Goal: Task Accomplishment & Management: Use online tool/utility

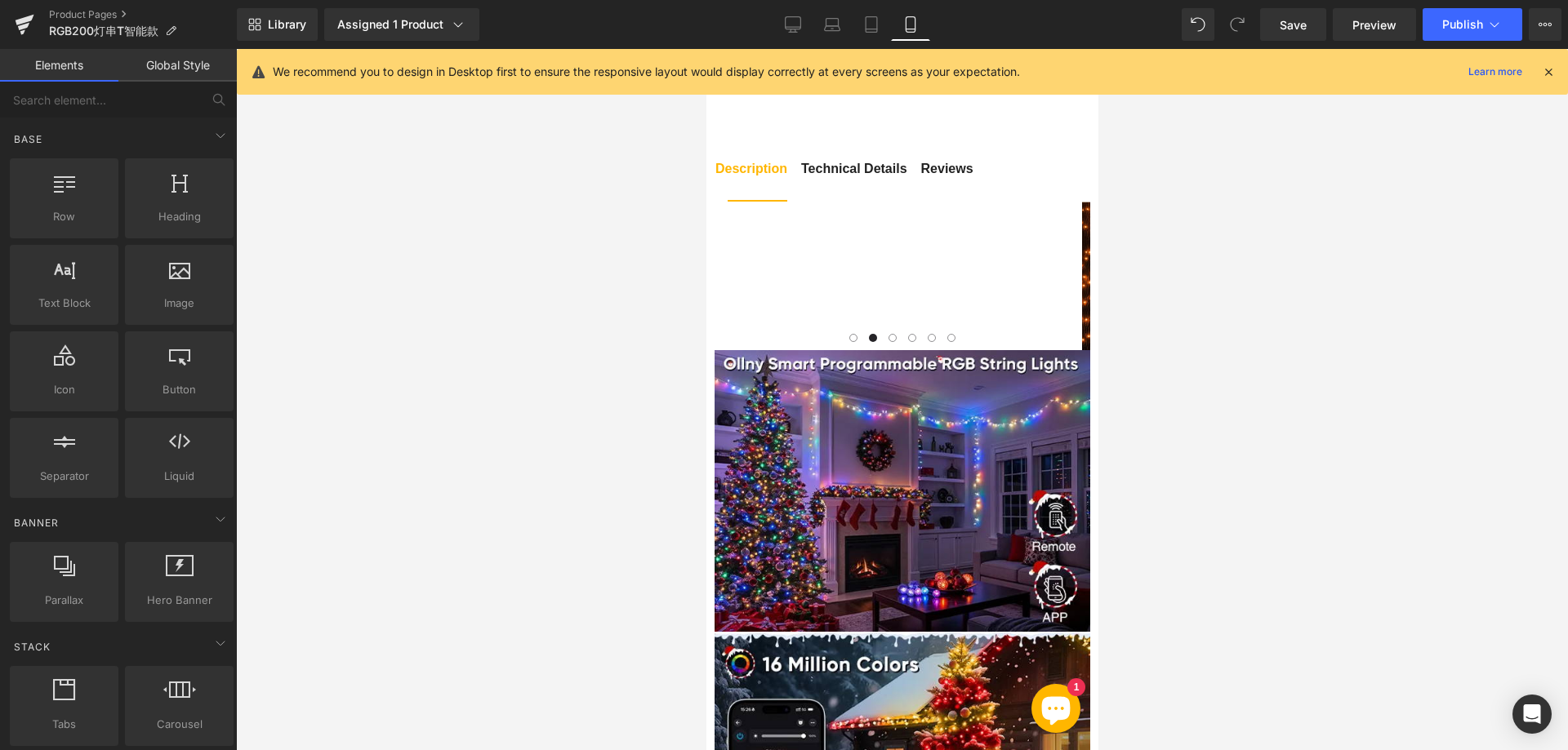
click at [396, 233] on div at bounding box center [902, 400] width 1332 height 701
click at [1287, 566] on div at bounding box center [902, 400] width 1332 height 701
click at [639, 368] on div at bounding box center [902, 400] width 1332 height 701
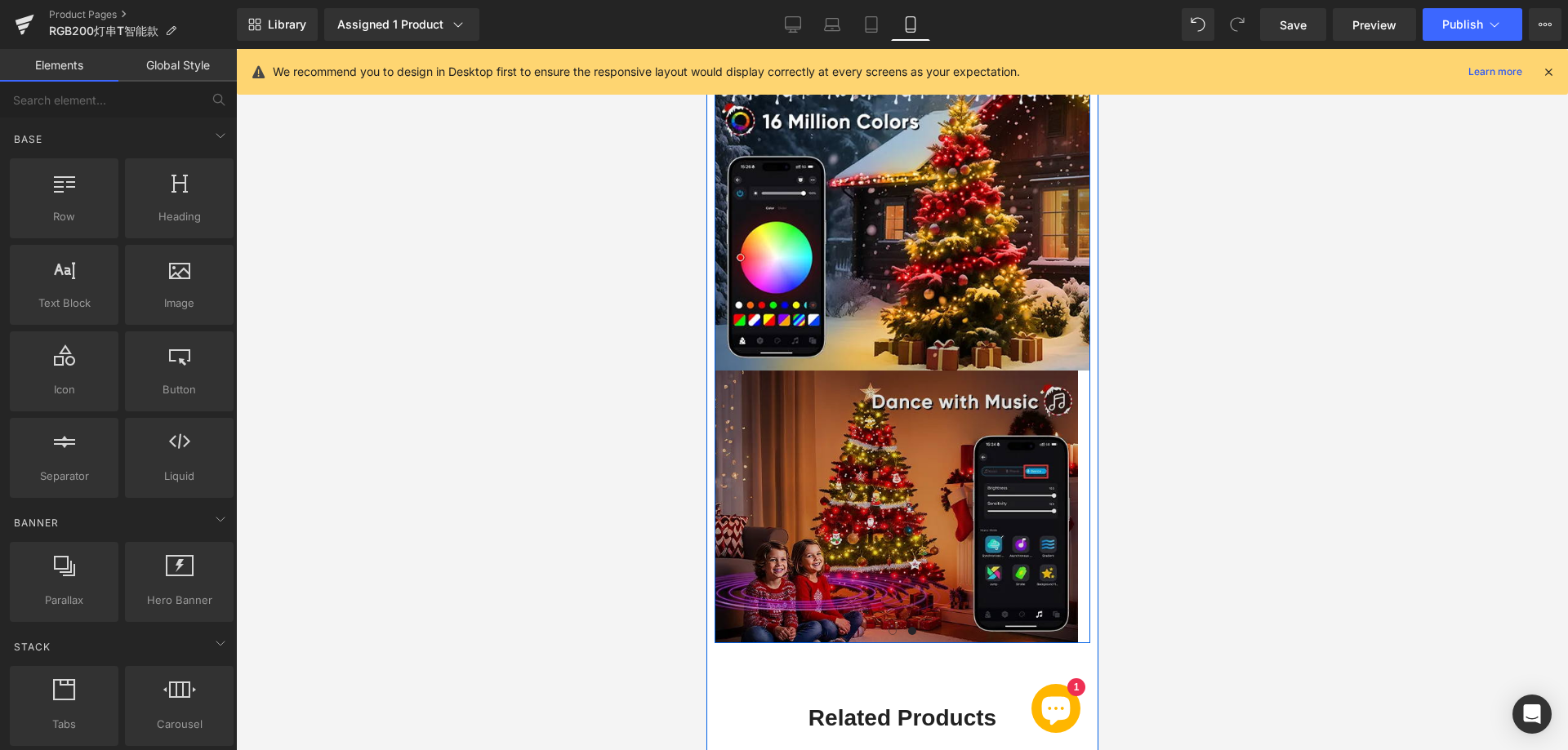
scroll to position [1934, 0]
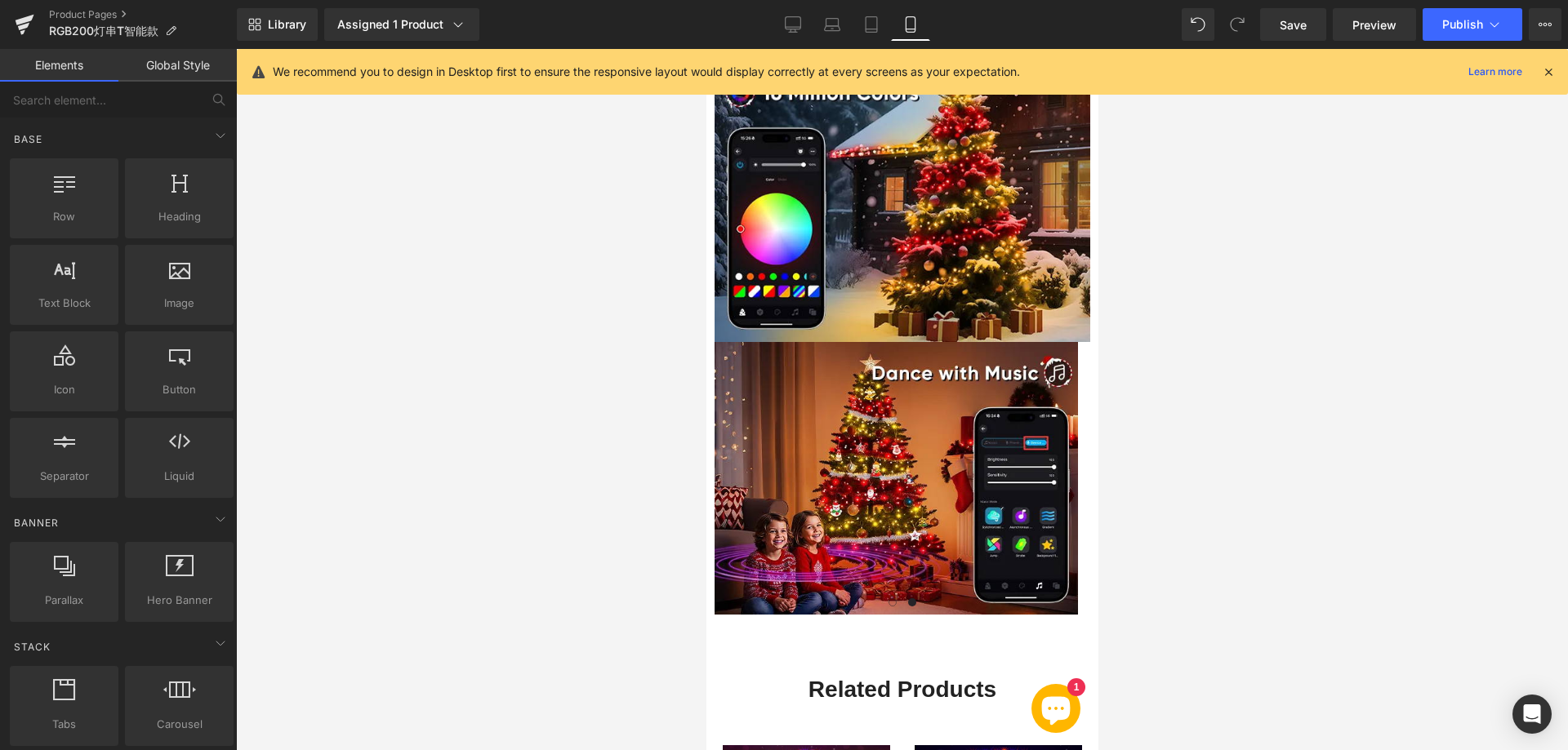
click at [529, 296] on div at bounding box center [902, 400] width 1332 height 701
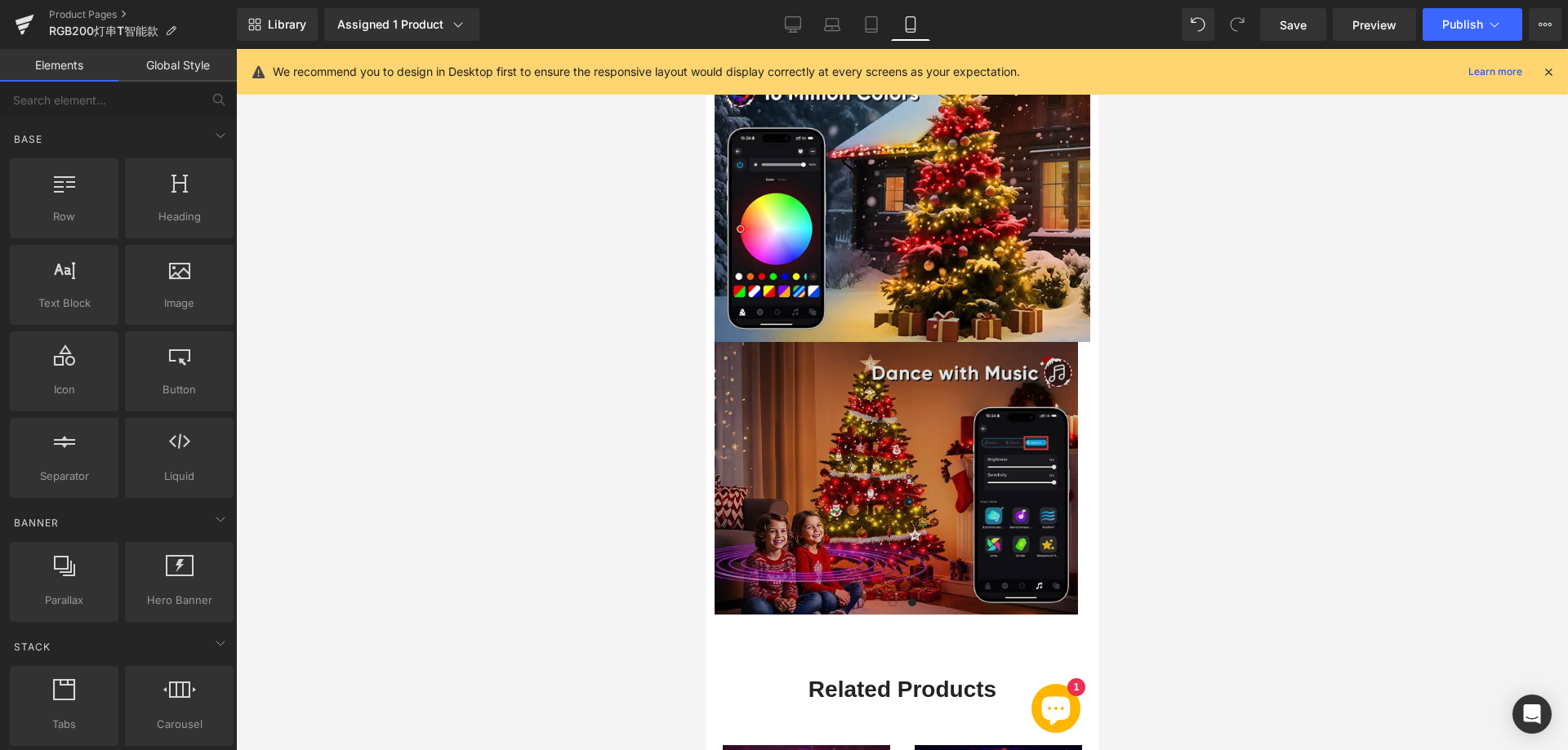
scroll to position [2016, 0]
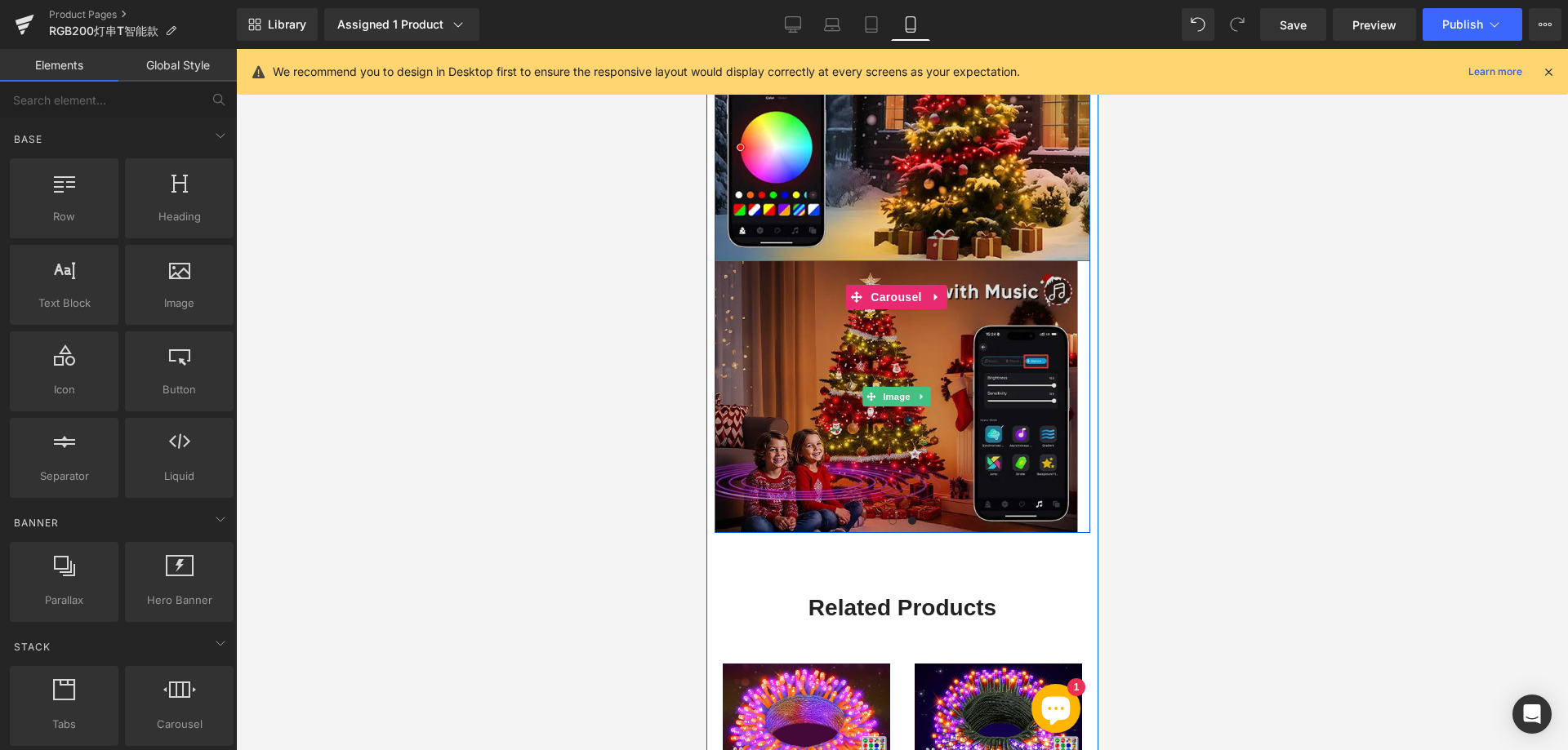
click at [985, 291] on img at bounding box center [895, 397] width 363 height 272
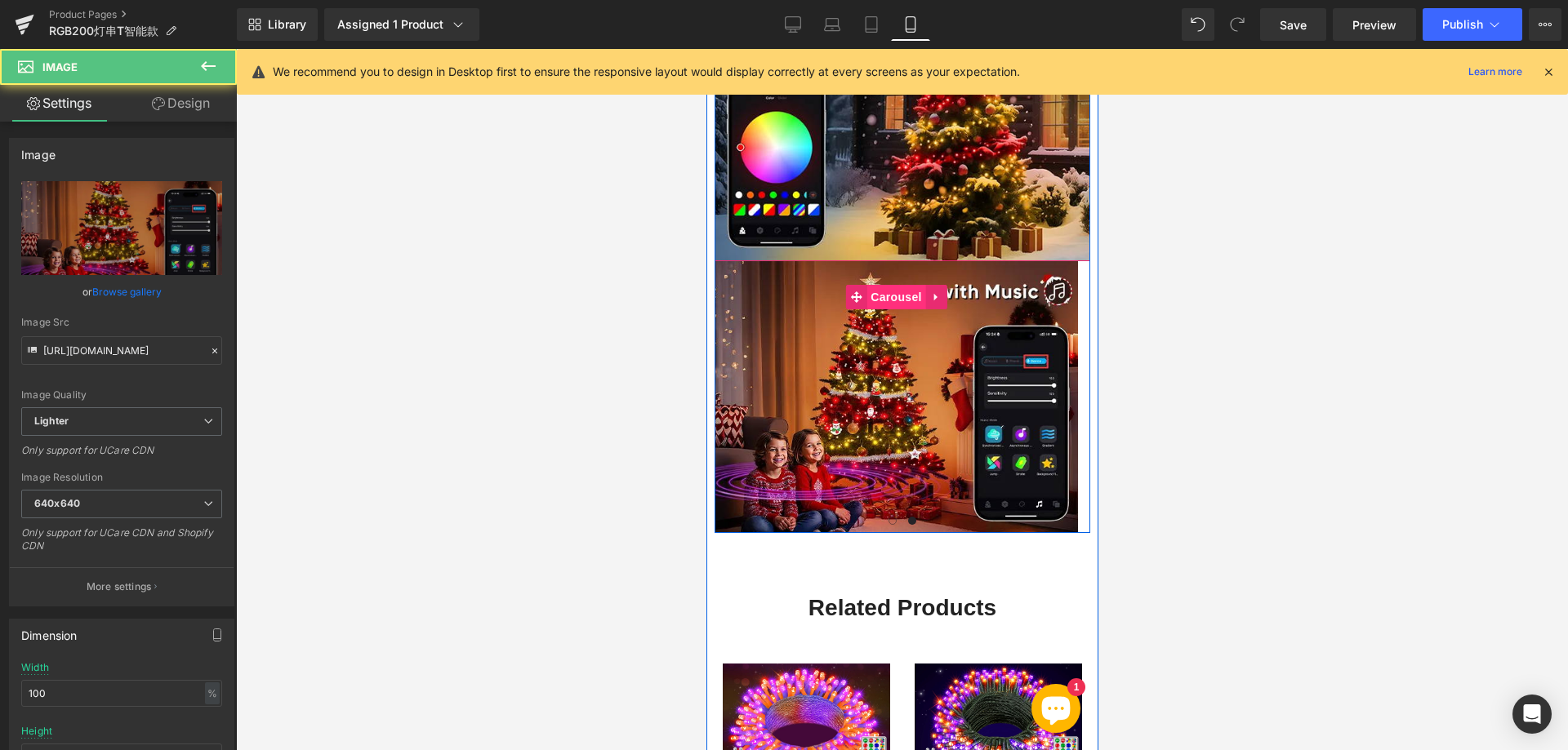
click at [883, 285] on span "Carousel" at bounding box center [895, 297] width 59 height 25
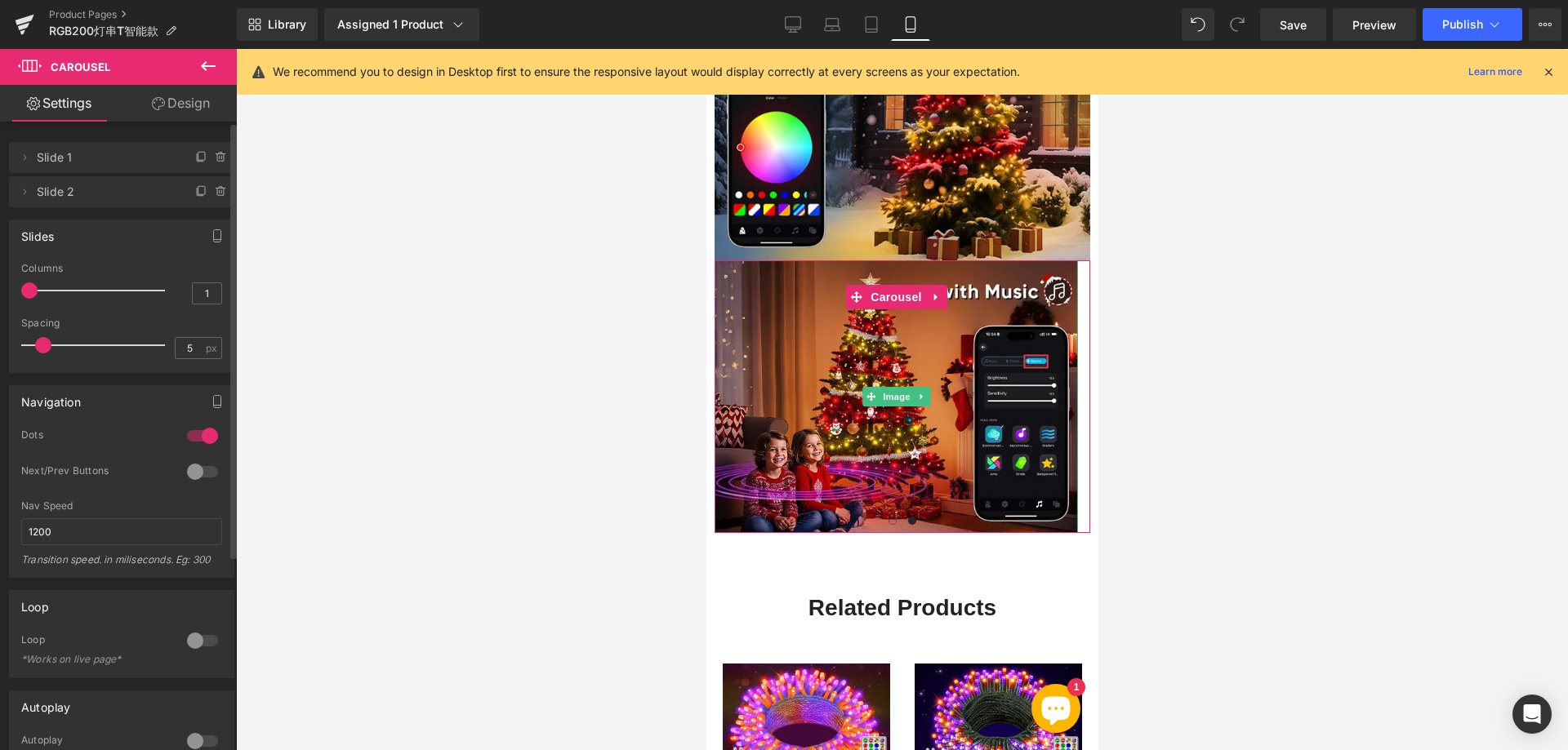
click at [73, 196] on span "Slide 2" at bounding box center [104, 192] width 137 height 31
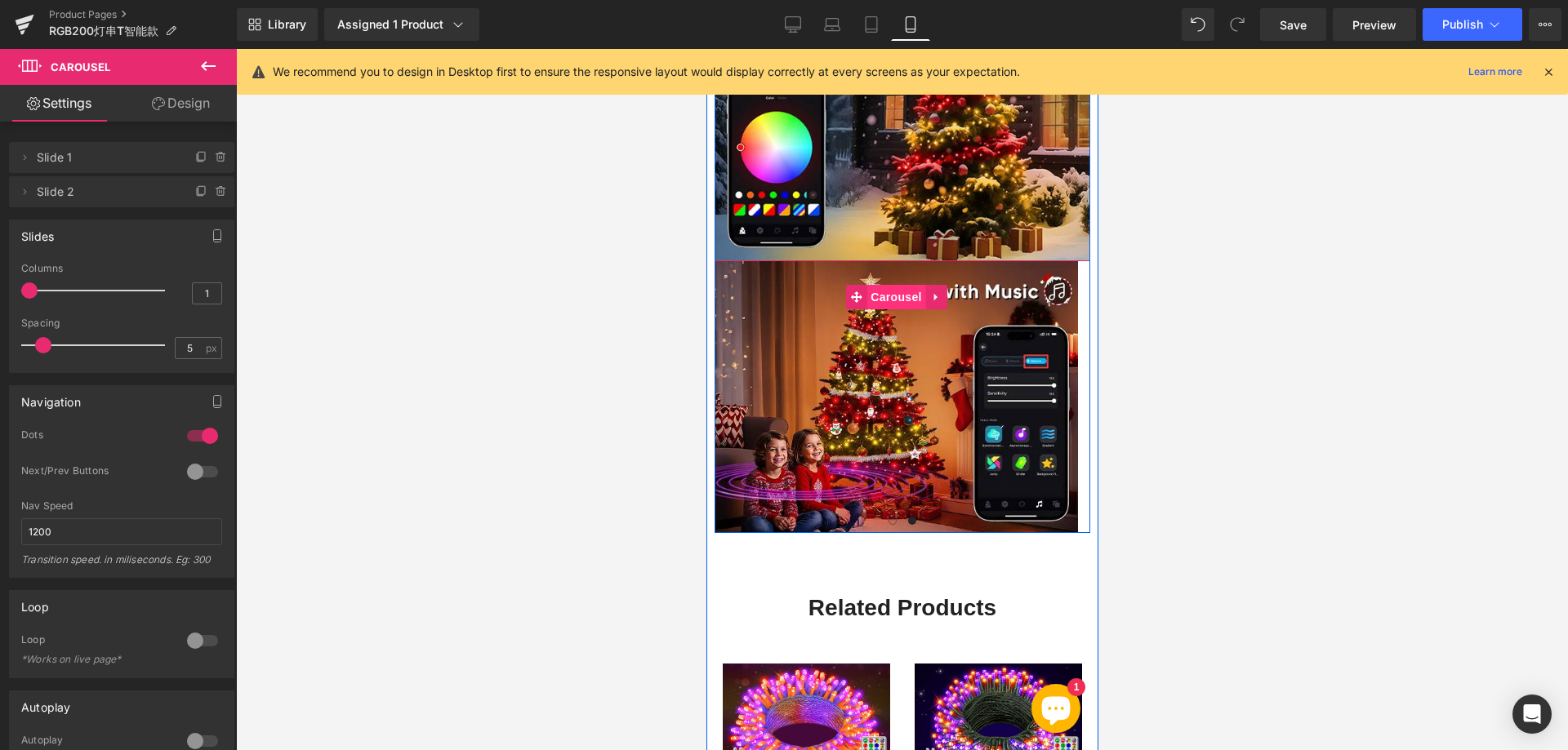
click at [887, 285] on span "Carousel" at bounding box center [895, 297] width 59 height 25
click at [894, 387] on span "Image" at bounding box center [896, 397] width 35 height 20
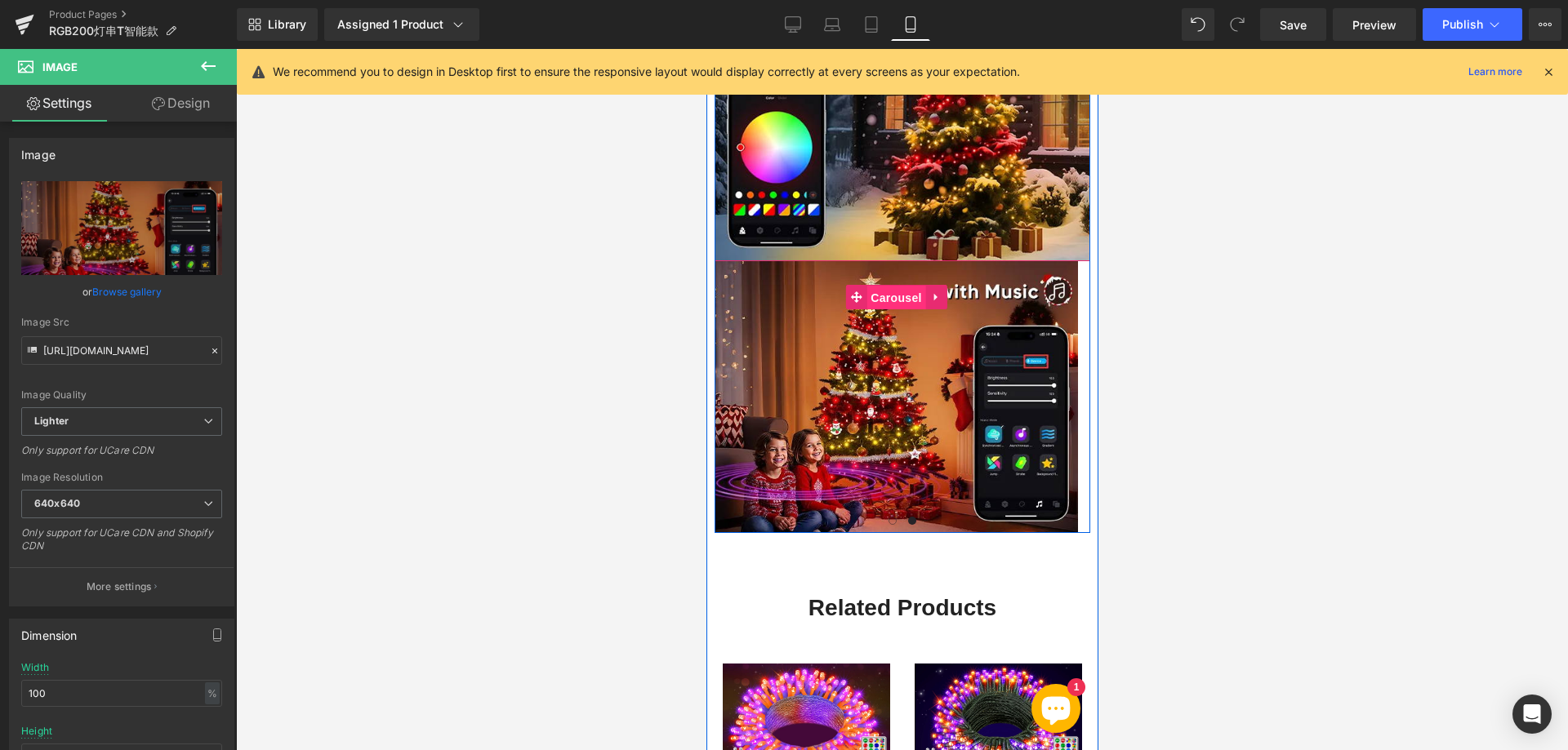
click at [888, 286] on span "Carousel" at bounding box center [895, 298] width 59 height 25
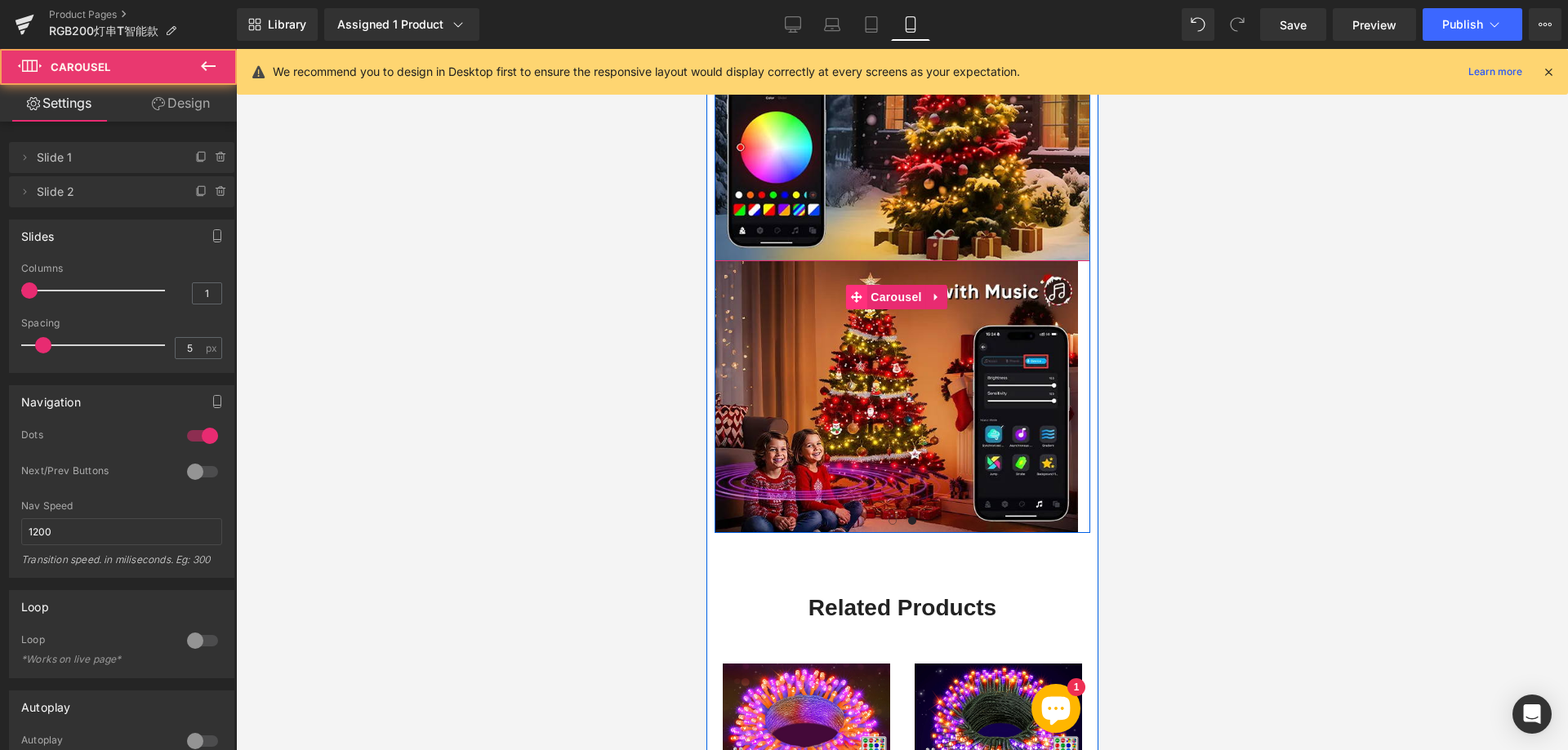
click at [854, 291] on icon at bounding box center [855, 297] width 12 height 12
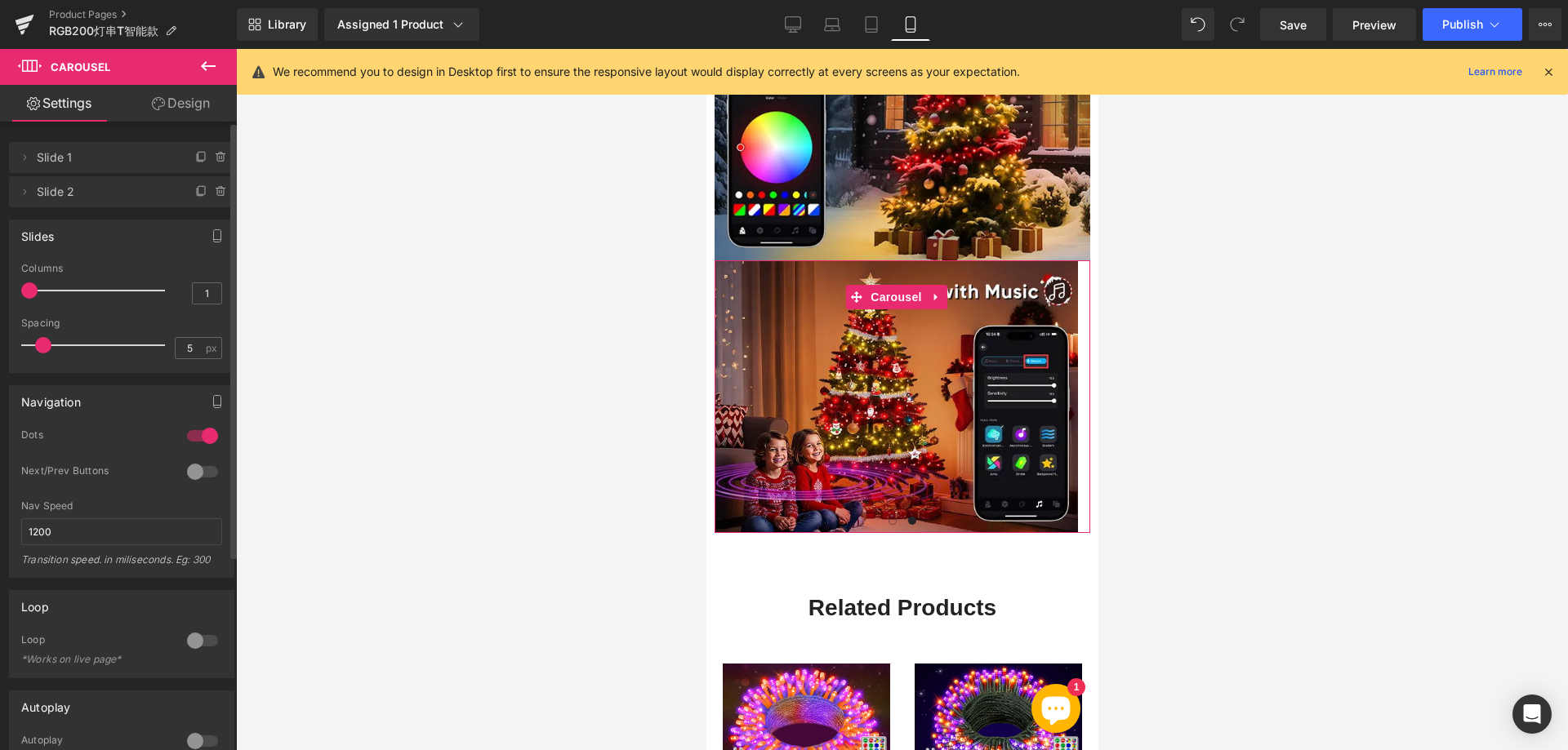
type input "2"
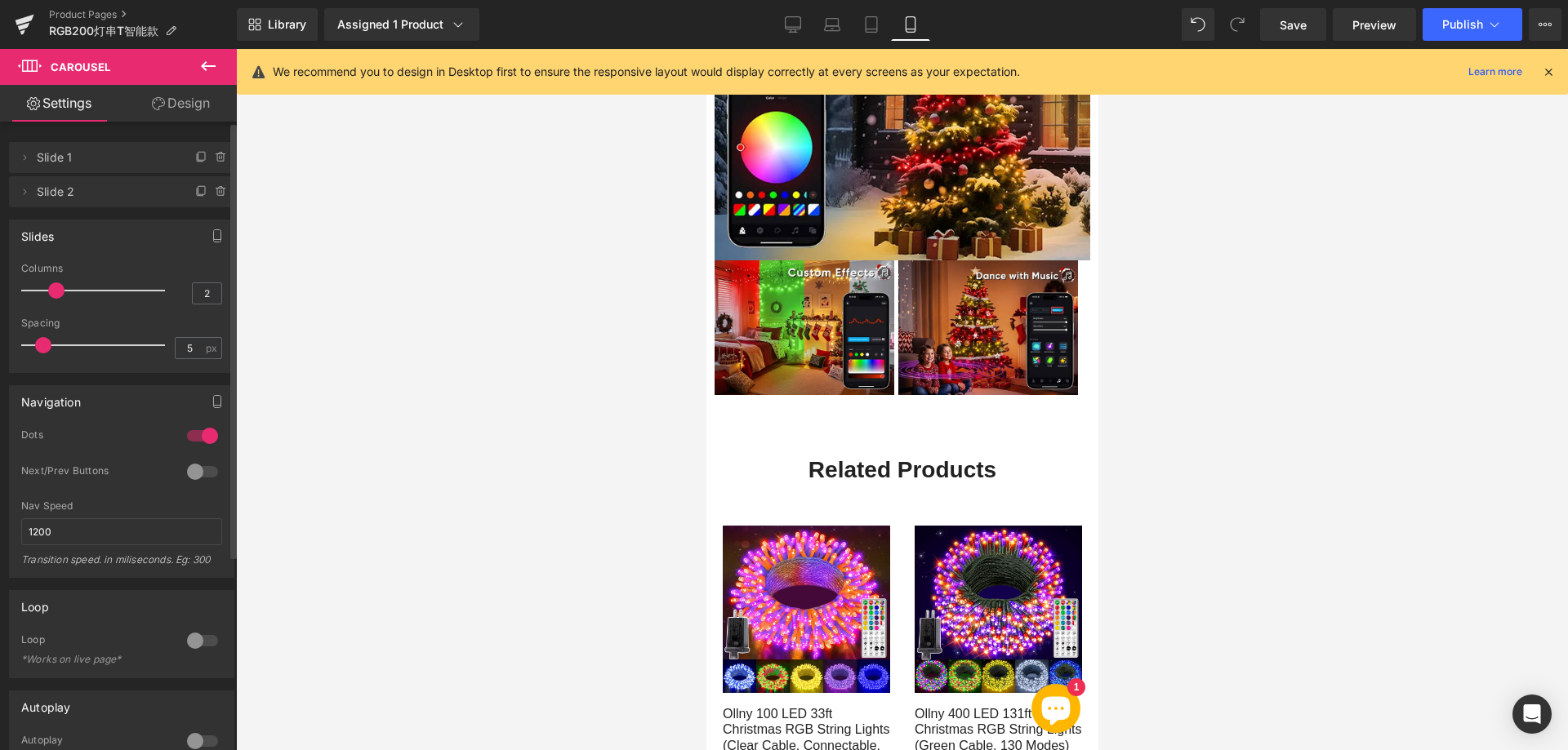
drag, startPoint x: 34, startPoint y: 287, endPoint x: 52, endPoint y: 286, distance: 18.0
click at [52, 286] on span at bounding box center [56, 291] width 16 height 16
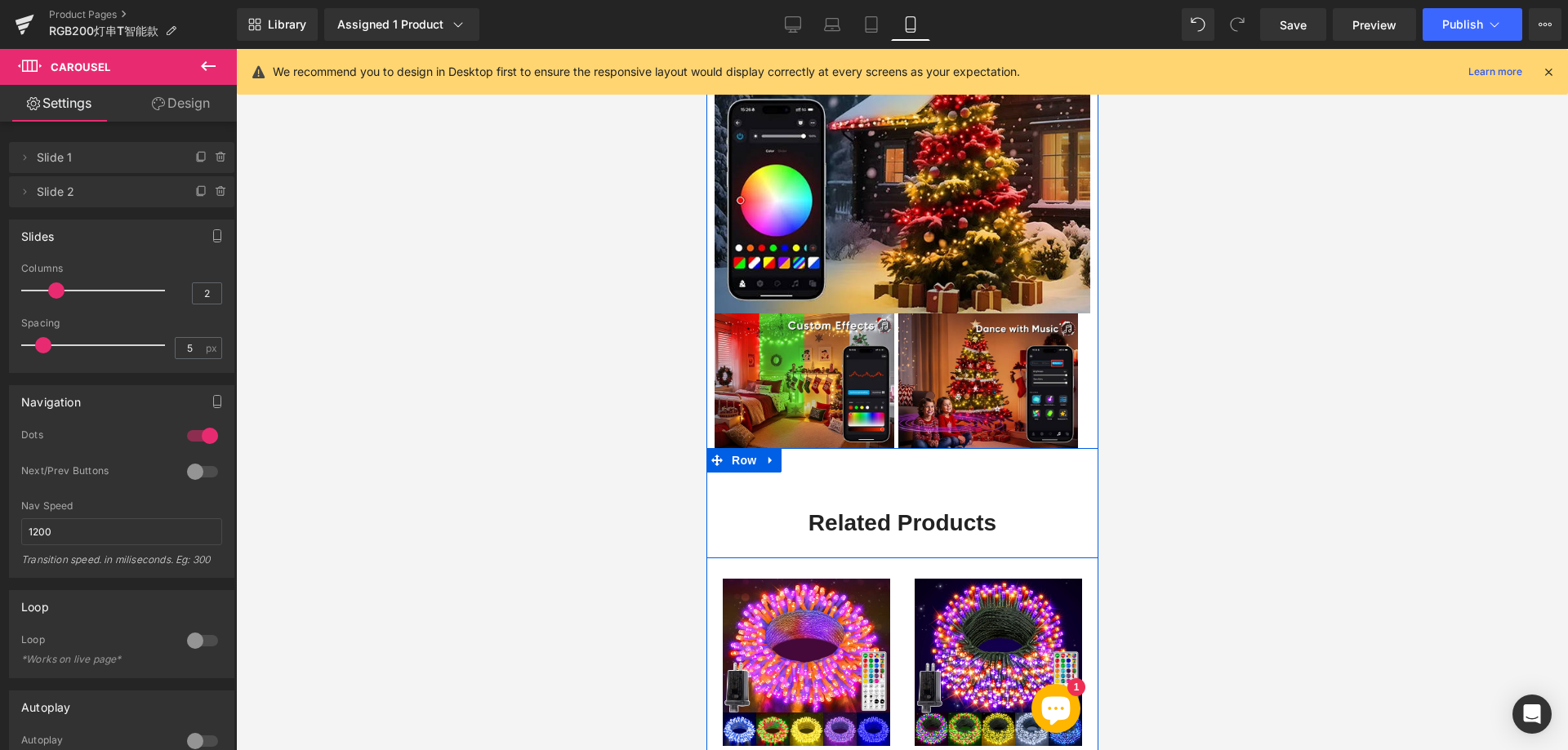
scroll to position [1934, 0]
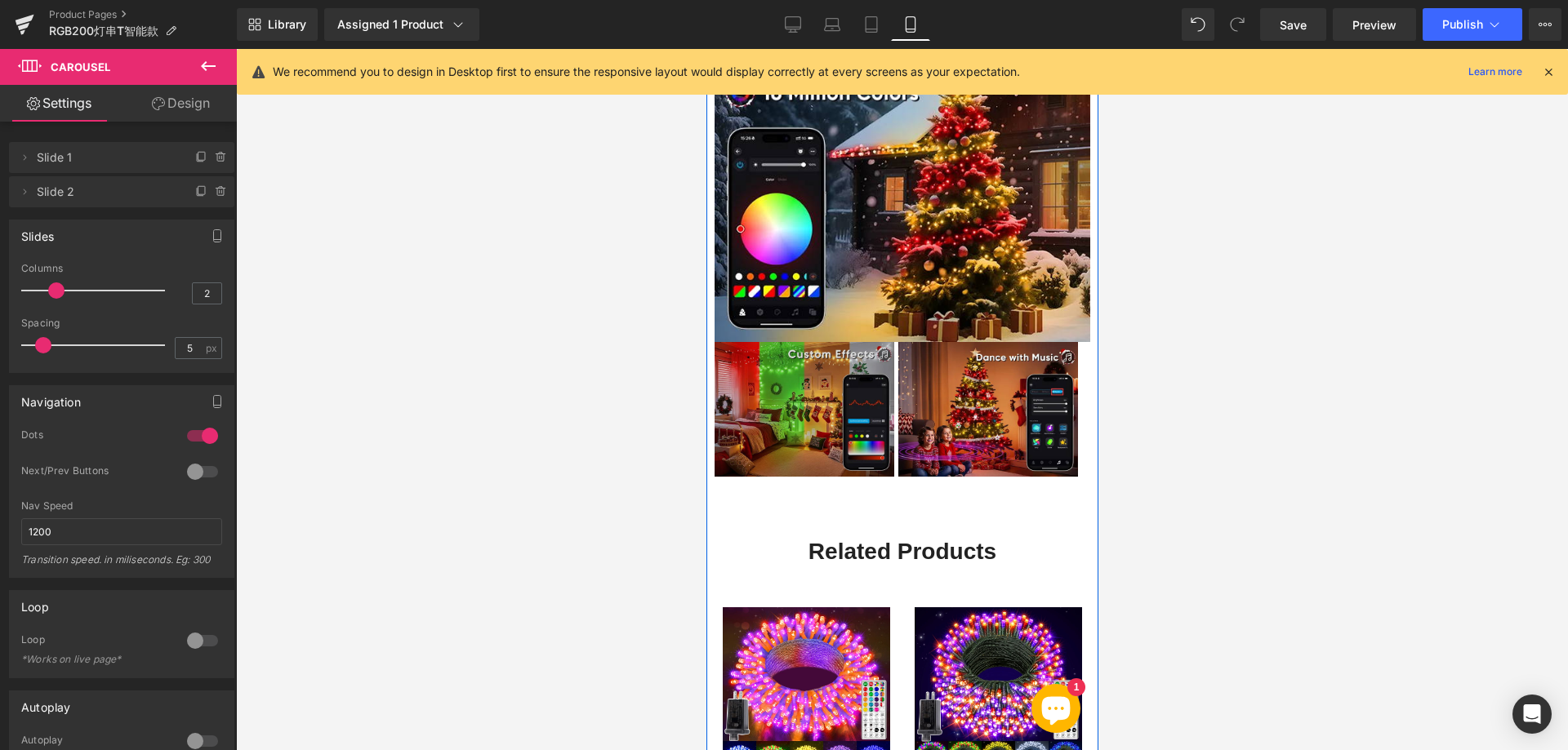
click at [820, 363] on img at bounding box center [803, 410] width 180 height 134
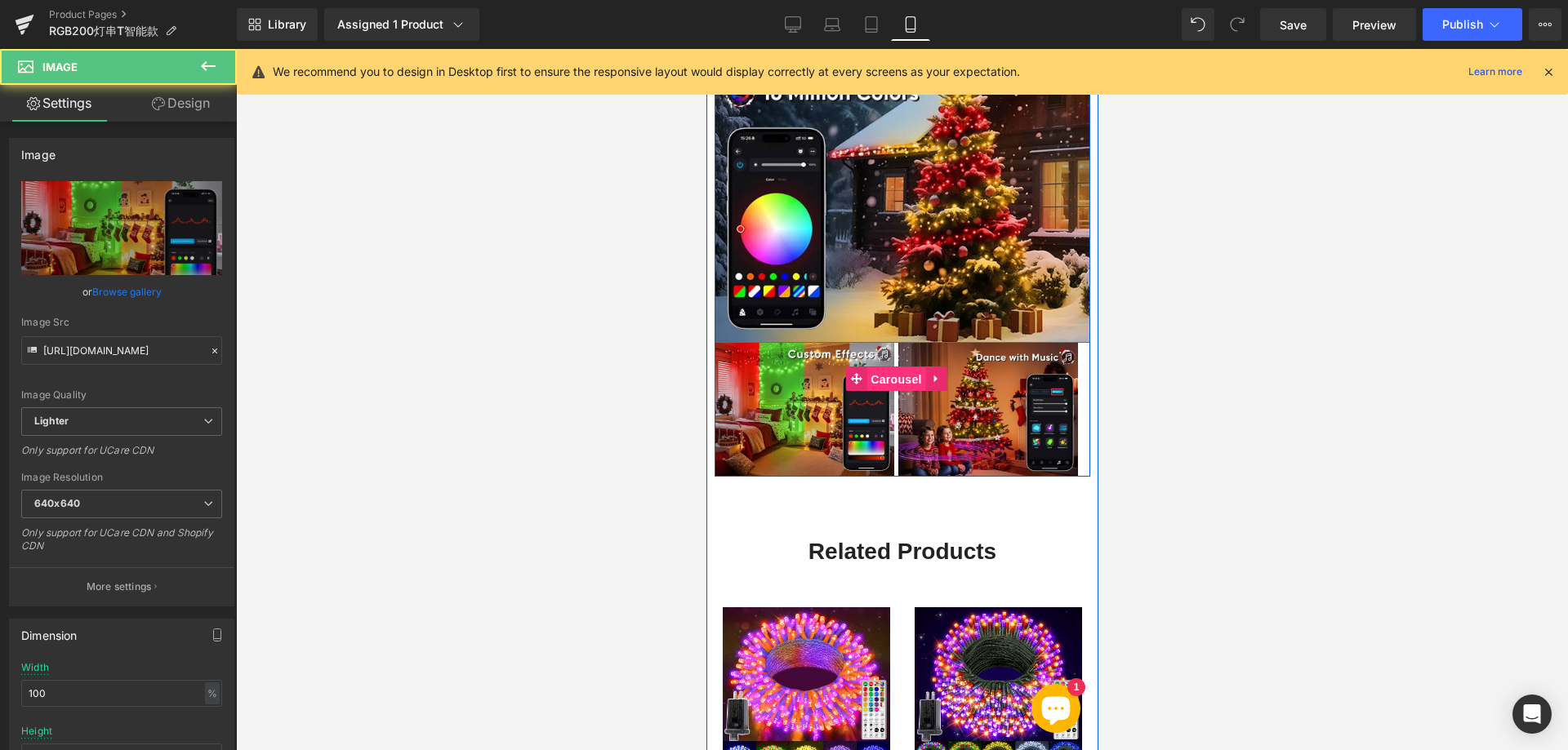
click at [876, 367] on span "Carousel" at bounding box center [895, 379] width 59 height 25
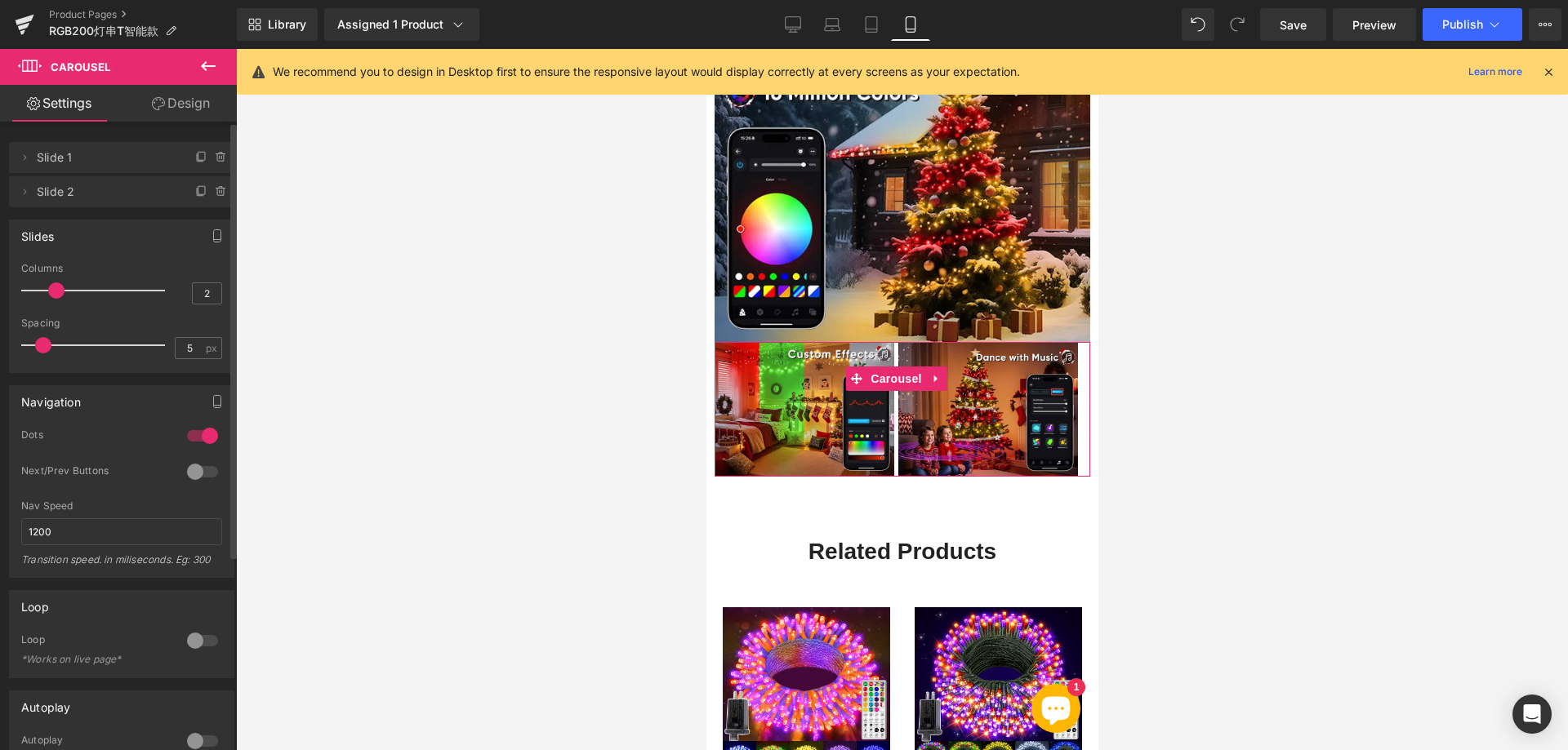
type input "1"
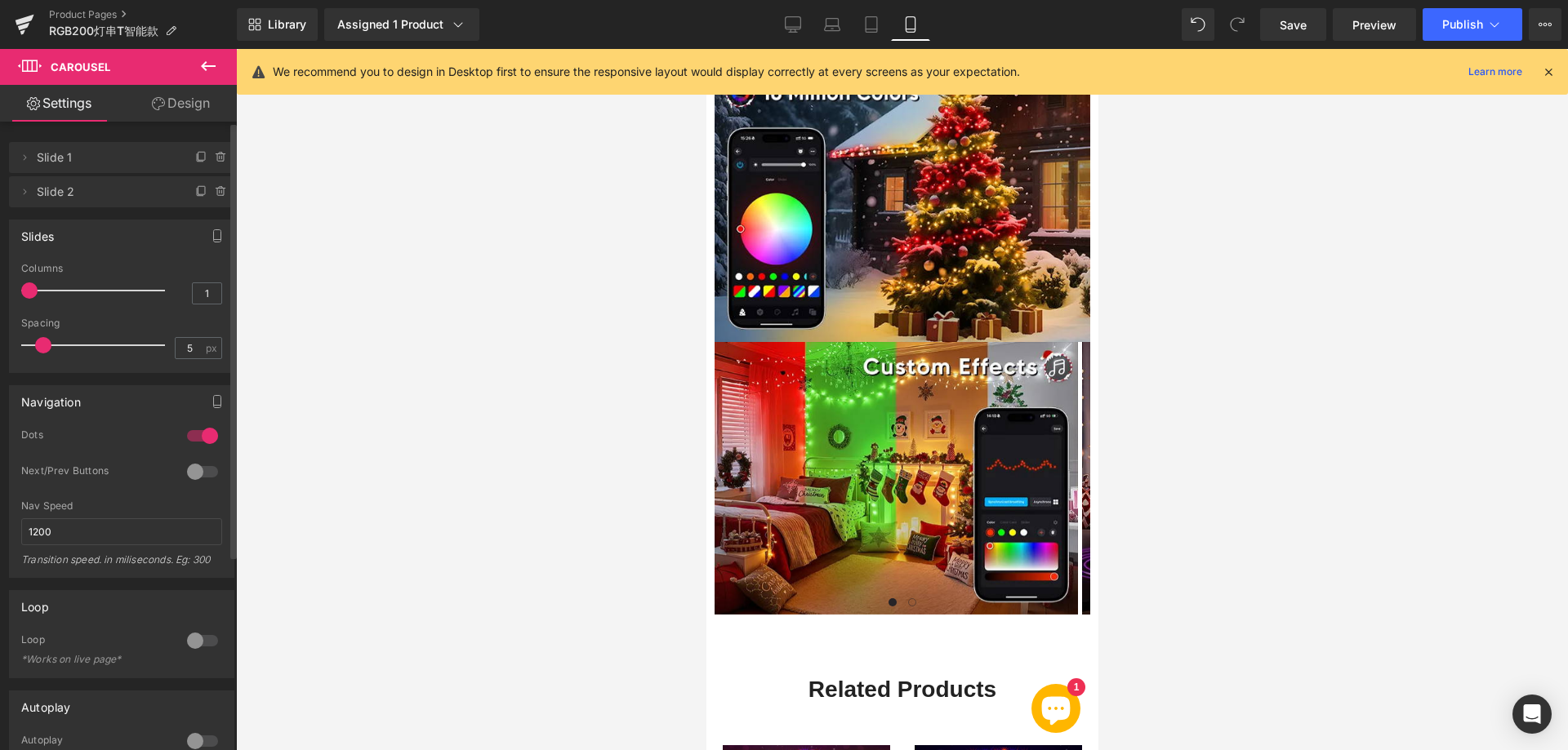
drag, startPoint x: 55, startPoint y: 291, endPoint x: 41, endPoint y: 291, distance: 14.0
click at [41, 291] on div at bounding box center [96, 291] width 135 height 33
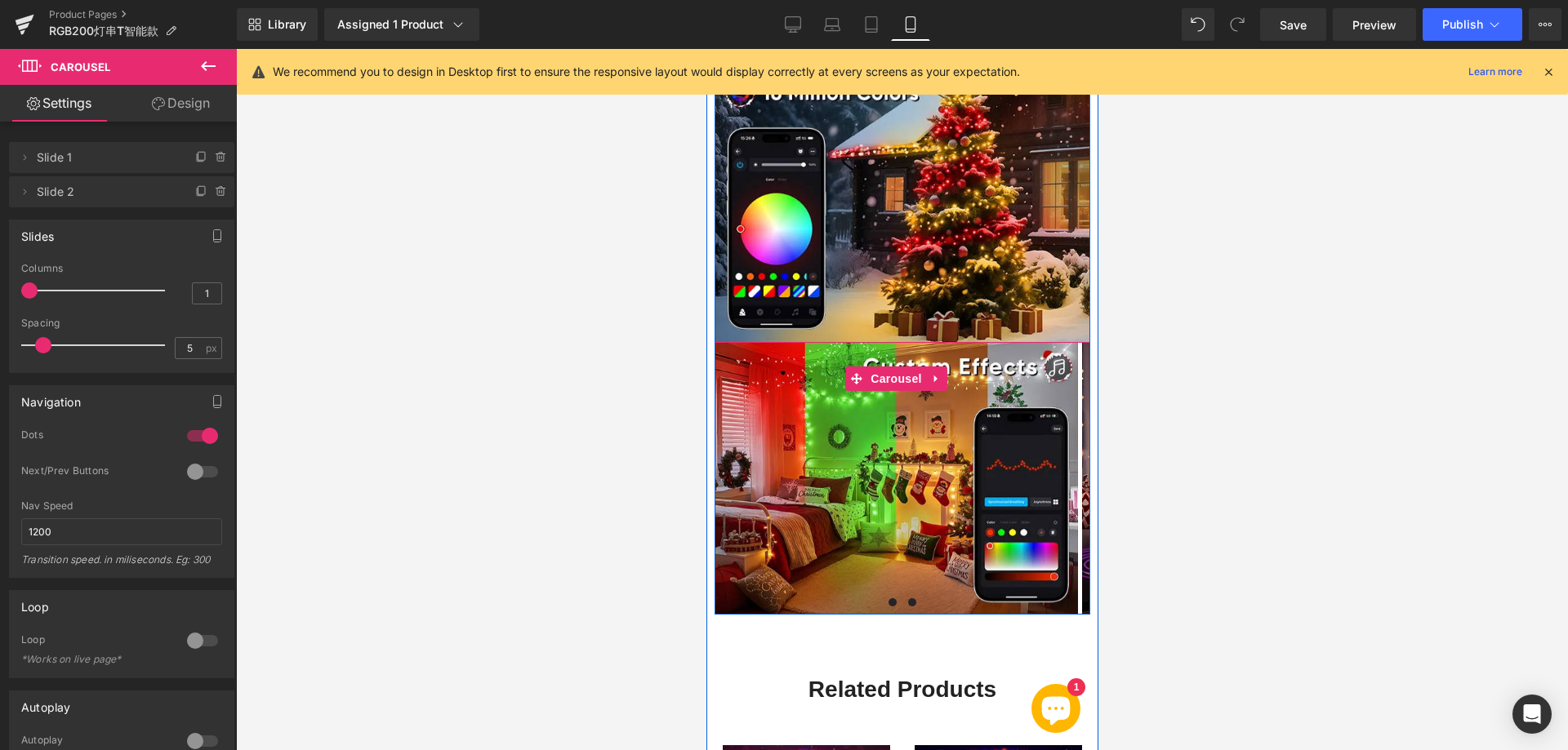
click at [907, 598] on span at bounding box center [910, 602] width 8 height 8
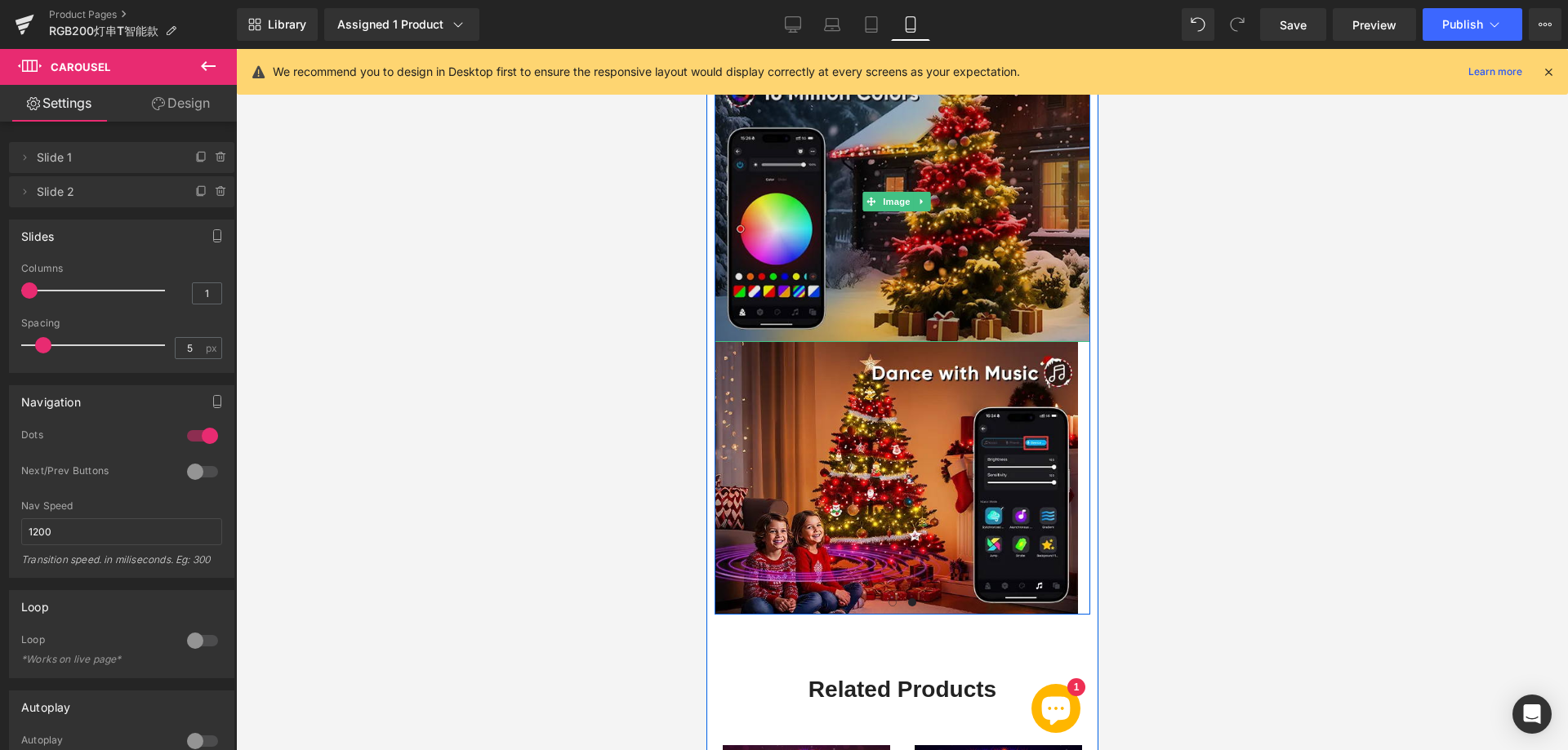
click at [917, 241] on img at bounding box center [900, 202] width 375 height 281
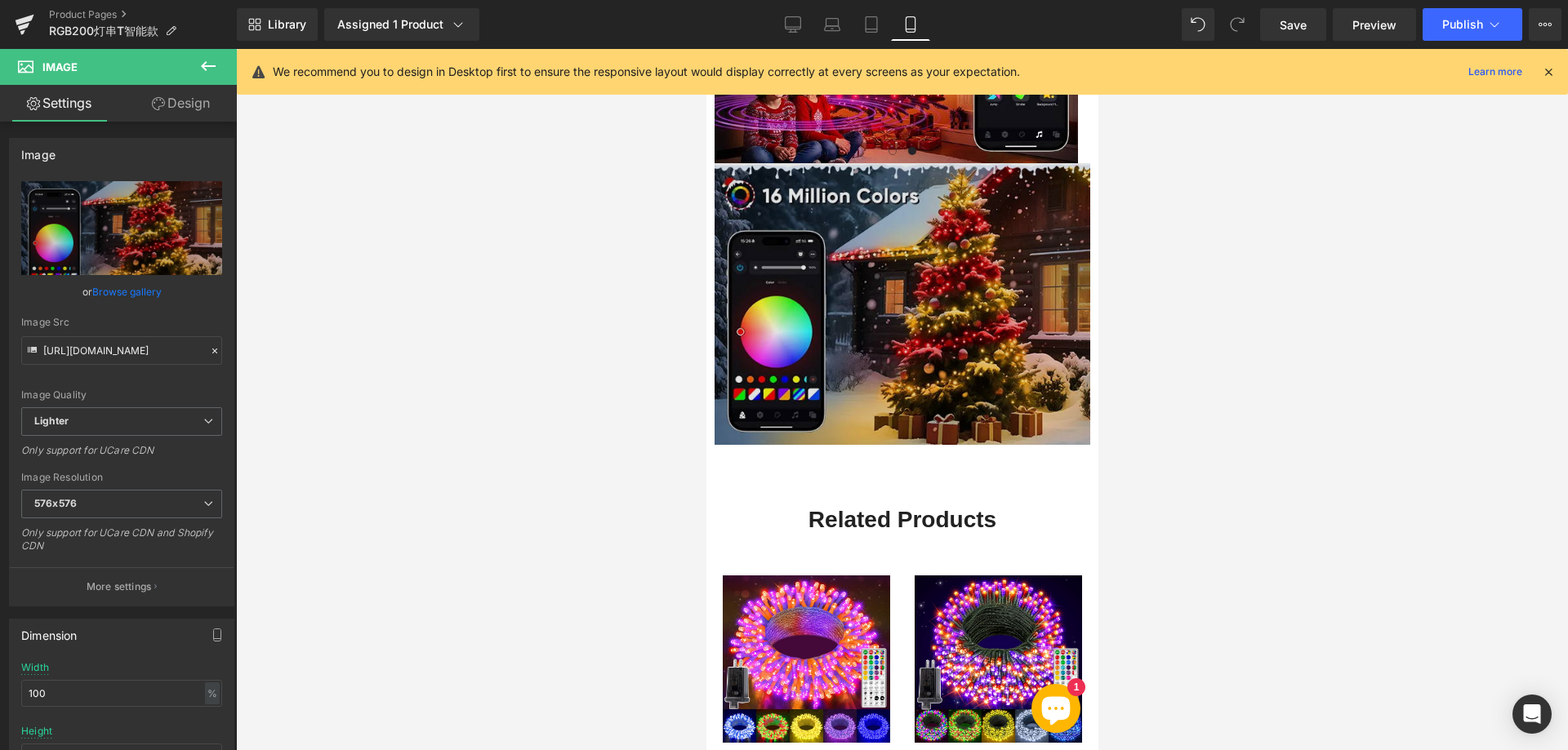
scroll to position [2404, 0]
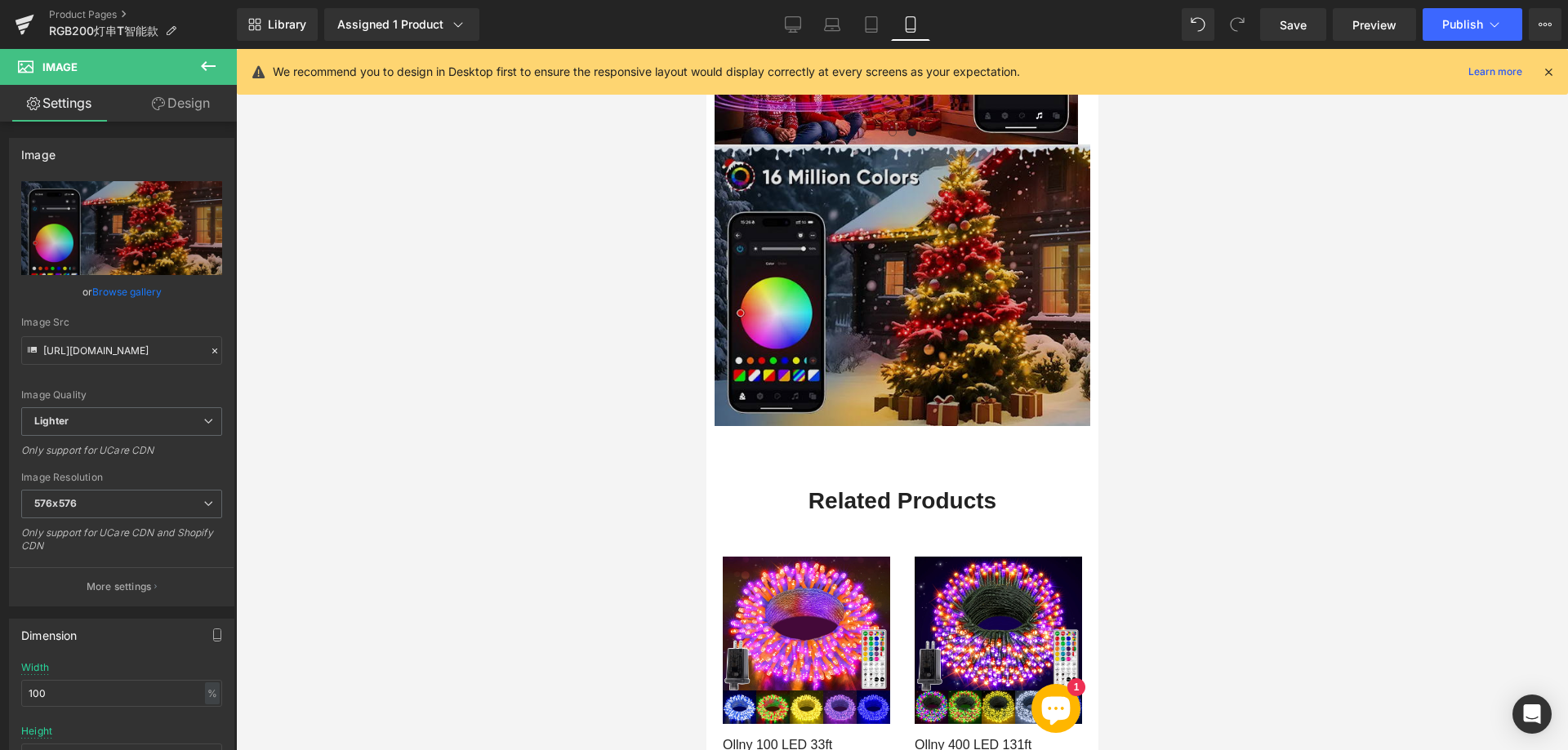
click at [883, 293] on img at bounding box center [900, 285] width 375 height 281
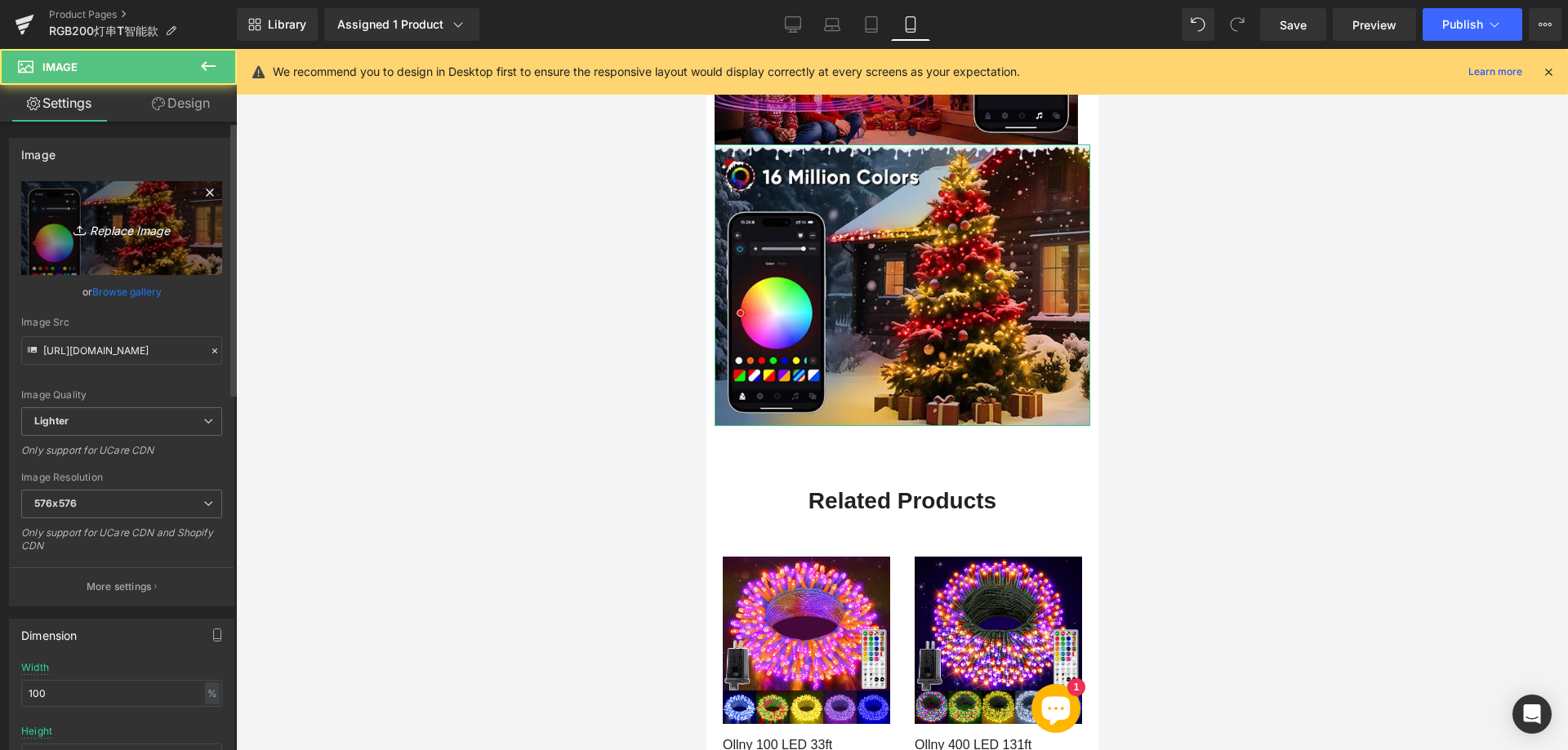
click at [122, 222] on icon "Replace Image" at bounding box center [122, 228] width 131 height 20
type input "C:\fakepath\666.webp"
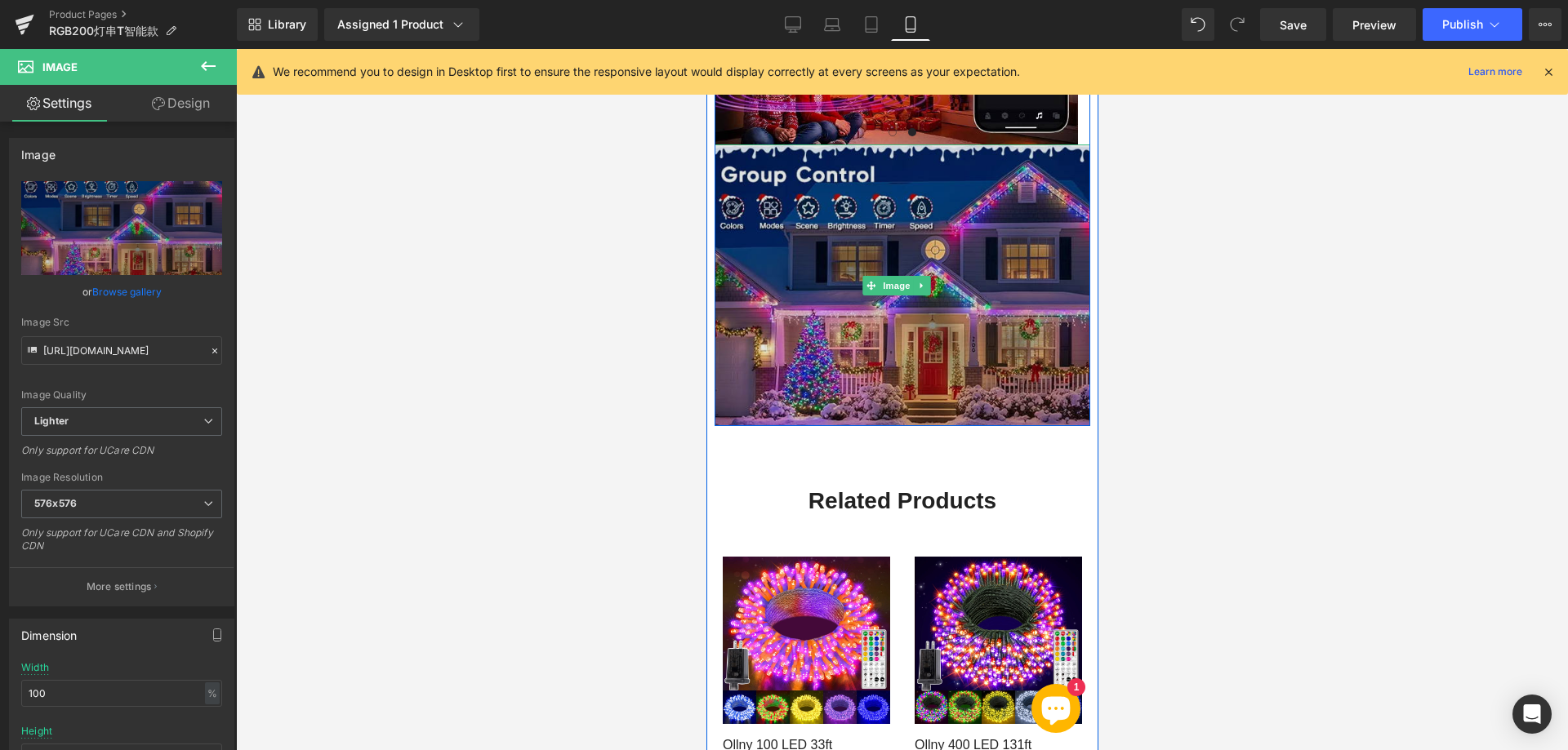
type input "[URL][DOMAIN_NAME]"
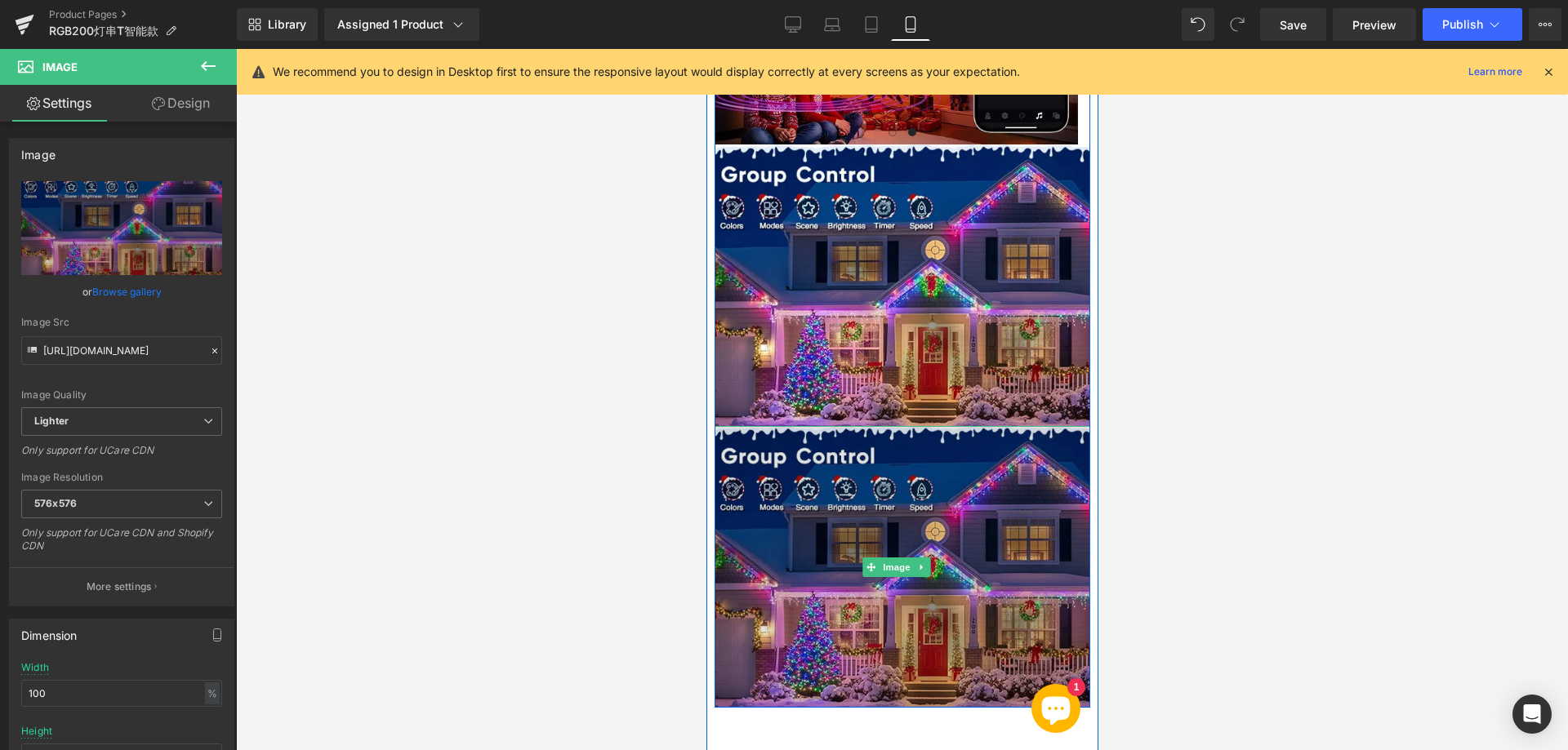
click at [822, 426] on img at bounding box center [900, 567] width 375 height 281
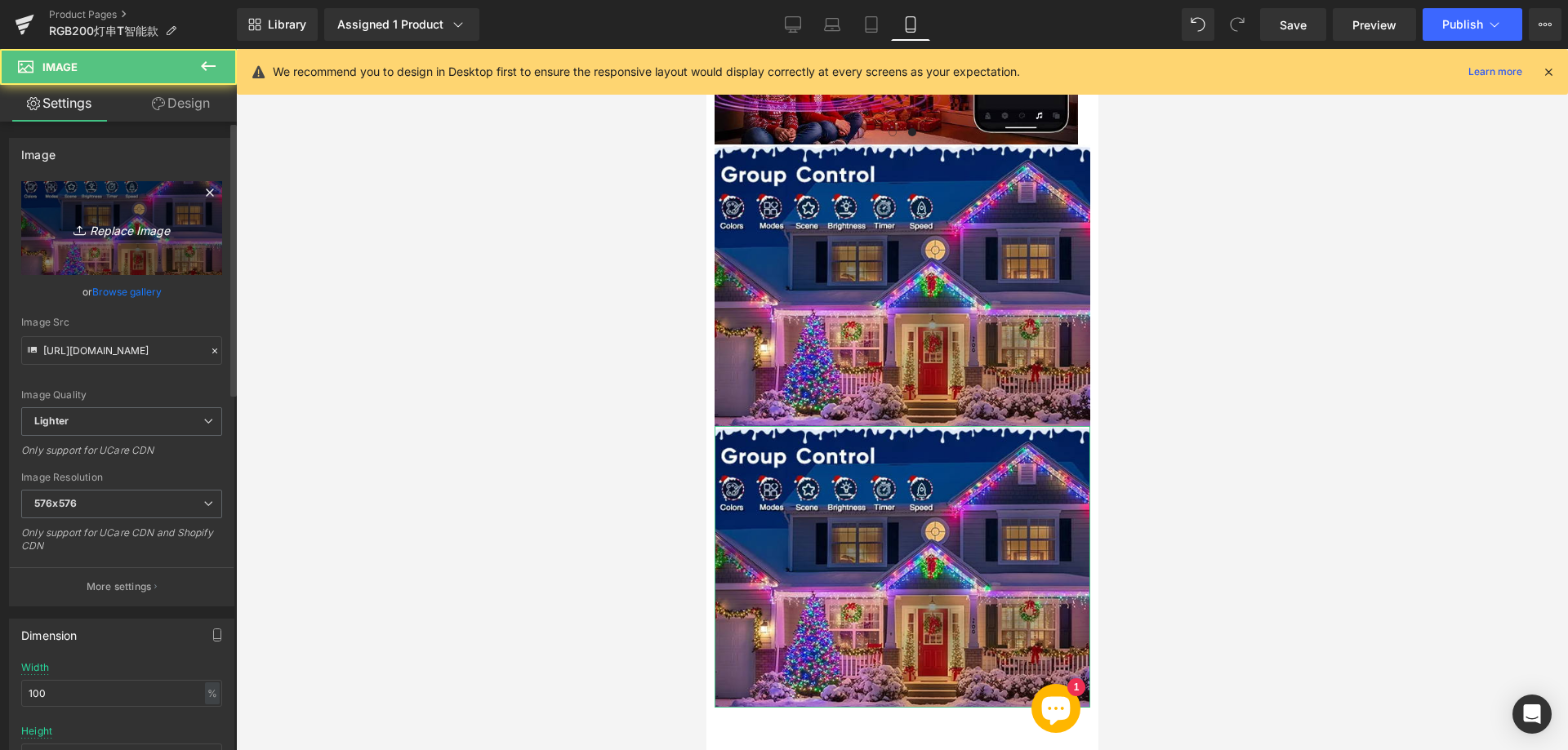
click at [140, 223] on icon "Replace Image" at bounding box center [122, 228] width 131 height 20
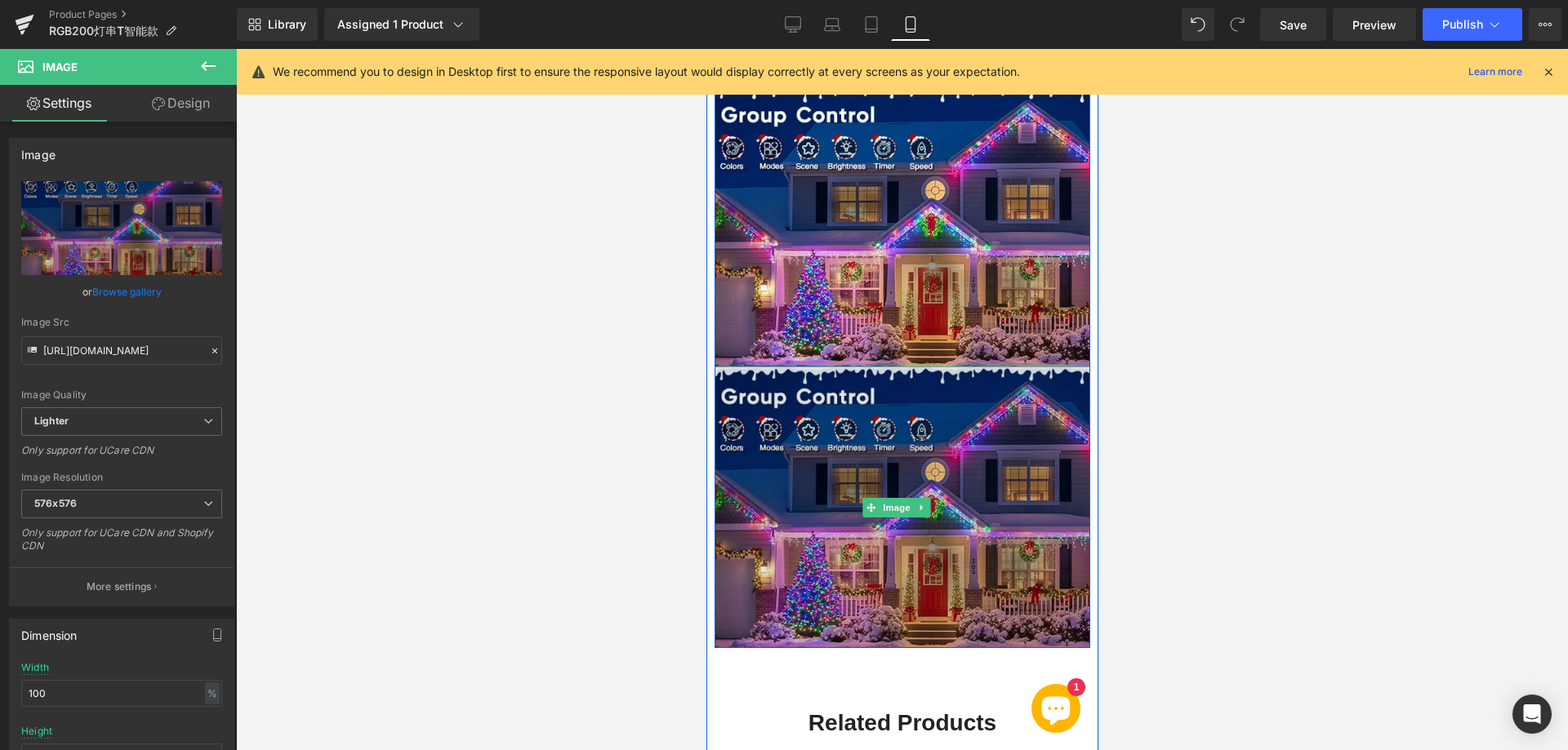
scroll to position [2486, 0]
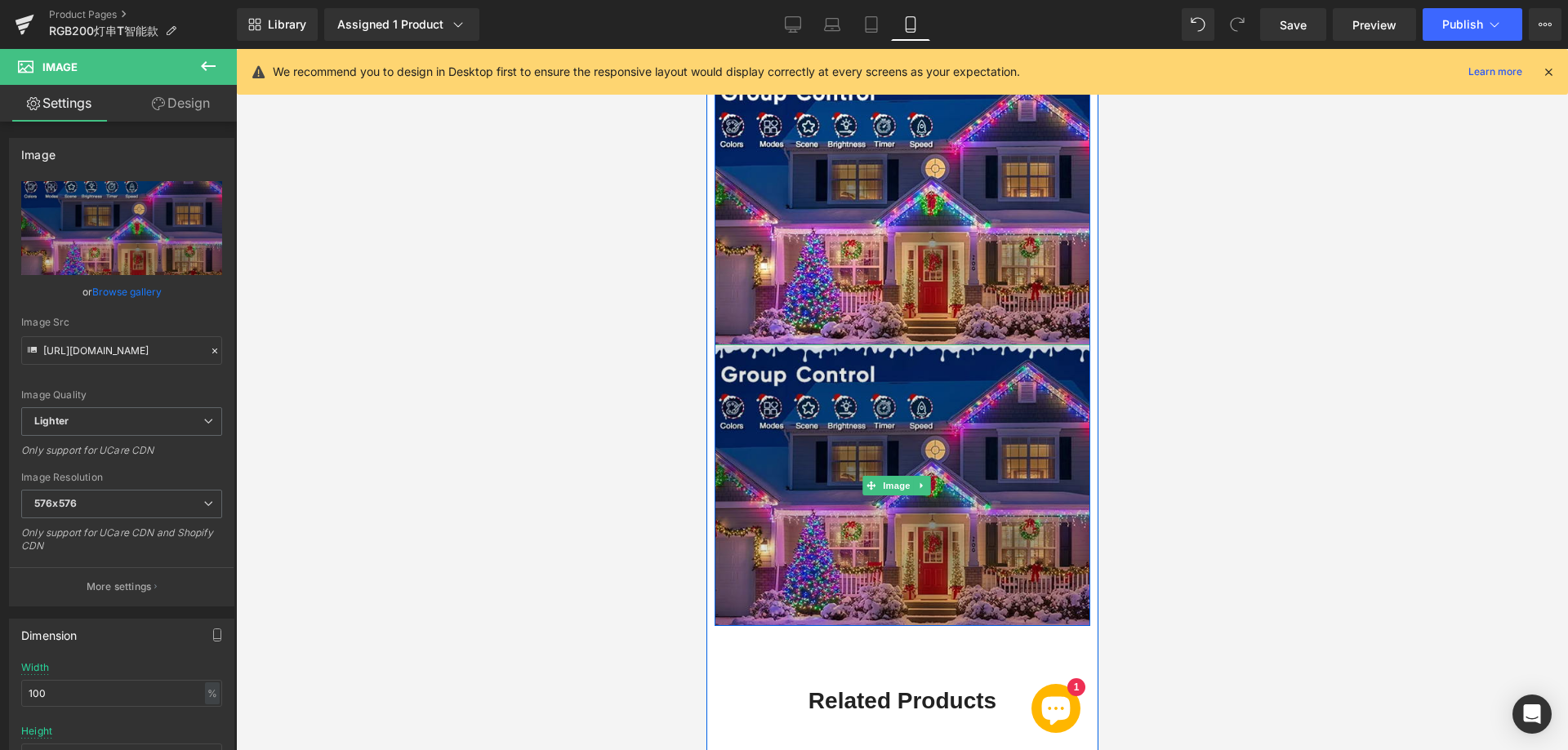
click at [827, 427] on img at bounding box center [900, 485] width 375 height 281
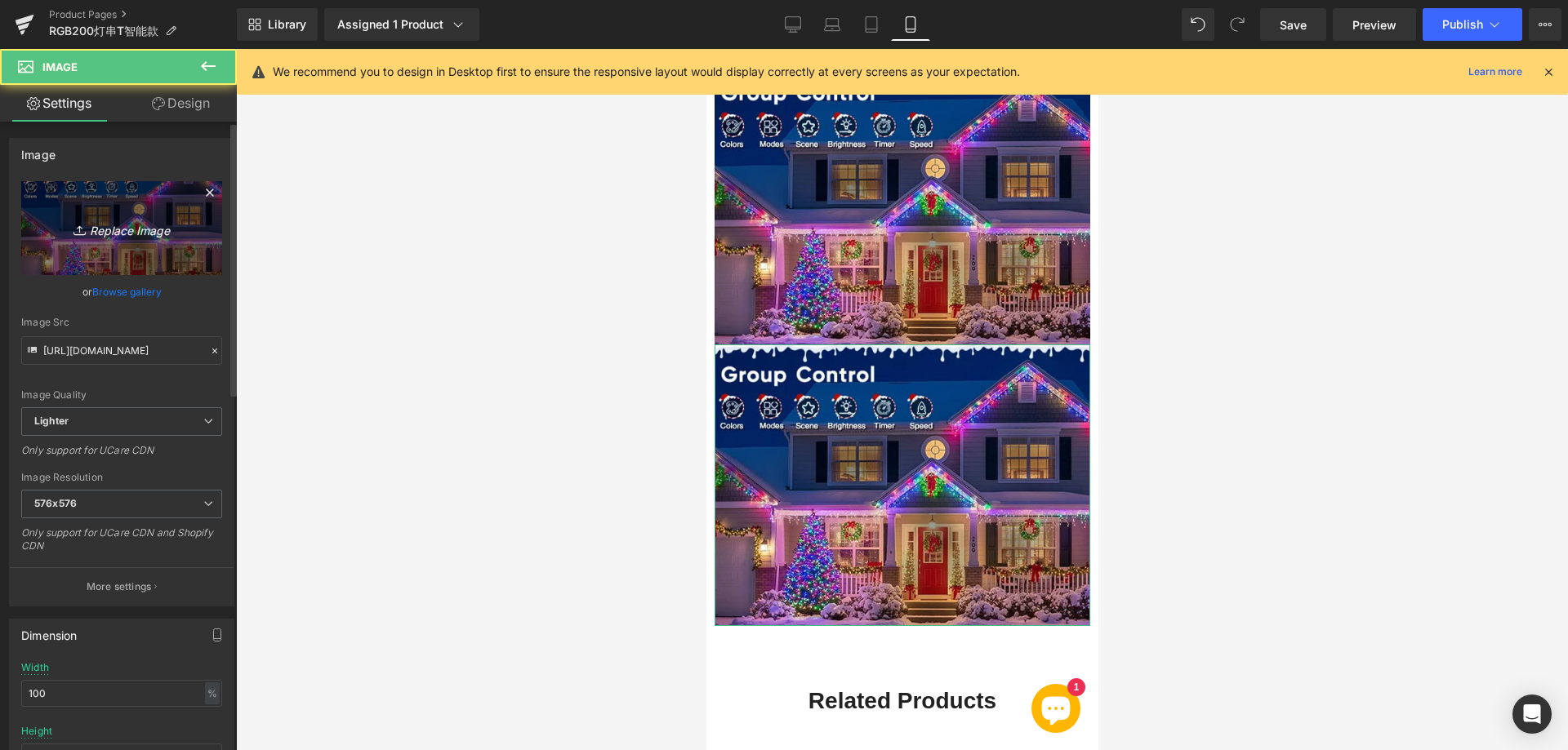
click at [111, 228] on icon "Replace Image" at bounding box center [122, 228] width 131 height 20
type input "C:\fakepath\7d8ab133-92b2-49f5-a1cd-3487a5e6253a.__CR0,0,600,450_PT0_SX600_V1__…"
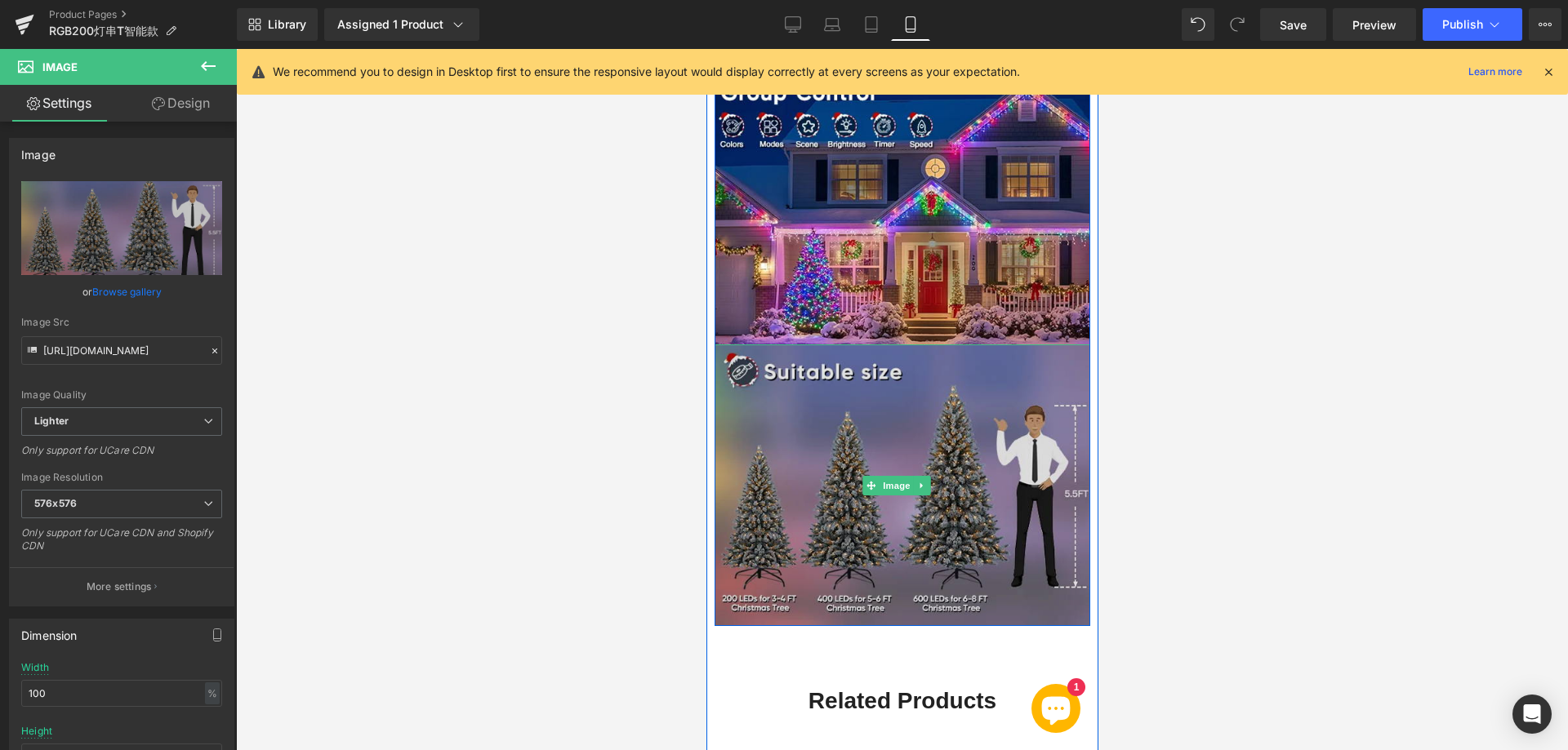
type input "[URL][DOMAIN_NAME]"
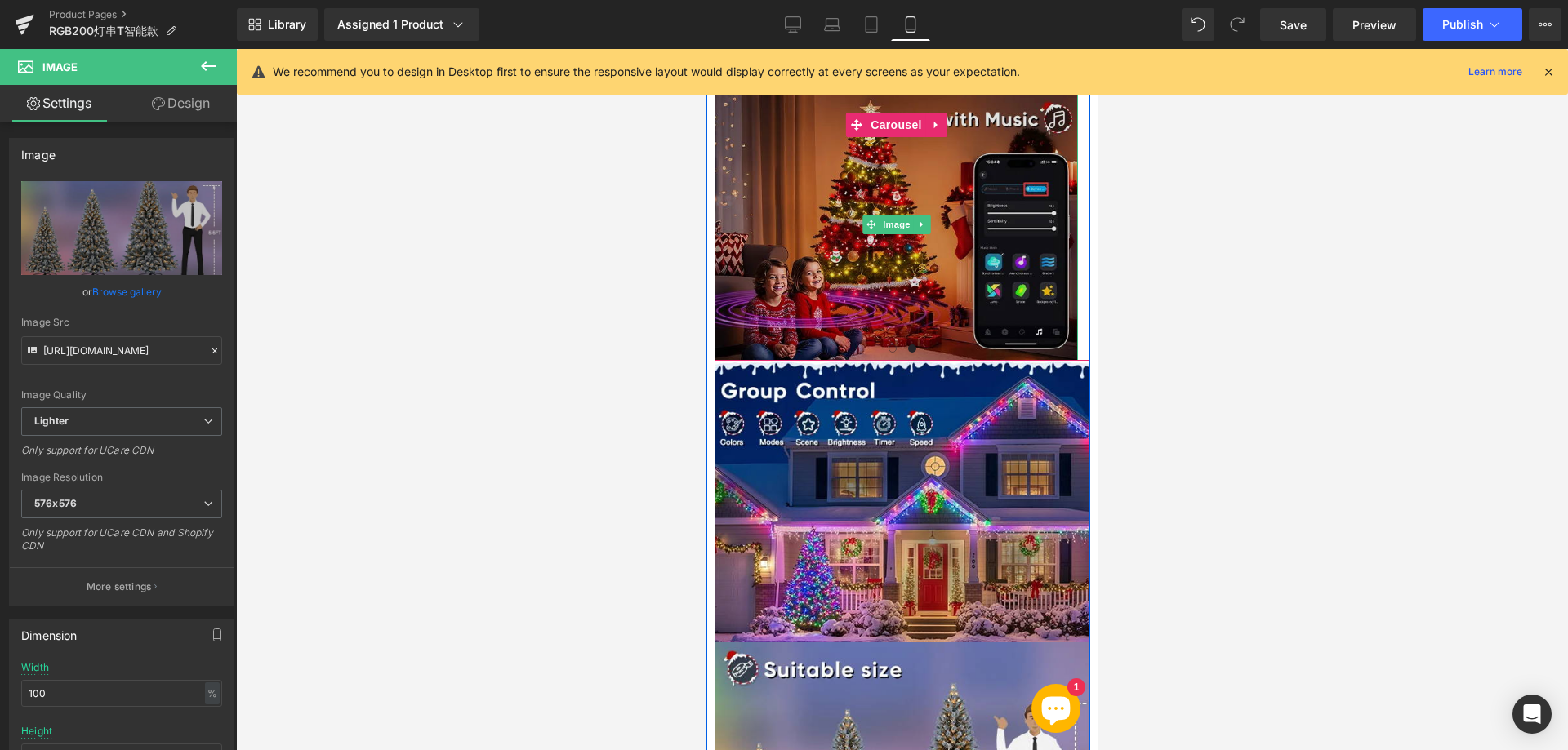
scroll to position [2159, 0]
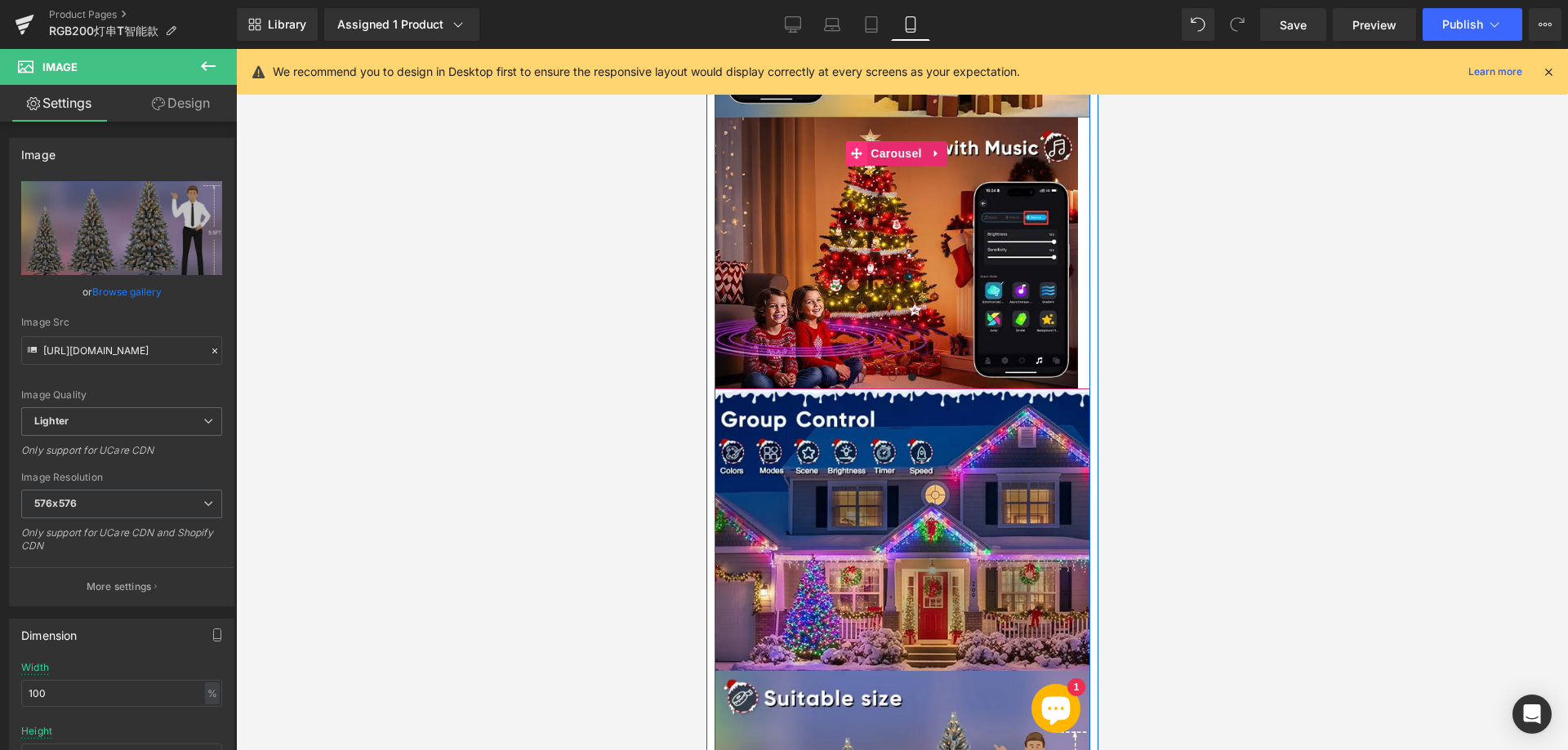
click at [857, 148] on icon at bounding box center [855, 153] width 12 height 12
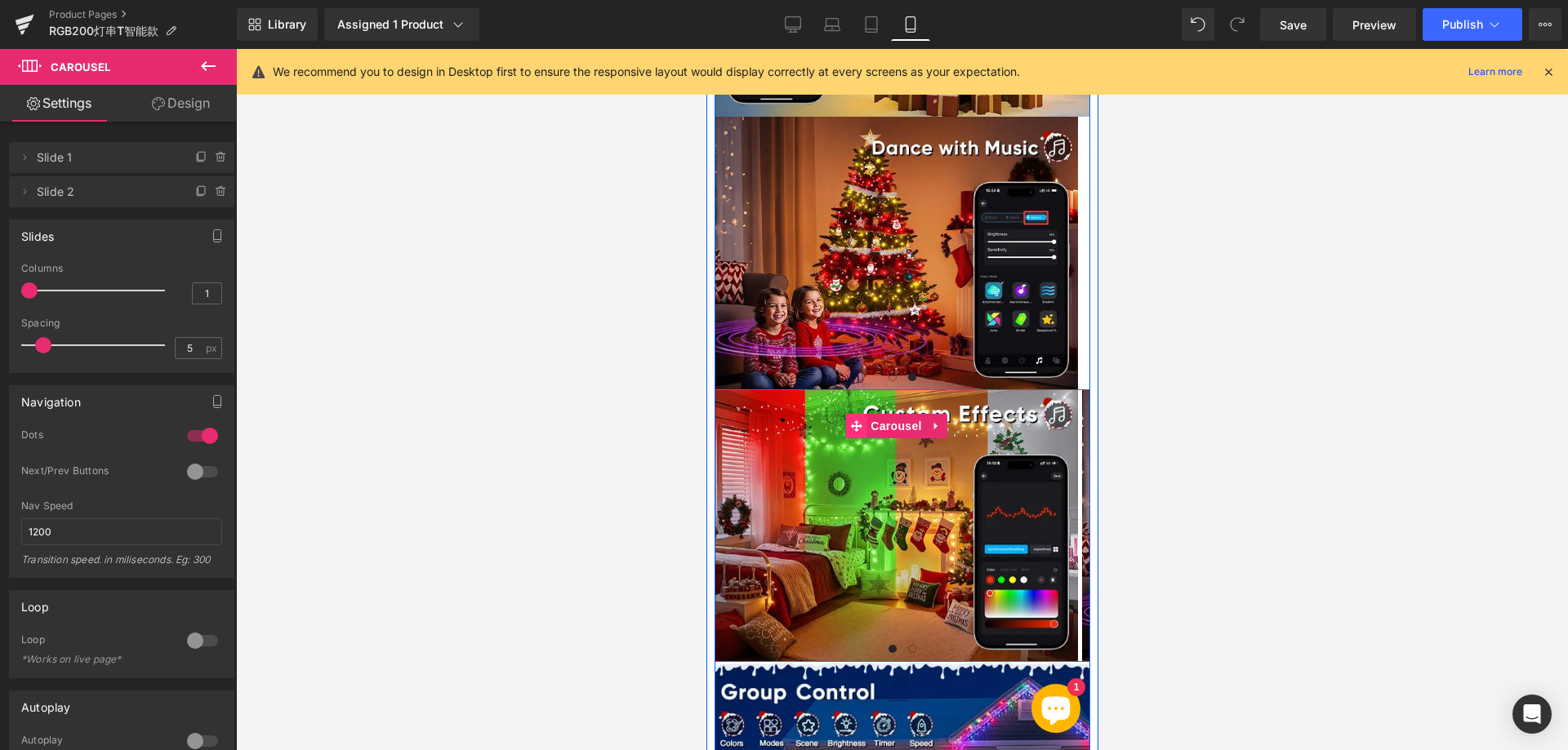
click at [858, 420] on icon at bounding box center [855, 426] width 12 height 12
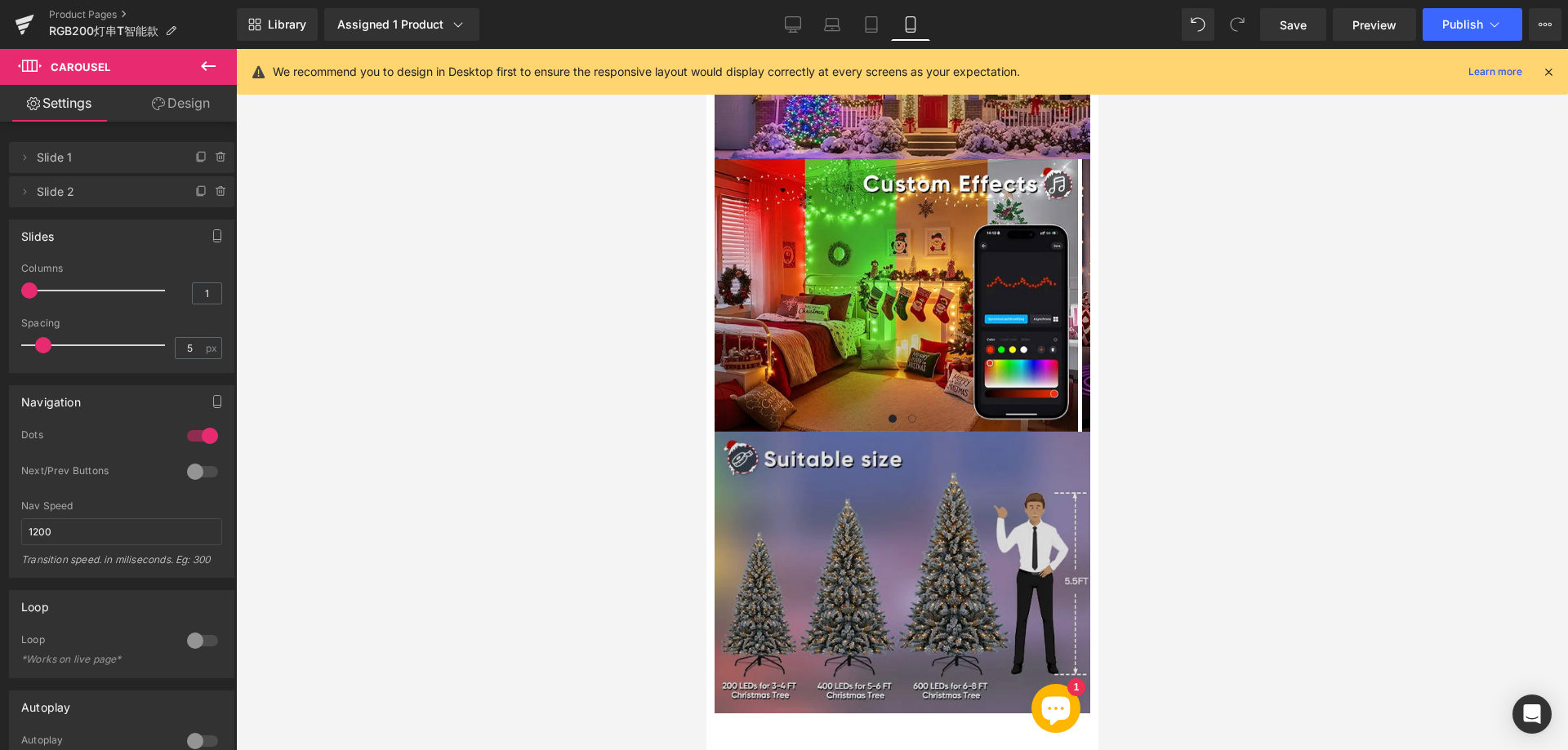
scroll to position [2594, 0]
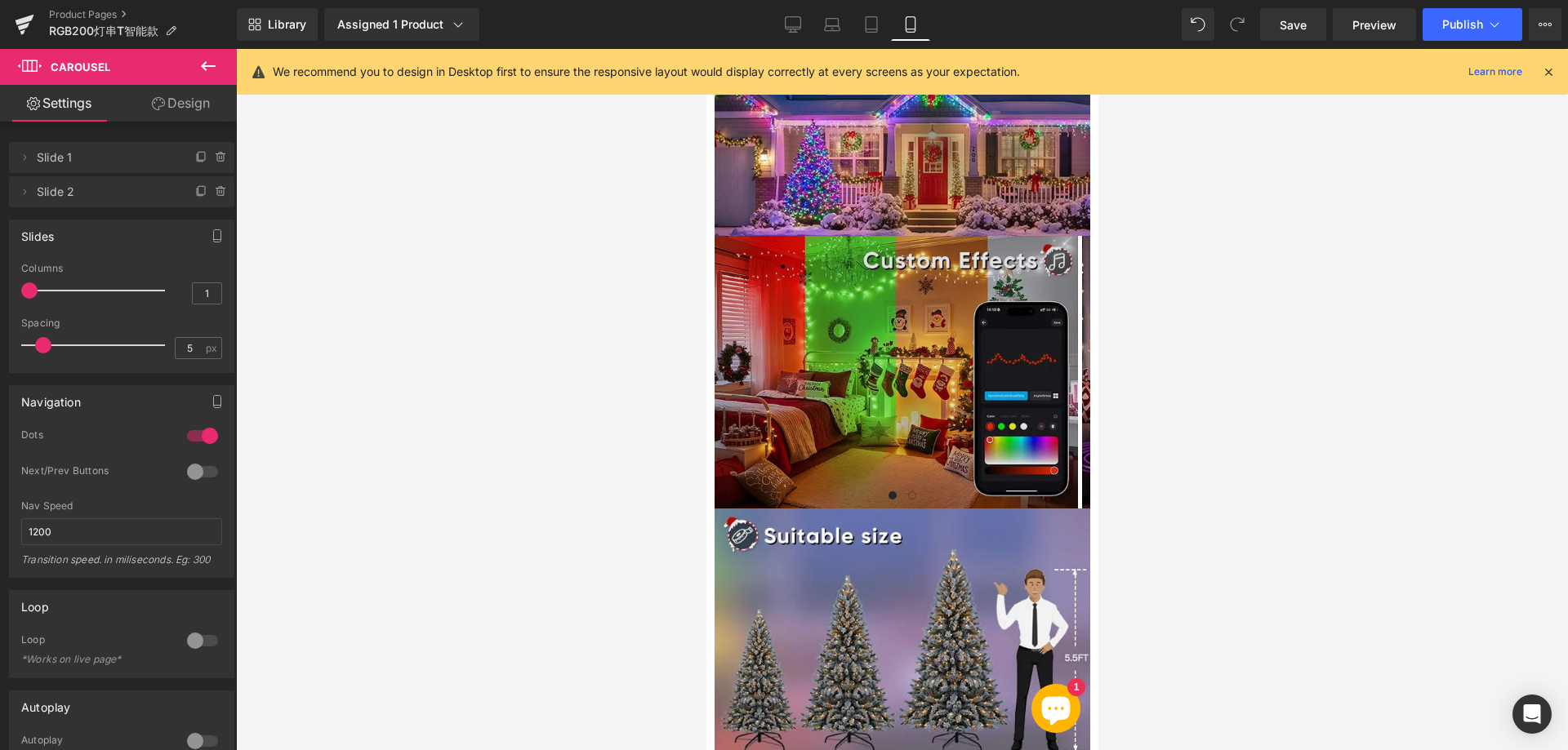
click at [851, 349] on img at bounding box center [895, 372] width 363 height 272
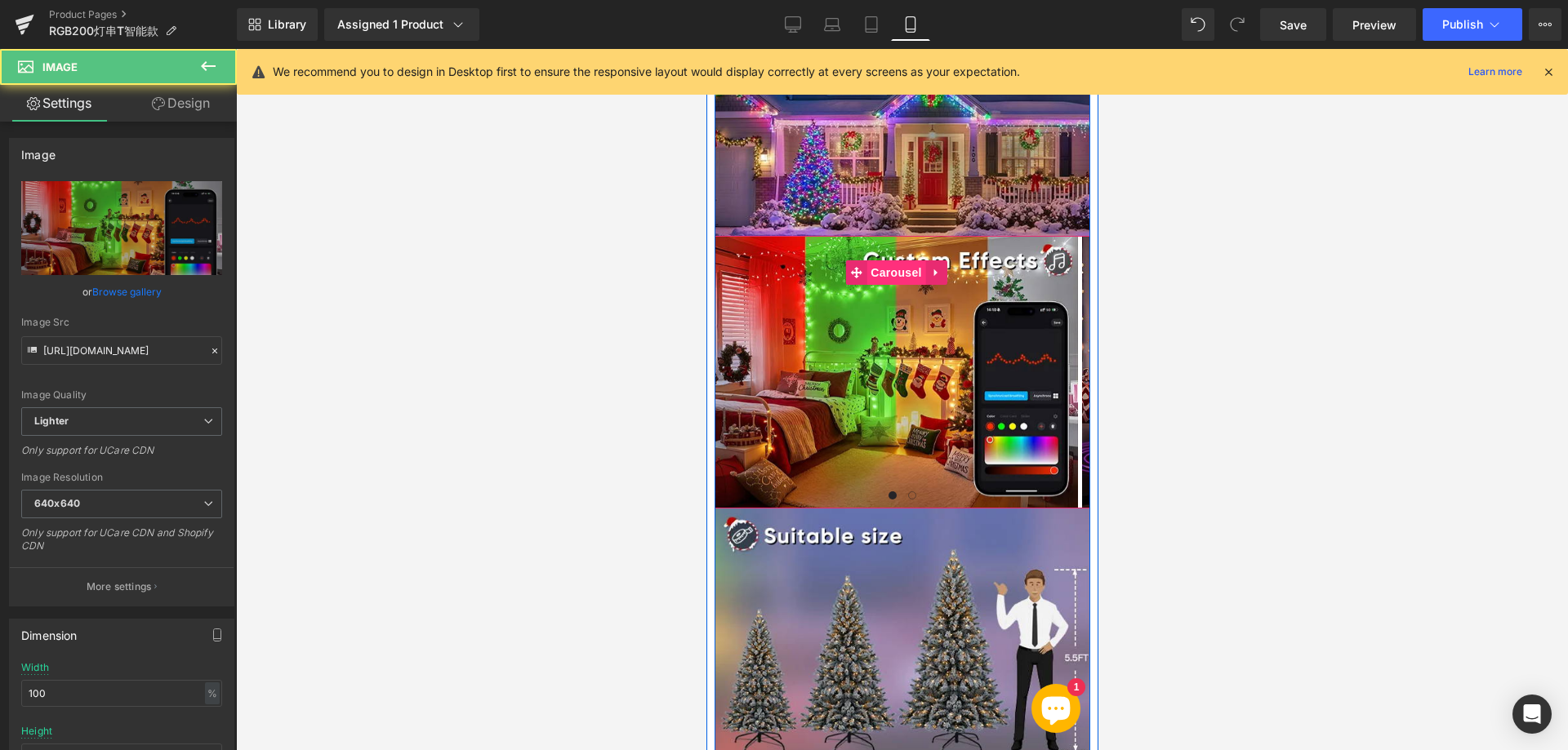
click at [878, 261] on span "Carousel" at bounding box center [895, 272] width 59 height 25
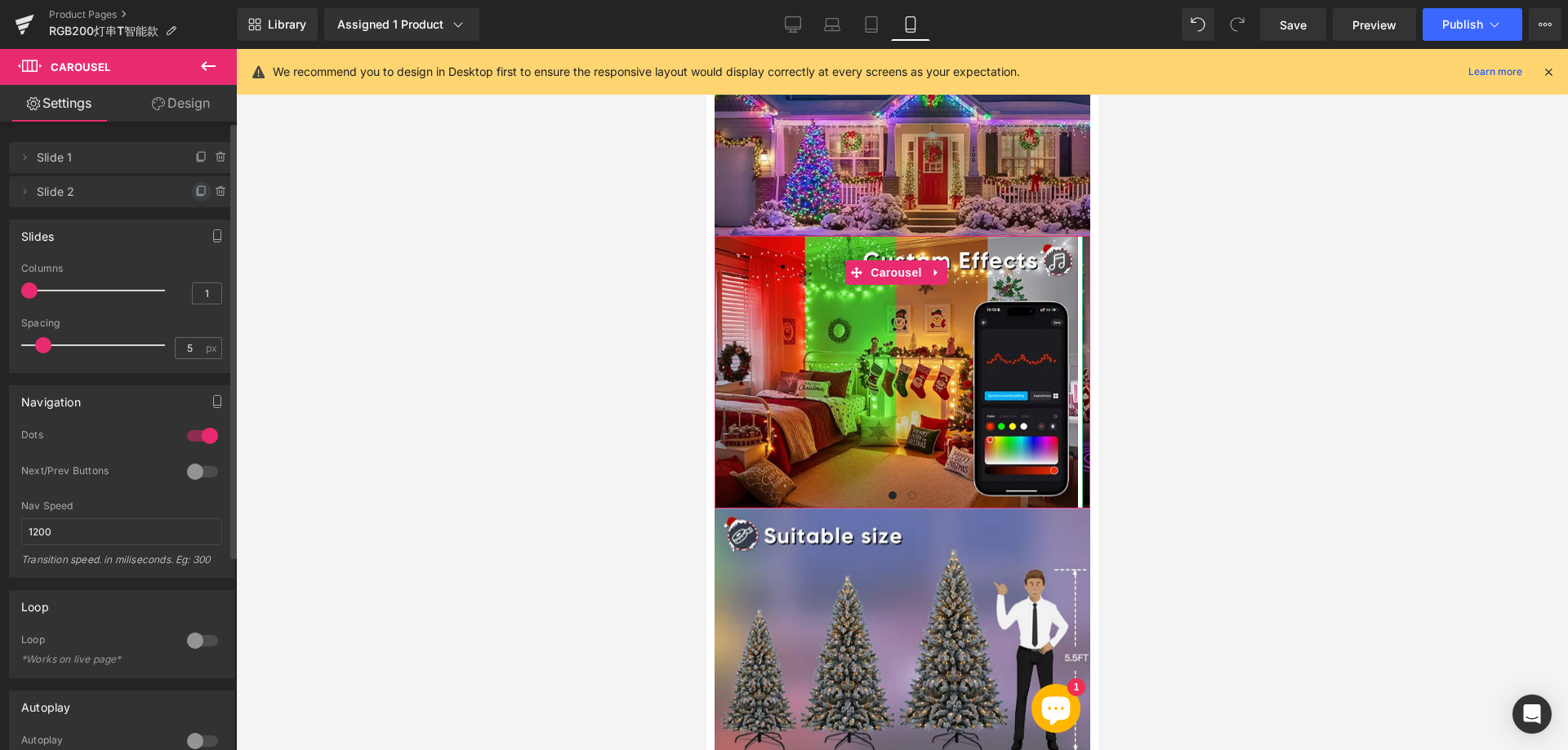
click at [195, 192] on icon at bounding box center [202, 192] width 13 height 13
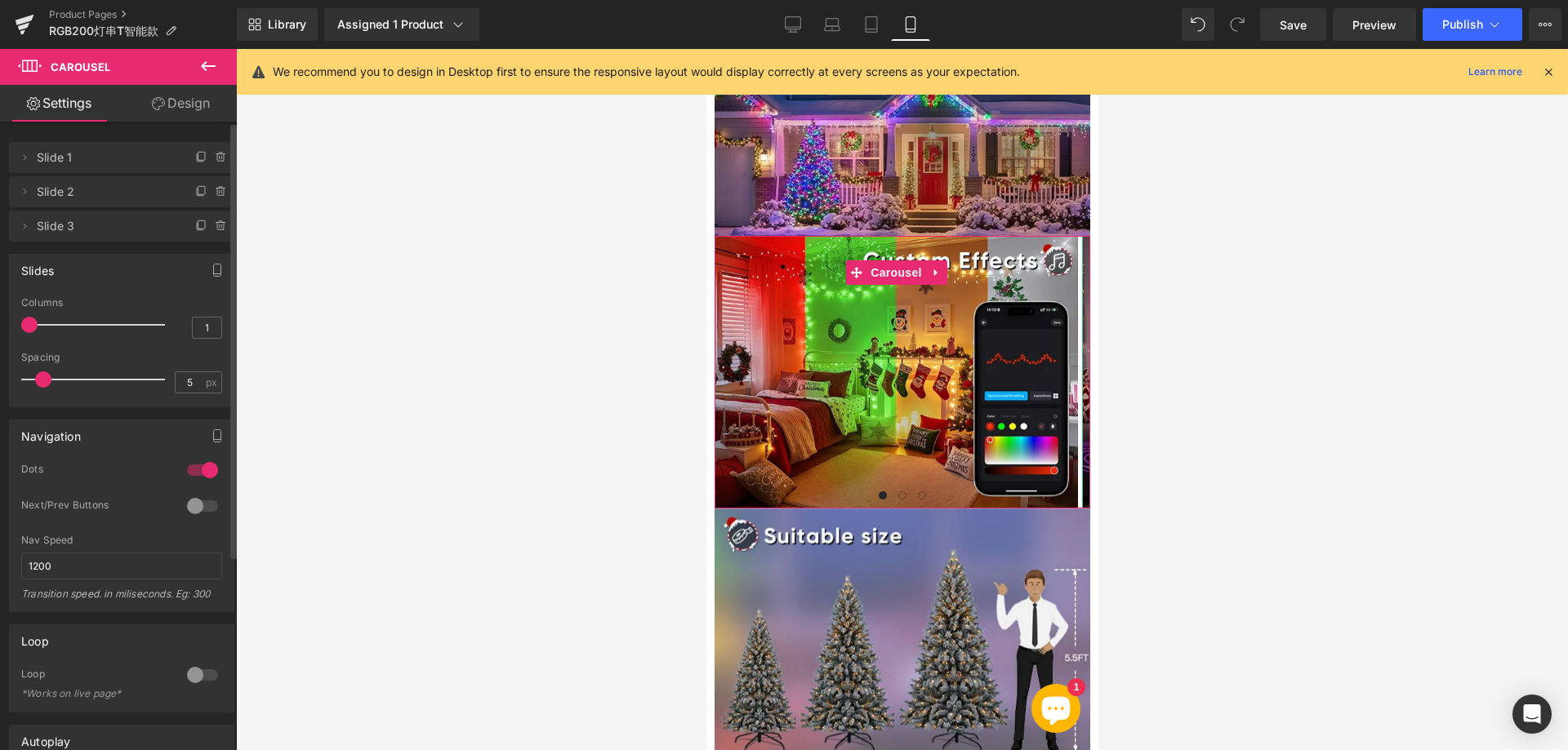
click at [195, 192] on icon at bounding box center [202, 192] width 13 height 13
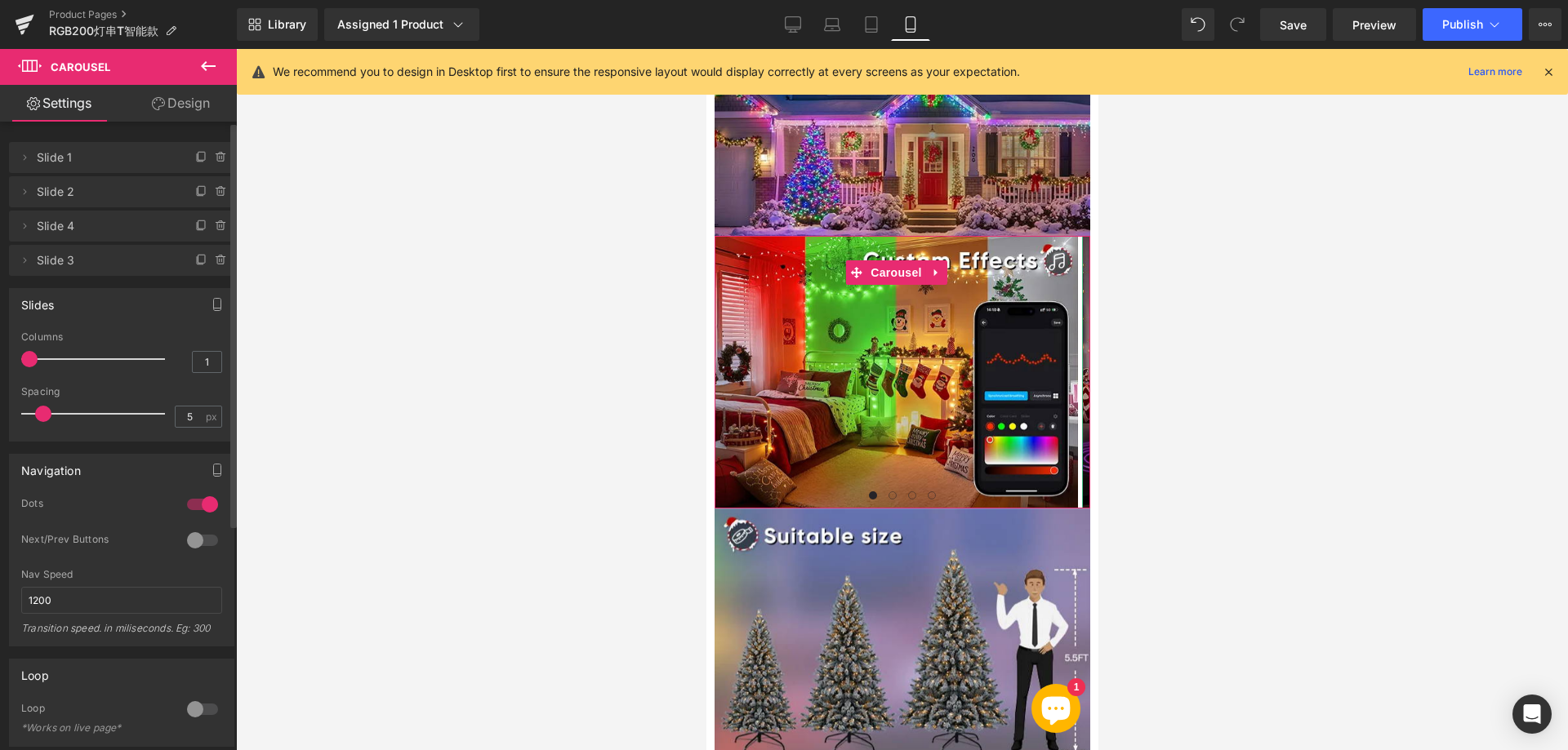
click at [195, 192] on icon at bounding box center [202, 192] width 13 height 13
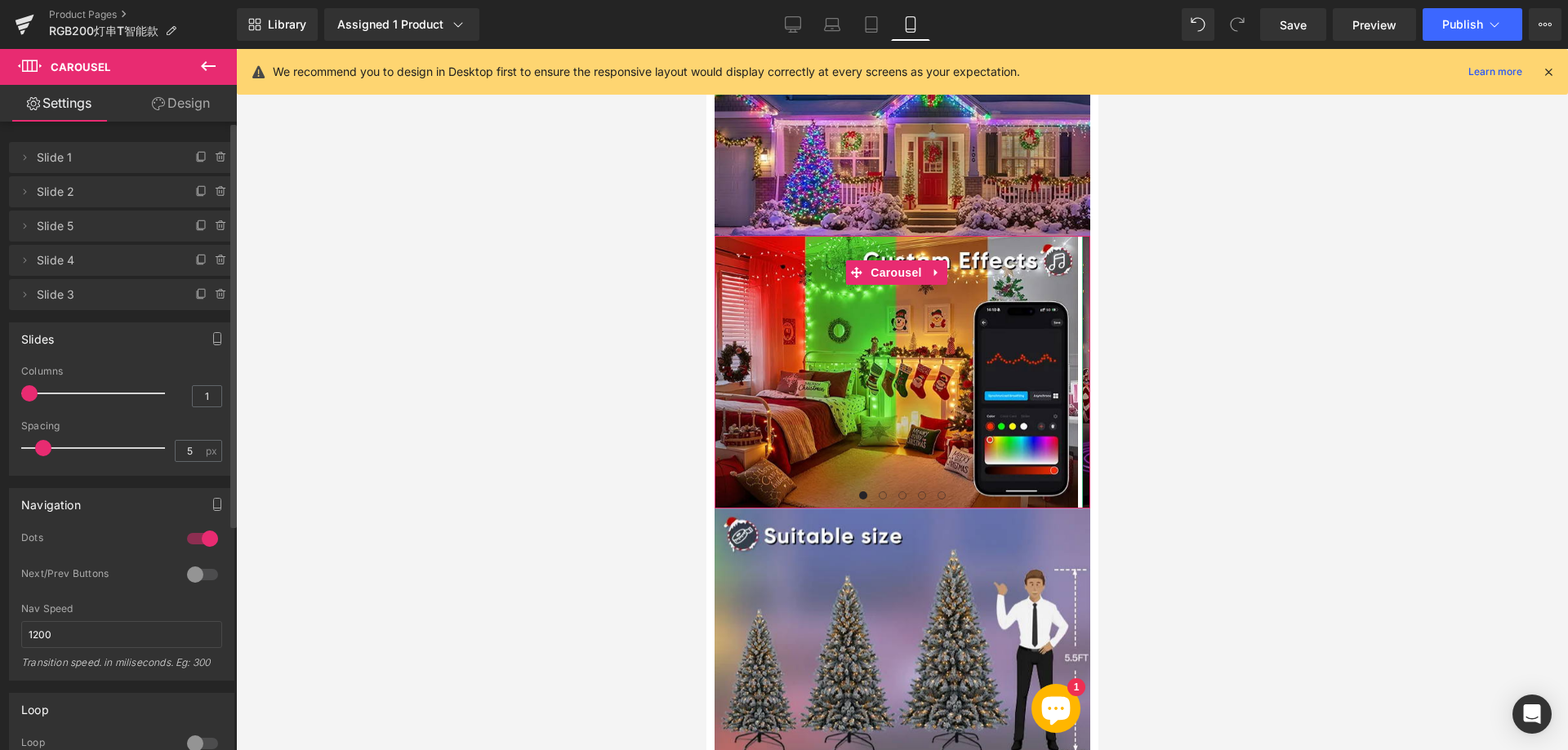
click at [195, 192] on icon at bounding box center [202, 192] width 13 height 13
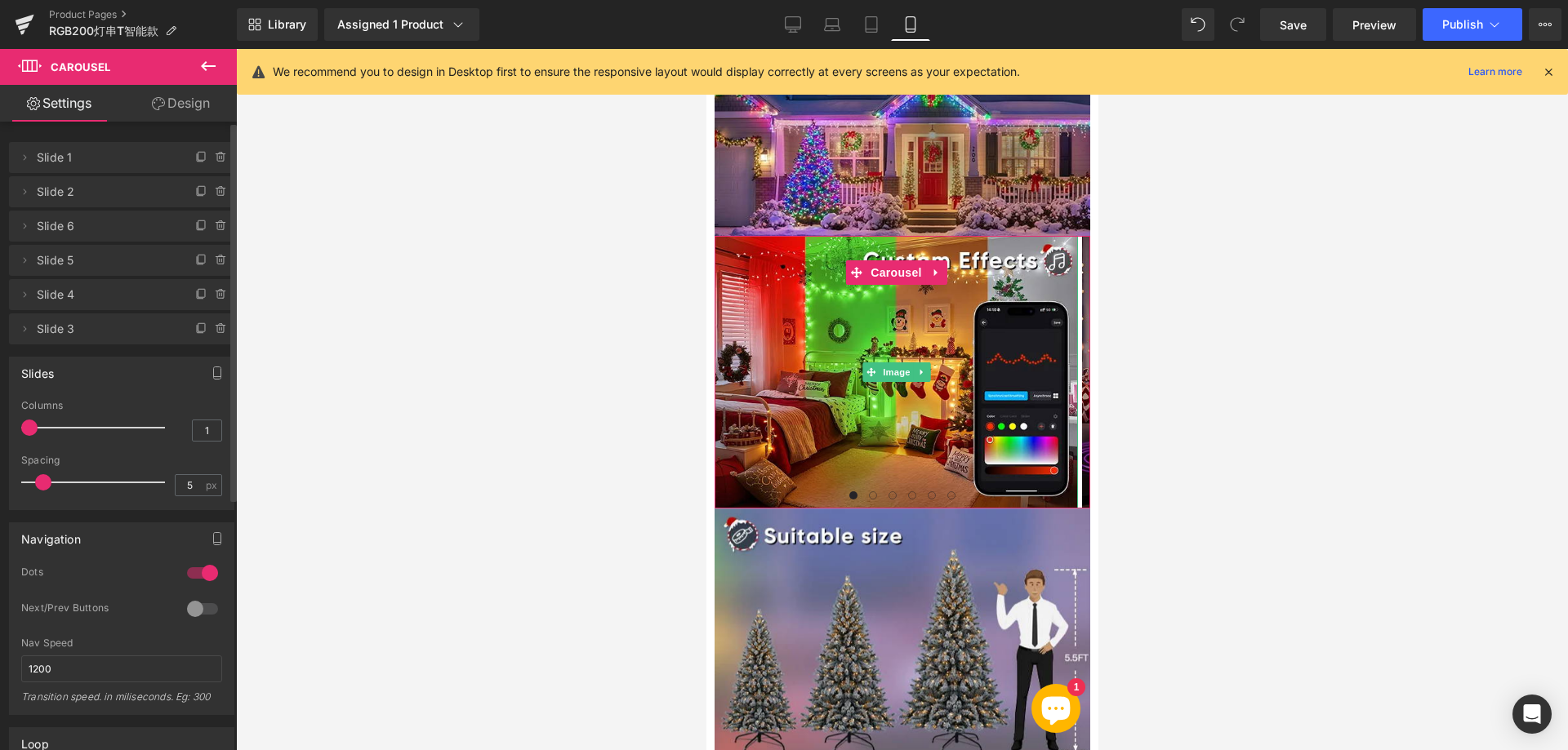
click at [104, 161] on span "Slide 1" at bounding box center [104, 157] width 137 height 31
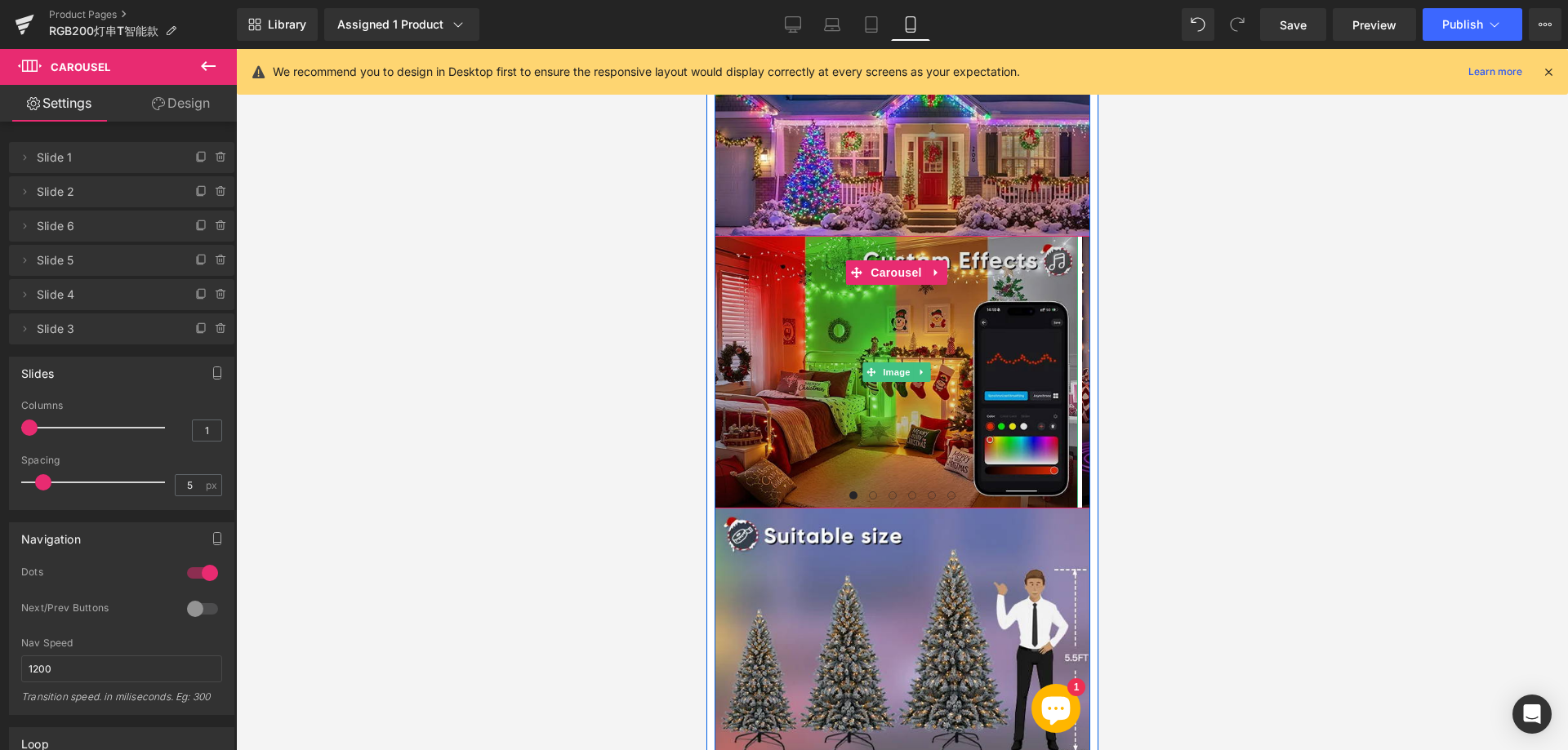
drag, startPoint x: 838, startPoint y: 367, endPoint x: 827, endPoint y: 363, distance: 11.7
click at [837, 366] on img at bounding box center [895, 372] width 363 height 272
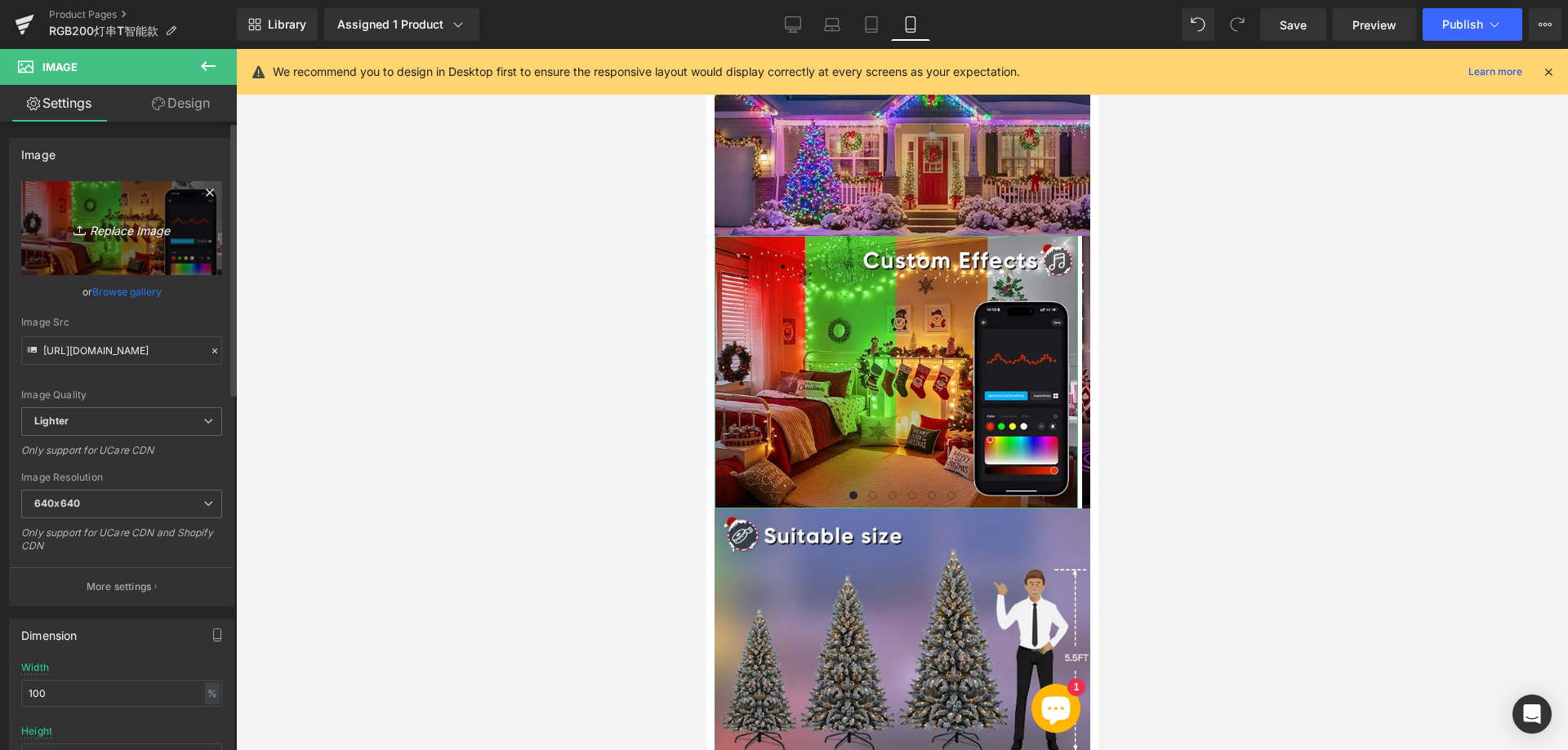
click at [119, 230] on icon "Replace Image" at bounding box center [122, 228] width 131 height 20
type input "C:\fakepath\7771.webp"
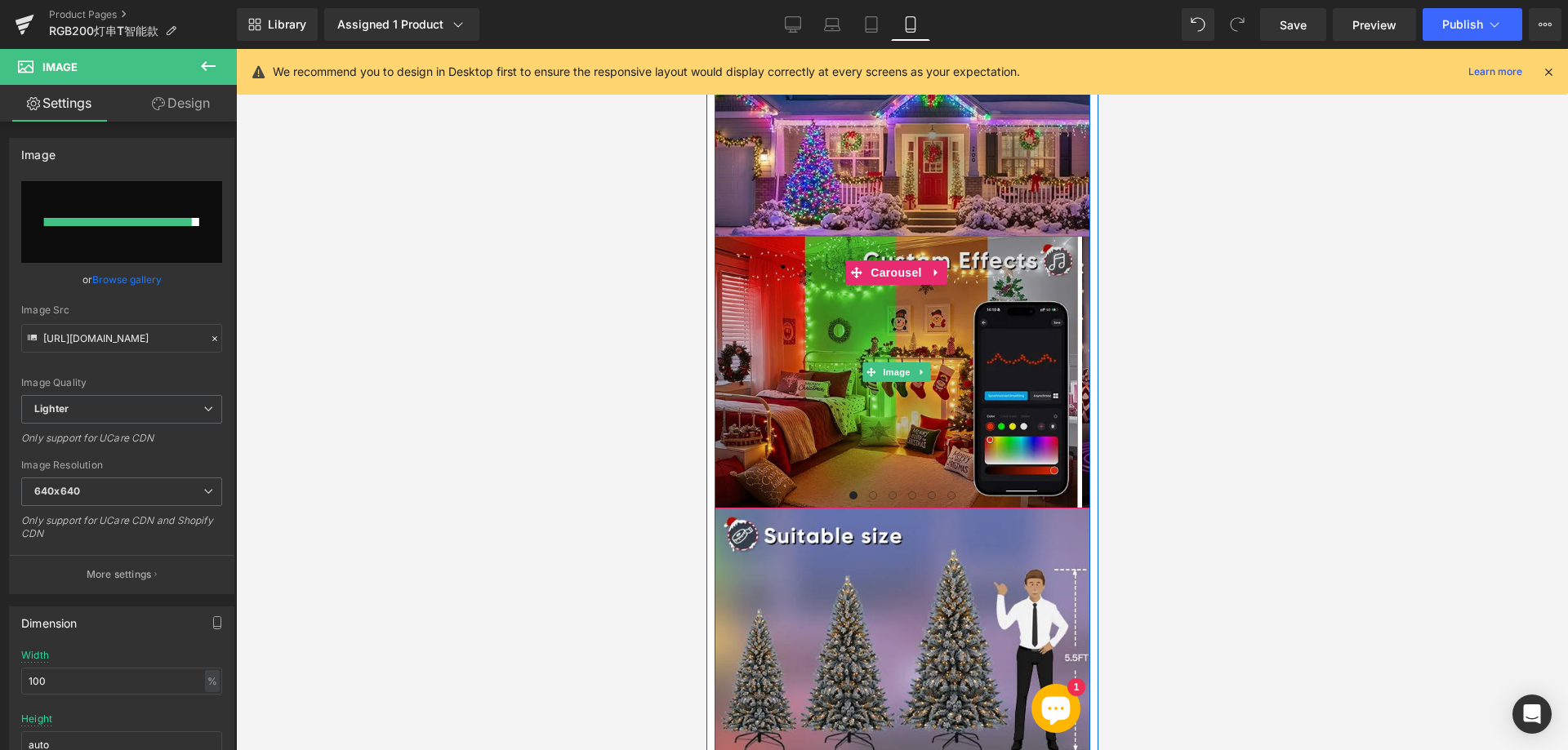
type input "[URL][DOMAIN_NAME]"
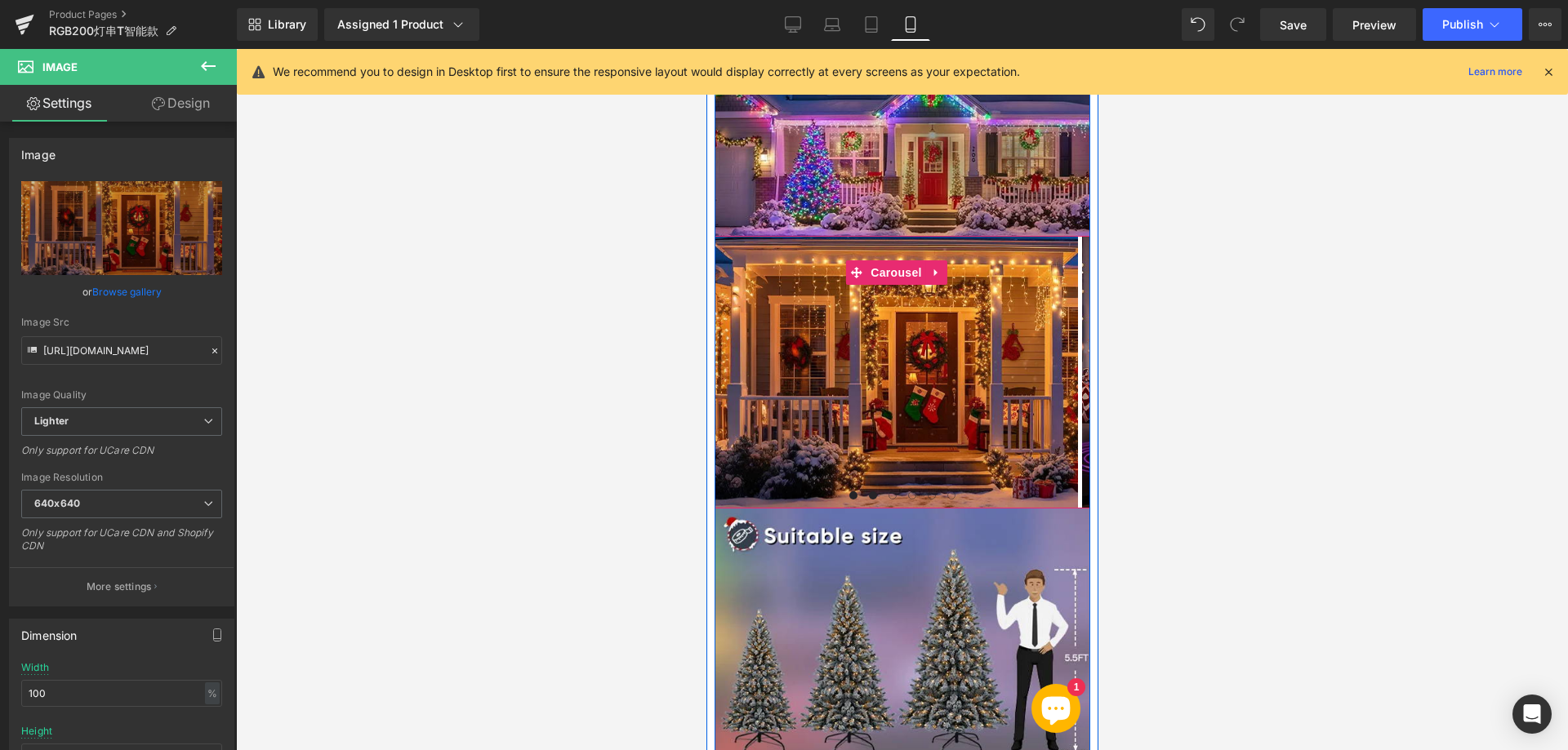
click at [868, 491] on span at bounding box center [871, 495] width 8 height 8
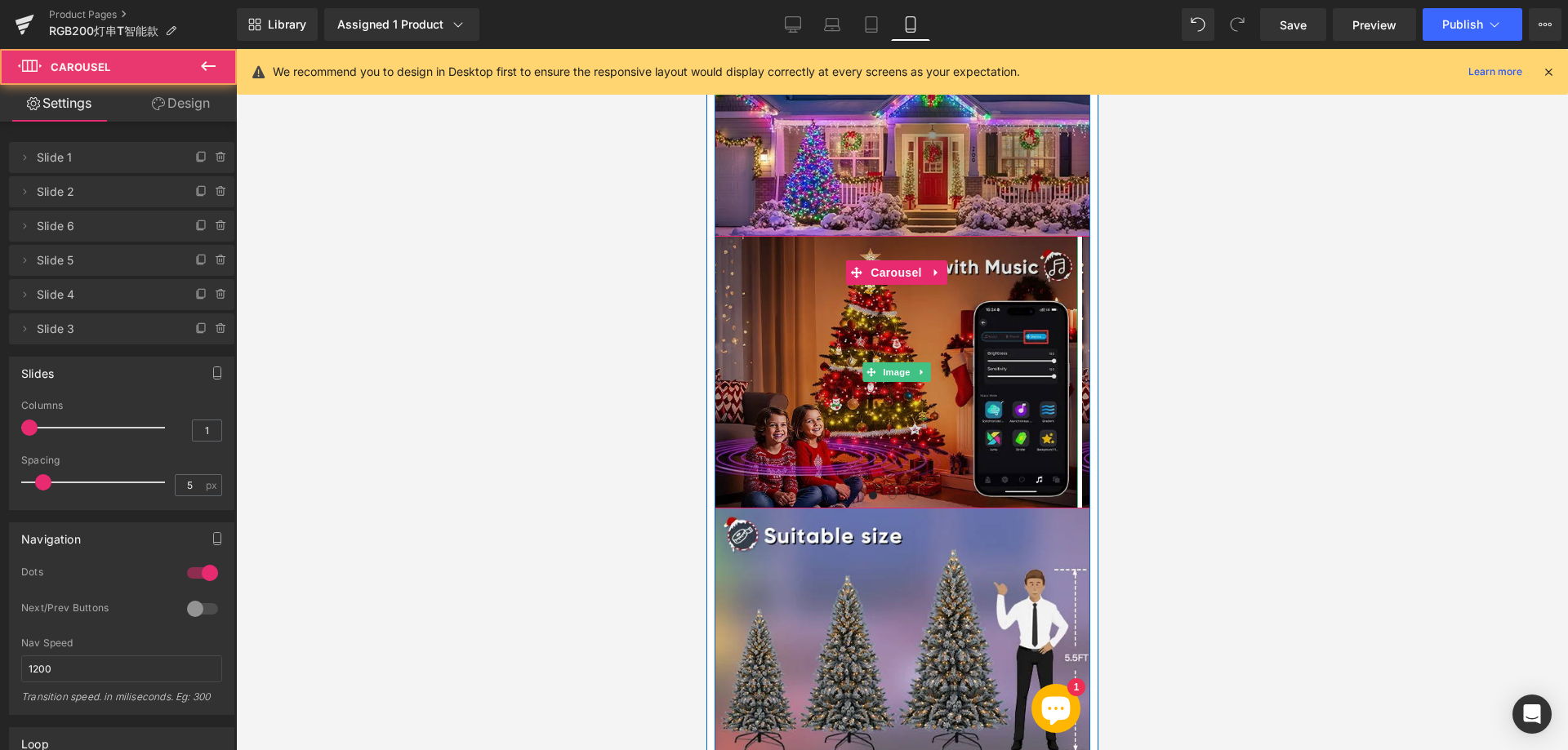
click at [849, 362] on img at bounding box center [895, 372] width 363 height 272
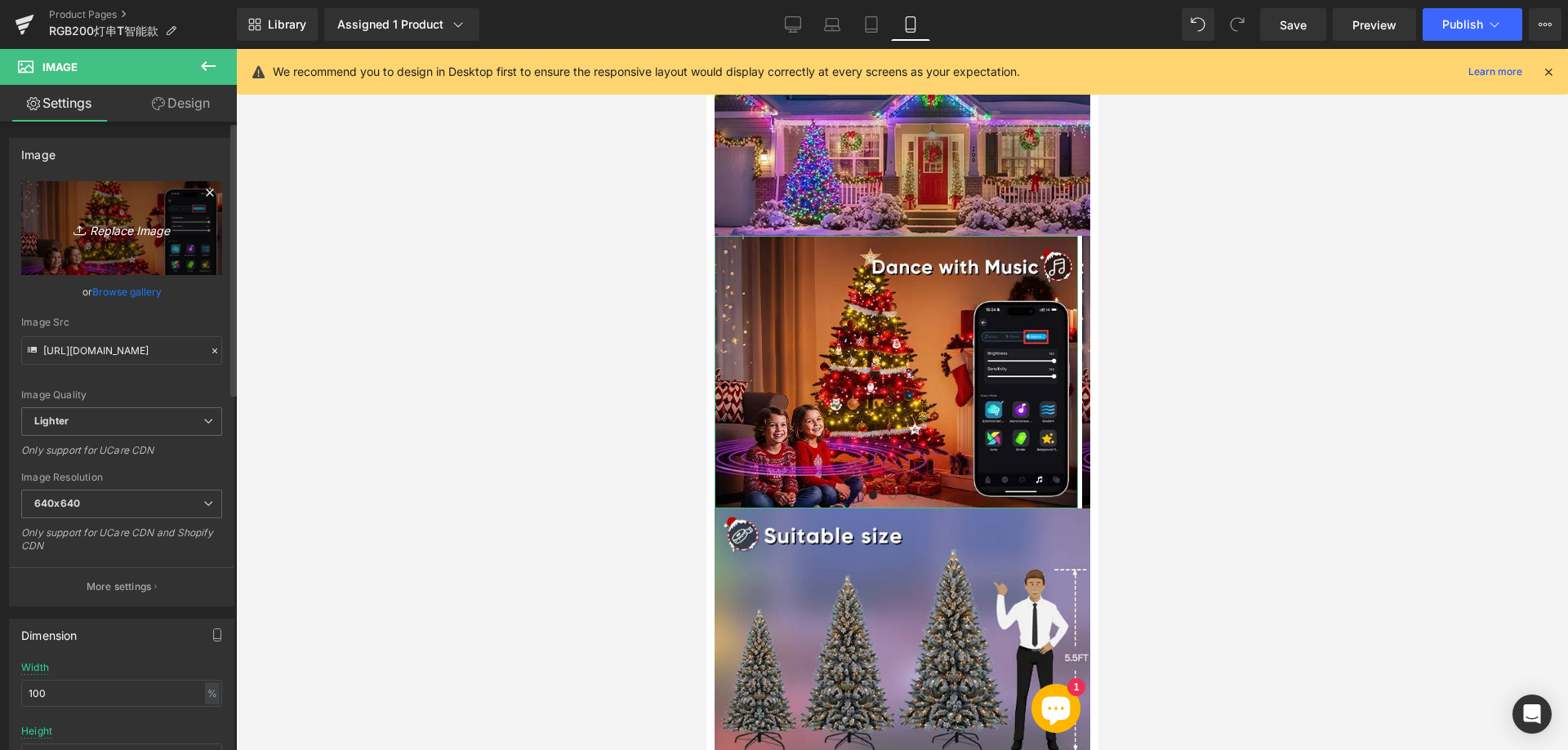
click at [138, 232] on icon "Replace Image" at bounding box center [122, 228] width 131 height 20
type input "C:\fakepath\7772.webp"
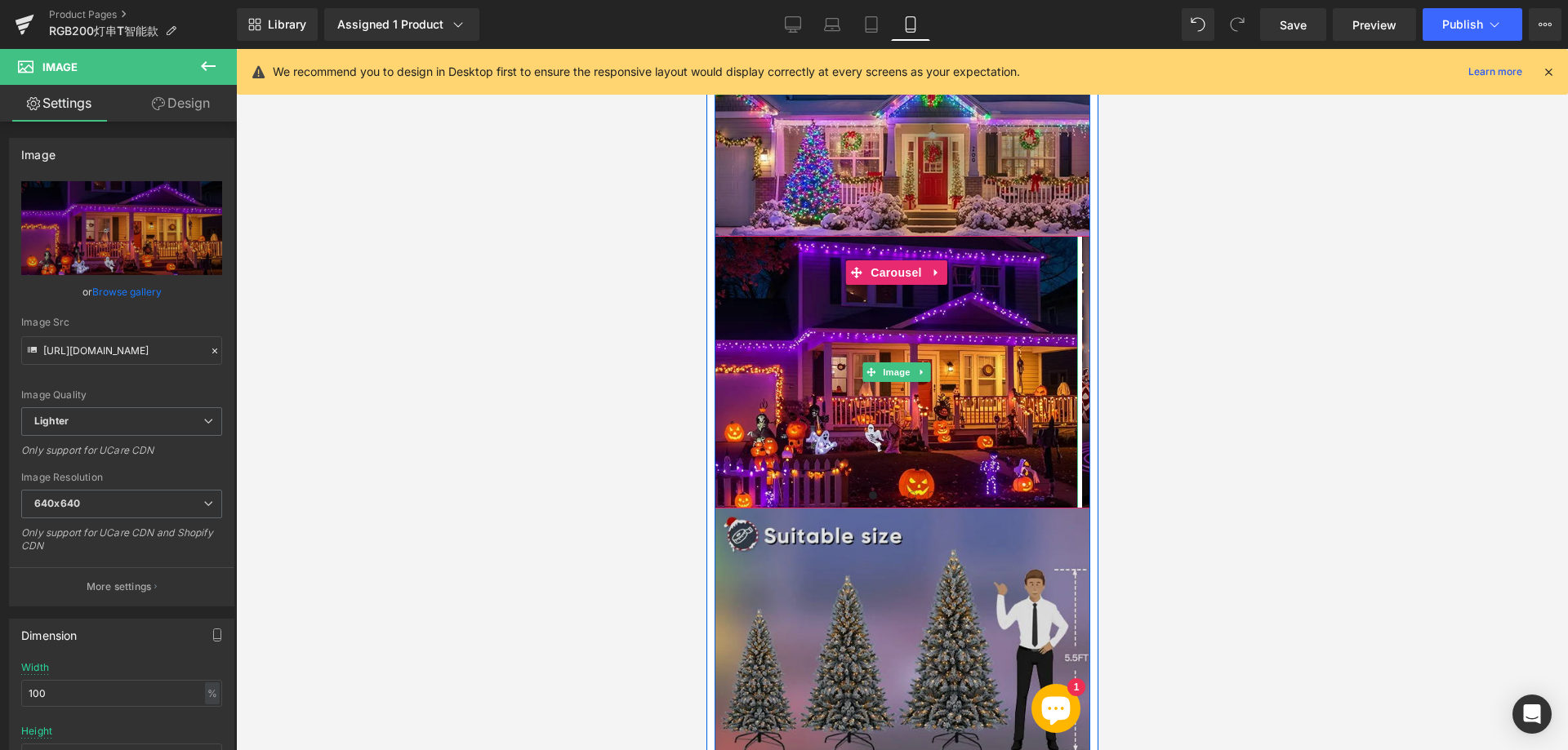
type input "[URL][DOMAIN_NAME]"
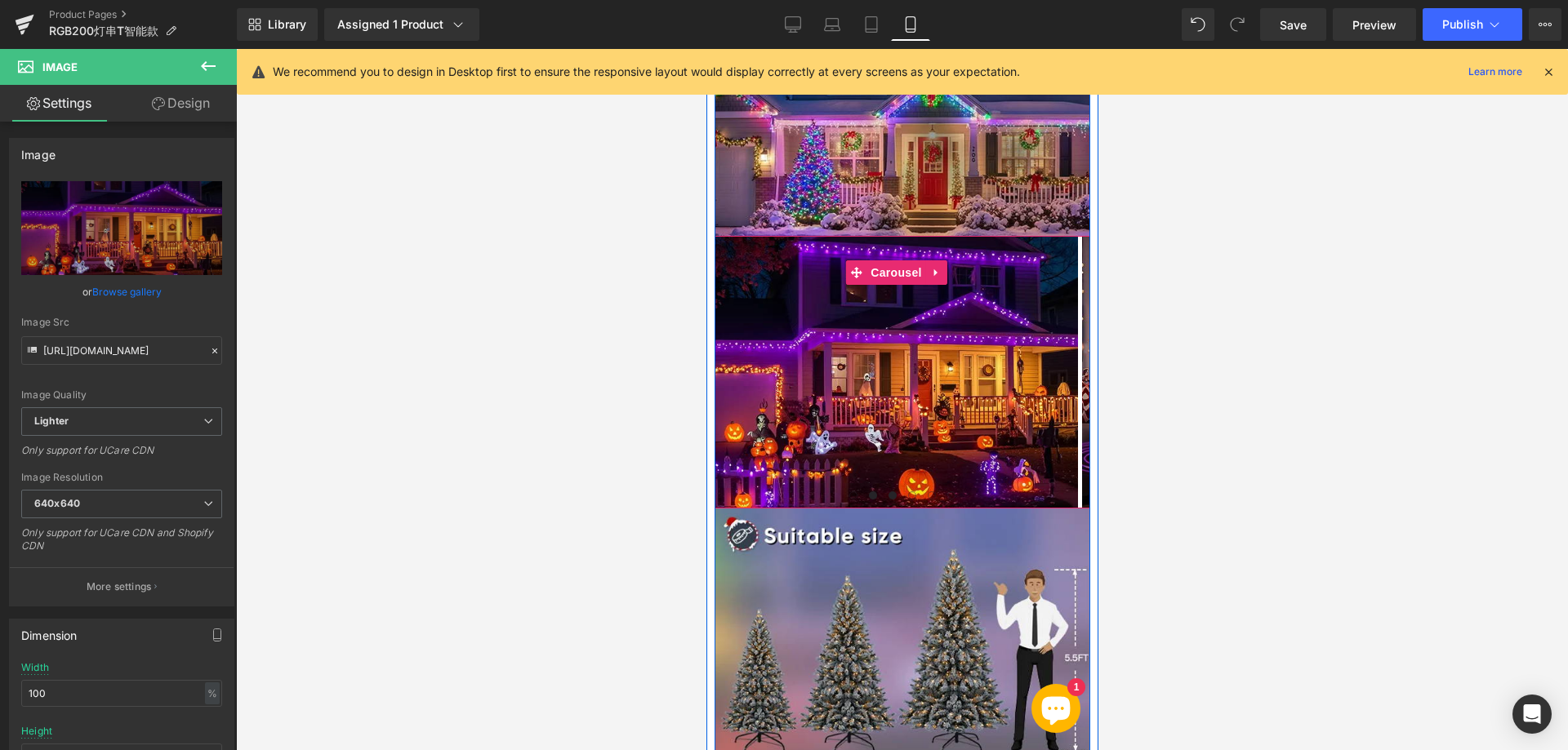
click at [888, 491] on span at bounding box center [891, 495] width 8 height 8
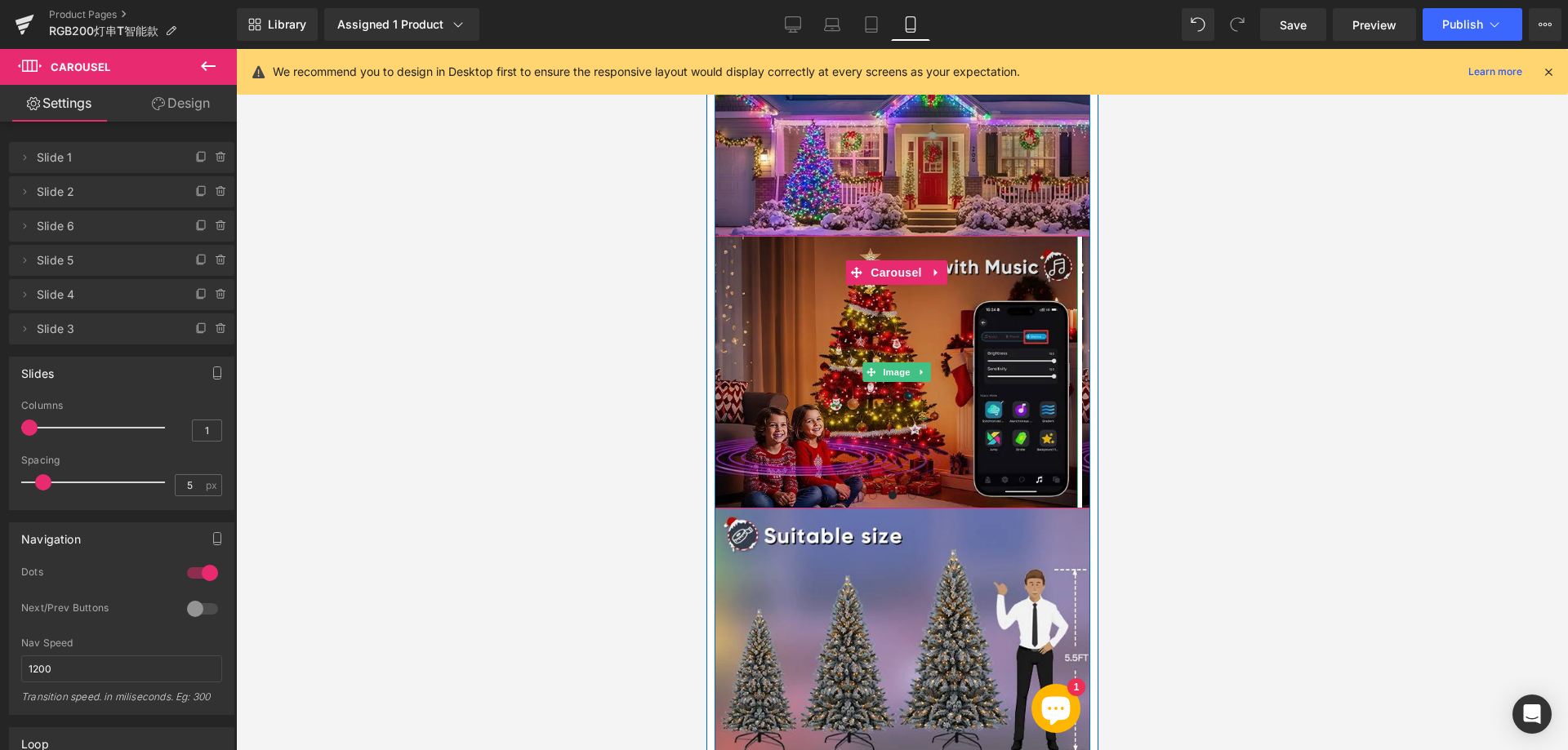
click at [835, 278] on img at bounding box center [895, 372] width 363 height 272
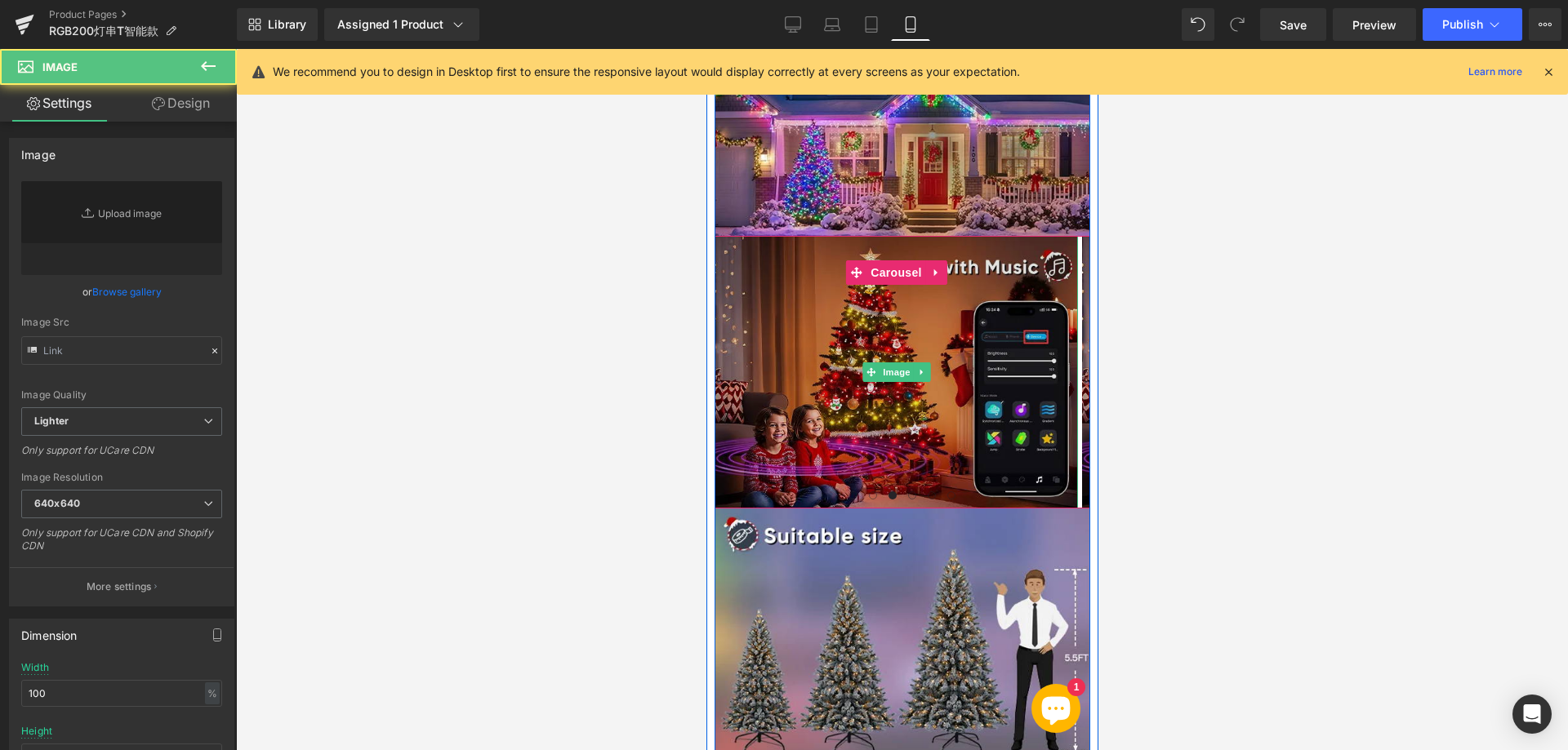
type input "[URL][DOMAIN_NAME]"
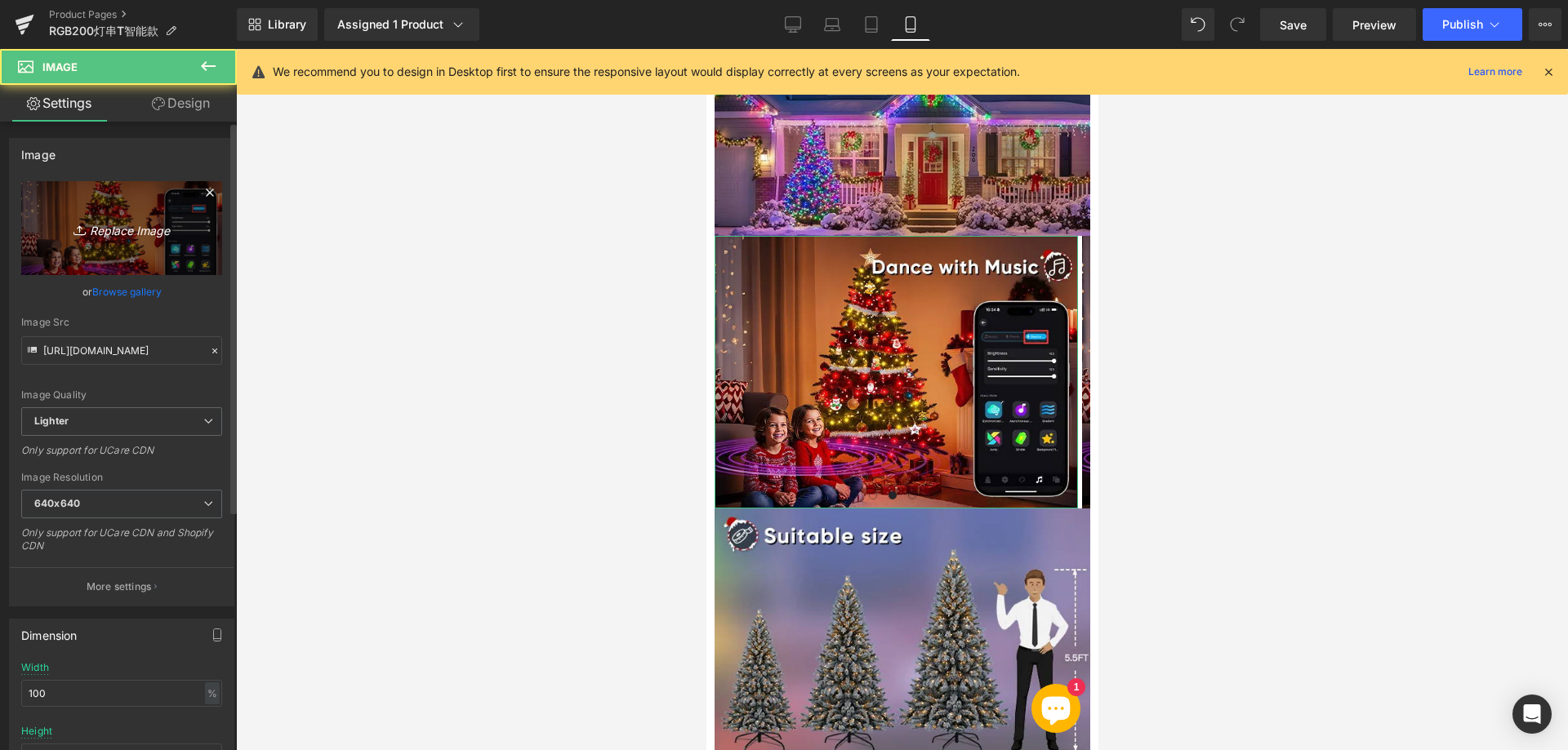
click at [118, 227] on icon "Replace Image" at bounding box center [122, 228] width 131 height 20
type input "C:\fakepath\7773.webp"
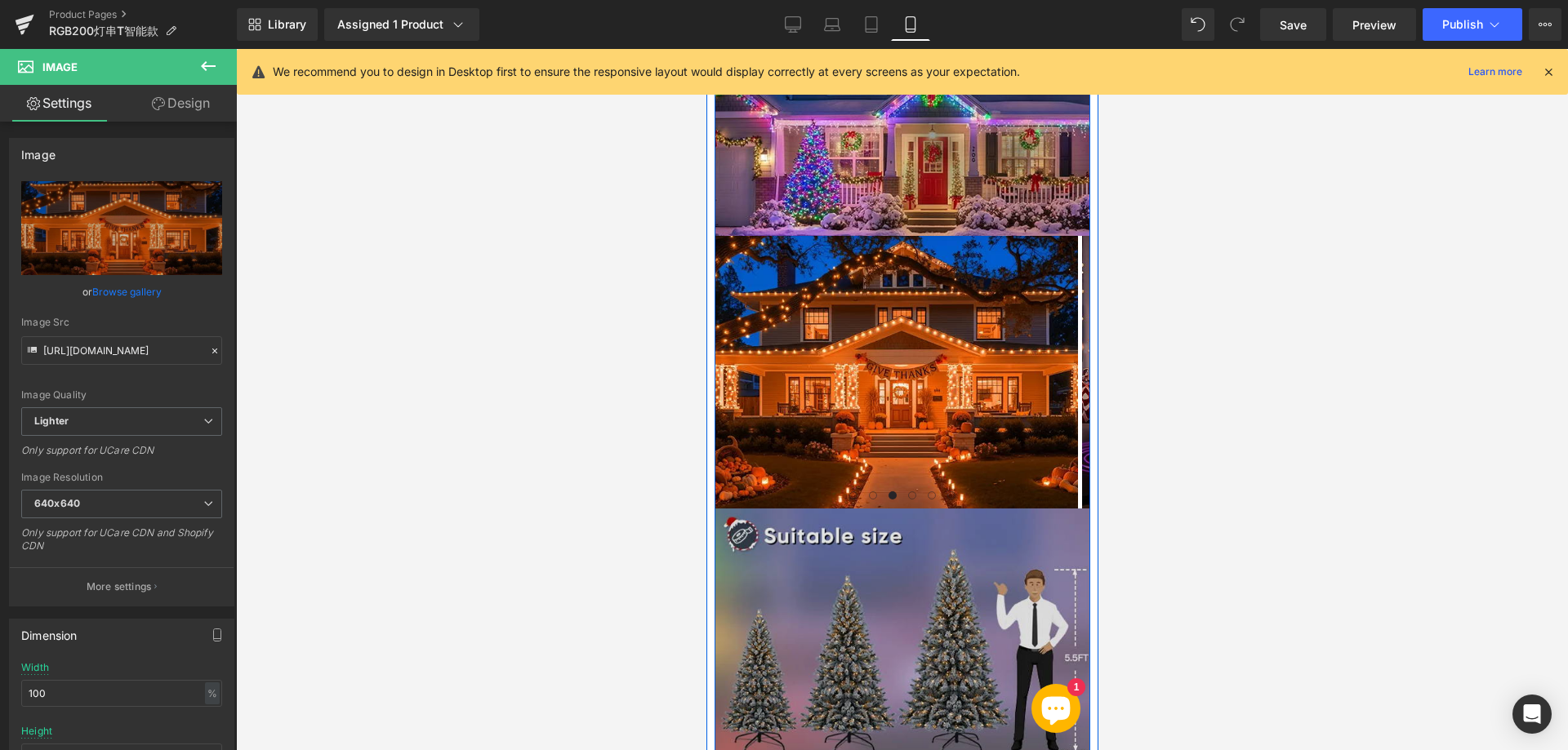
type input "[URL][DOMAIN_NAME]"
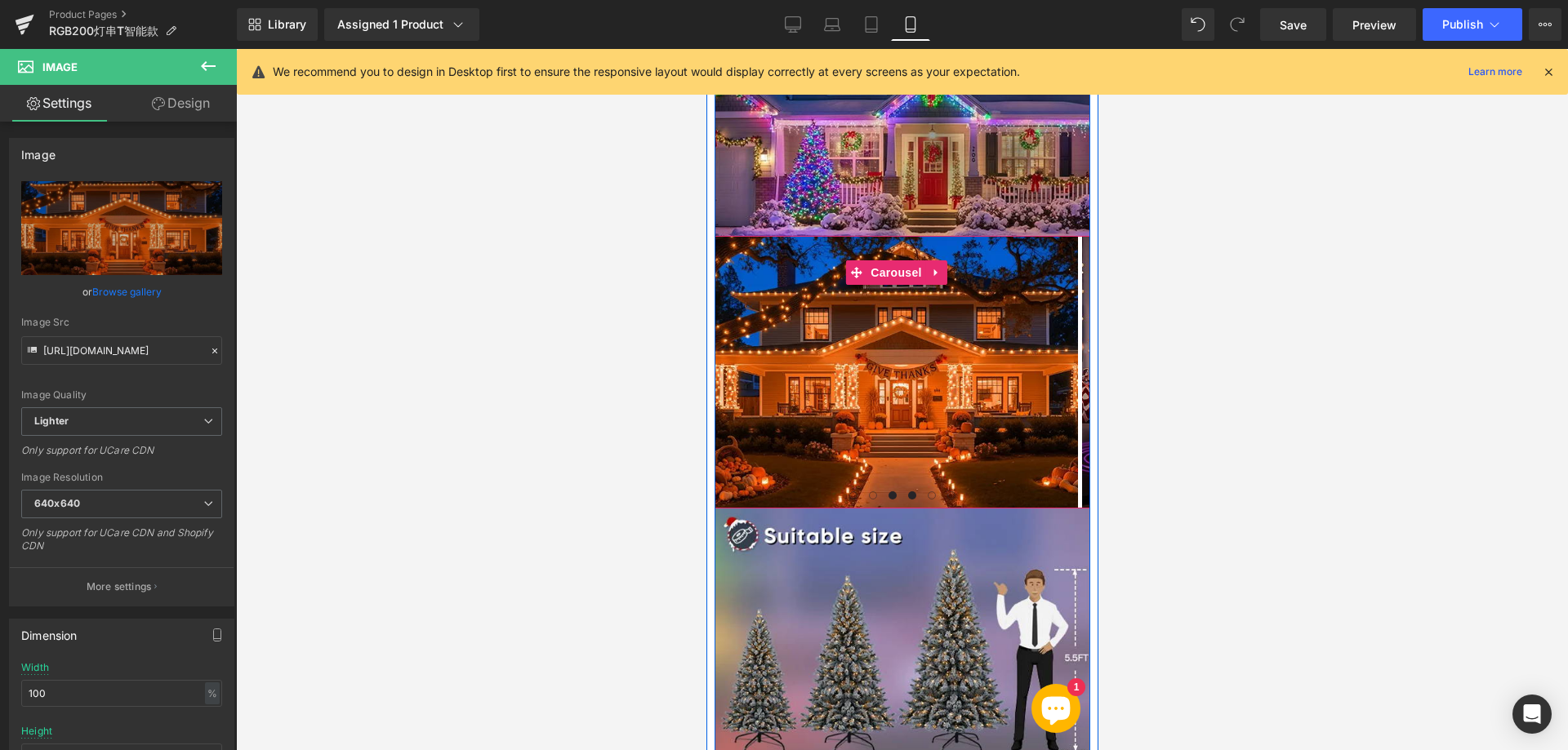
click at [907, 491] on span at bounding box center [910, 495] width 8 height 8
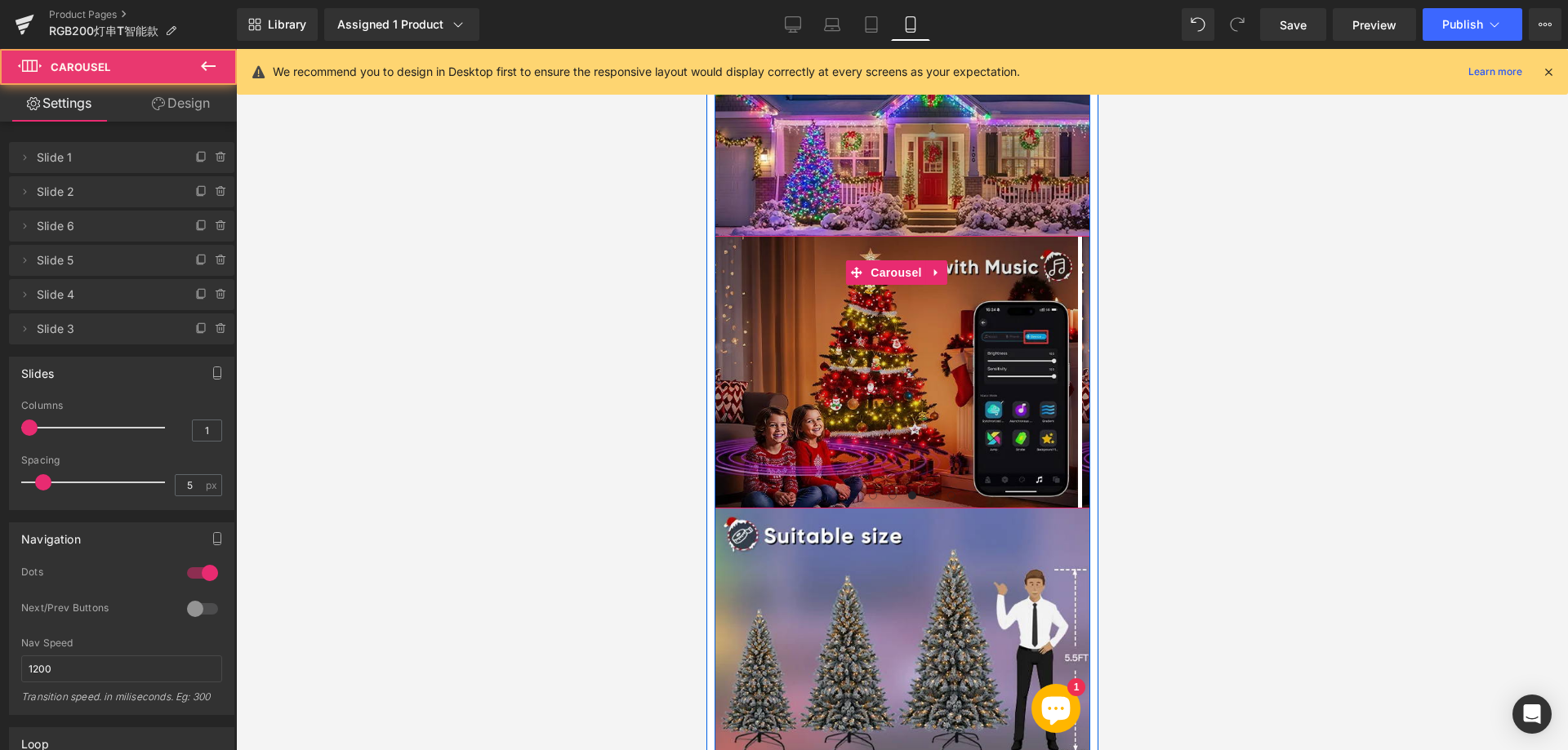
click at [836, 346] on img at bounding box center [895, 372] width 363 height 272
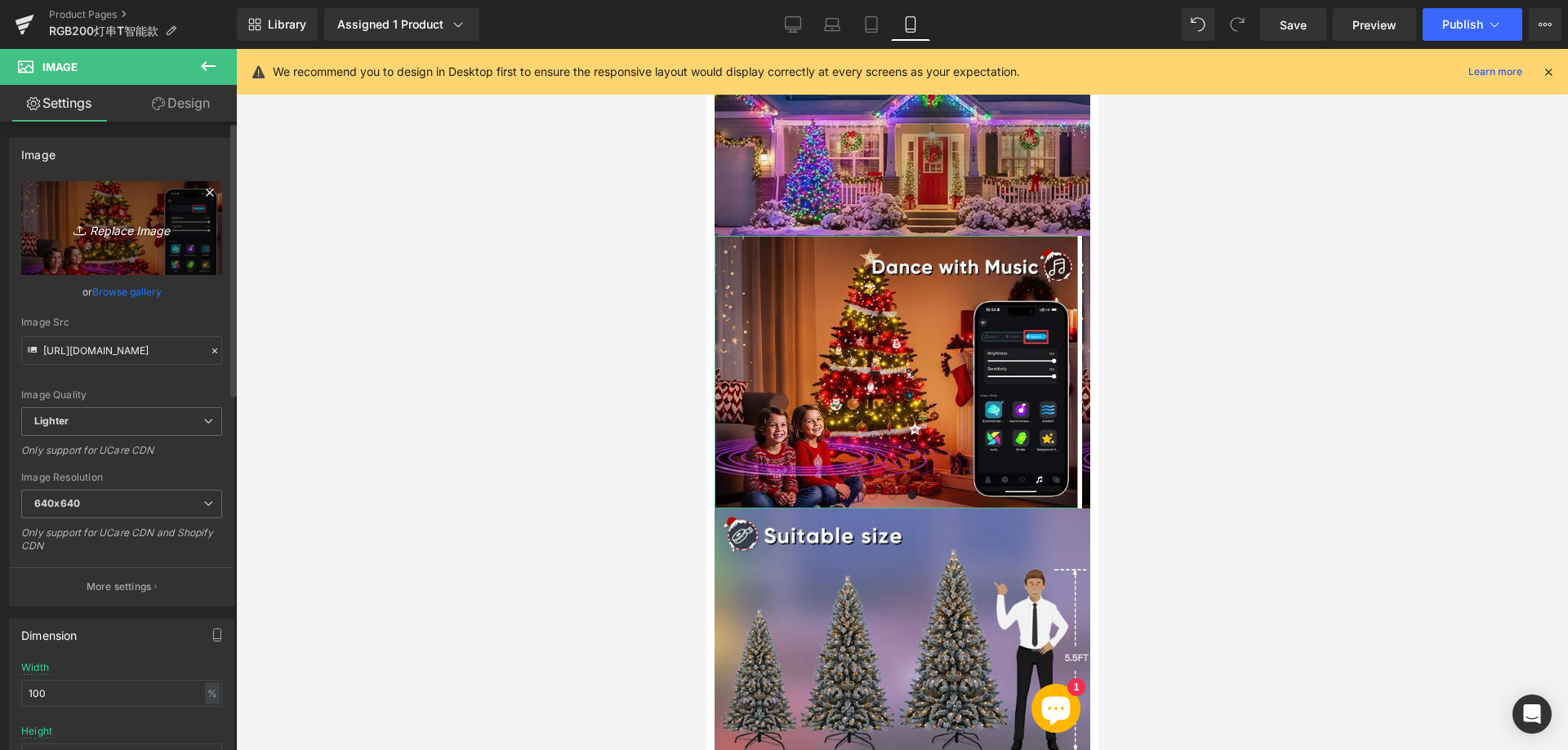
click at [117, 237] on icon "Replace Image" at bounding box center [122, 228] width 131 height 20
type input "C:\fakepath\7774.webp"
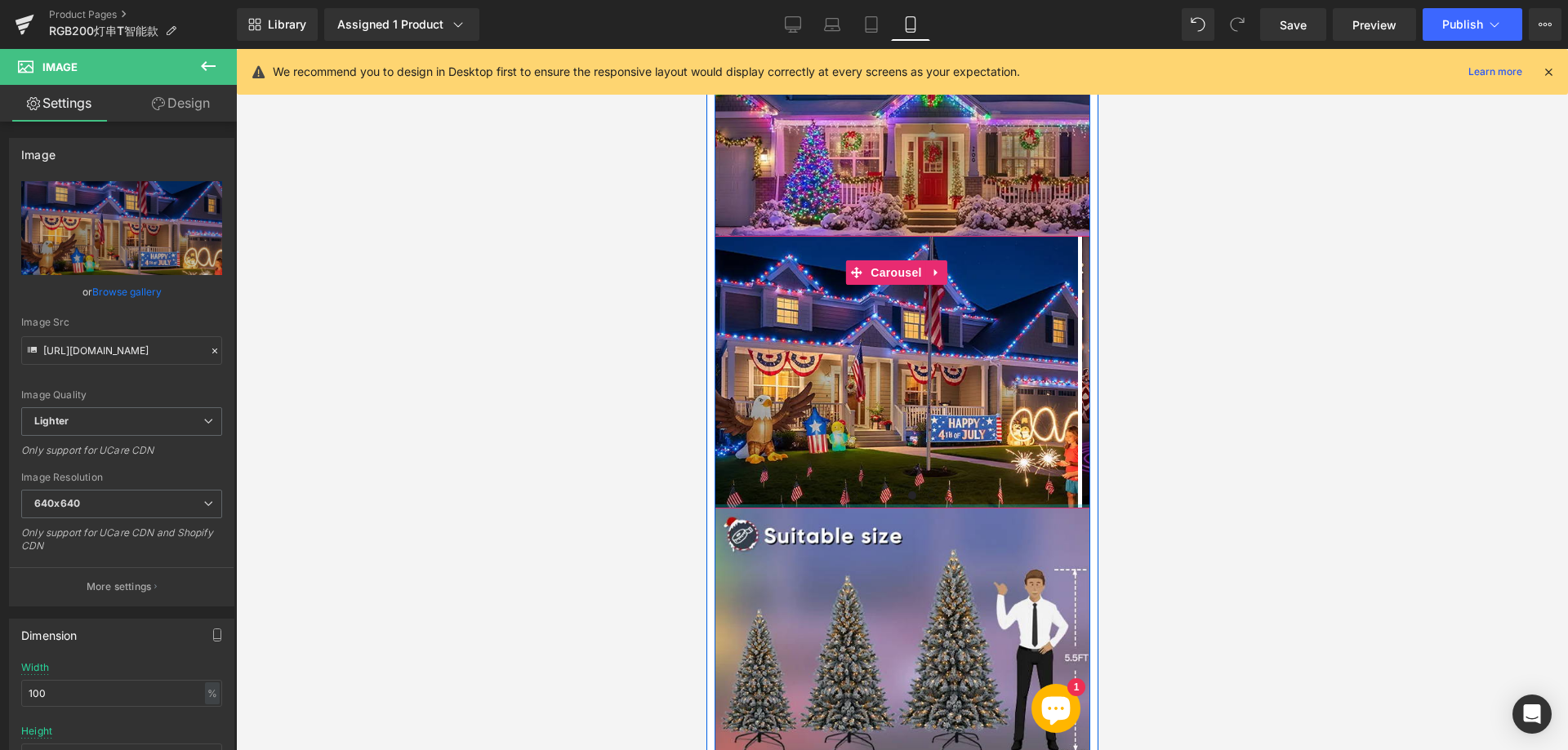
type input "[URL][DOMAIN_NAME]"
click at [929, 488] on button at bounding box center [931, 496] width 20 height 16
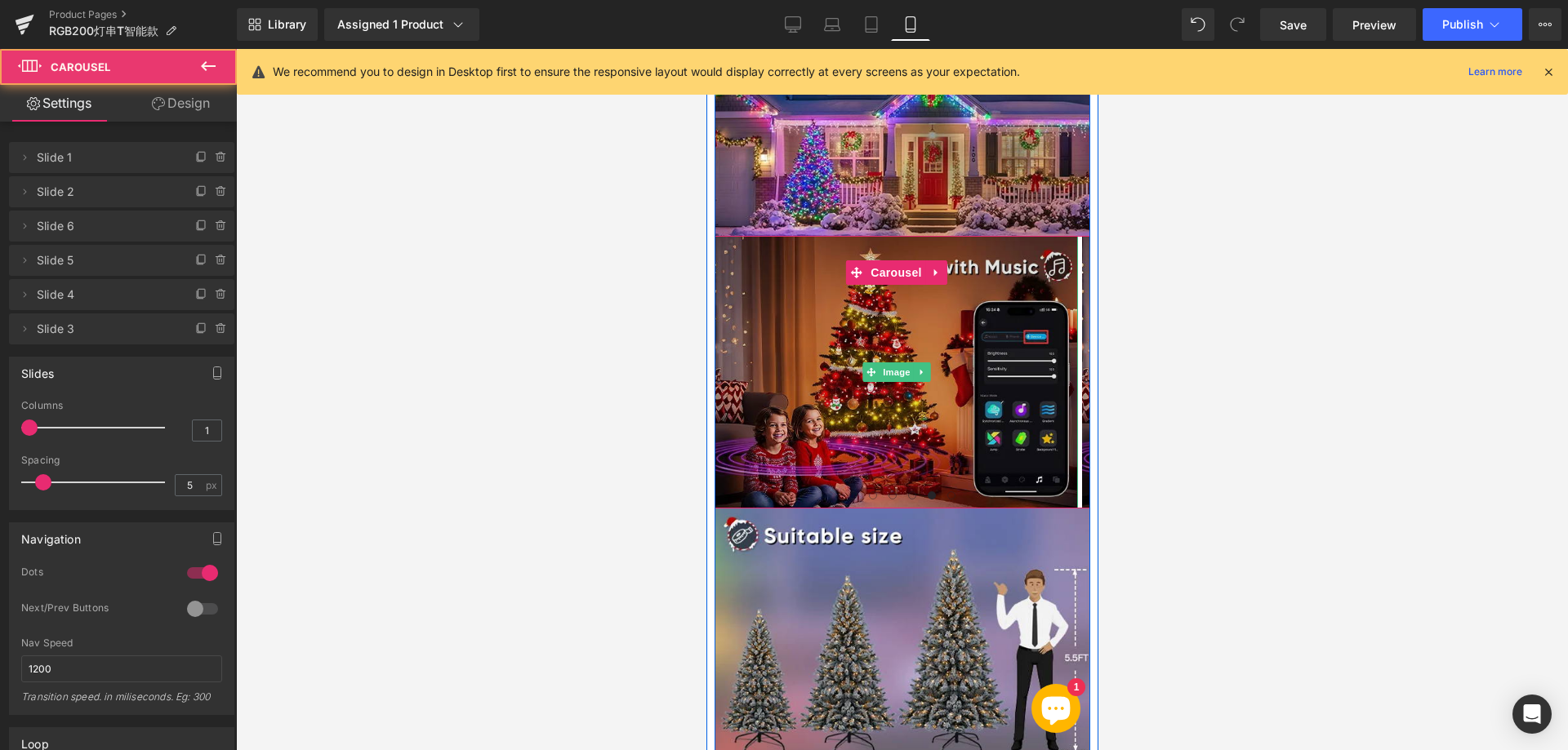
click at [849, 314] on img at bounding box center [895, 372] width 363 height 272
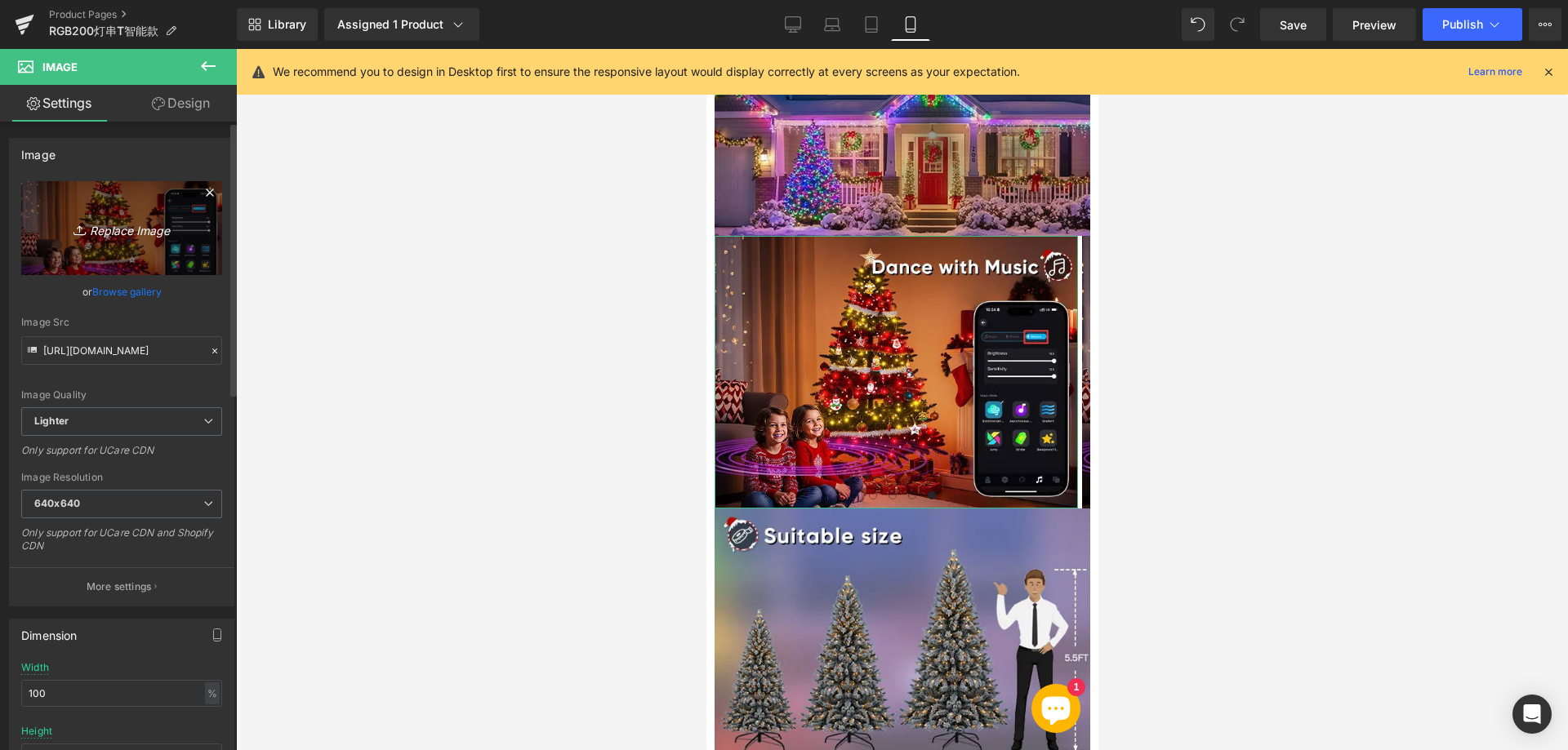
click at [125, 234] on icon "Replace Image" at bounding box center [122, 228] width 131 height 20
type input "C:\fakepath\7775.webp"
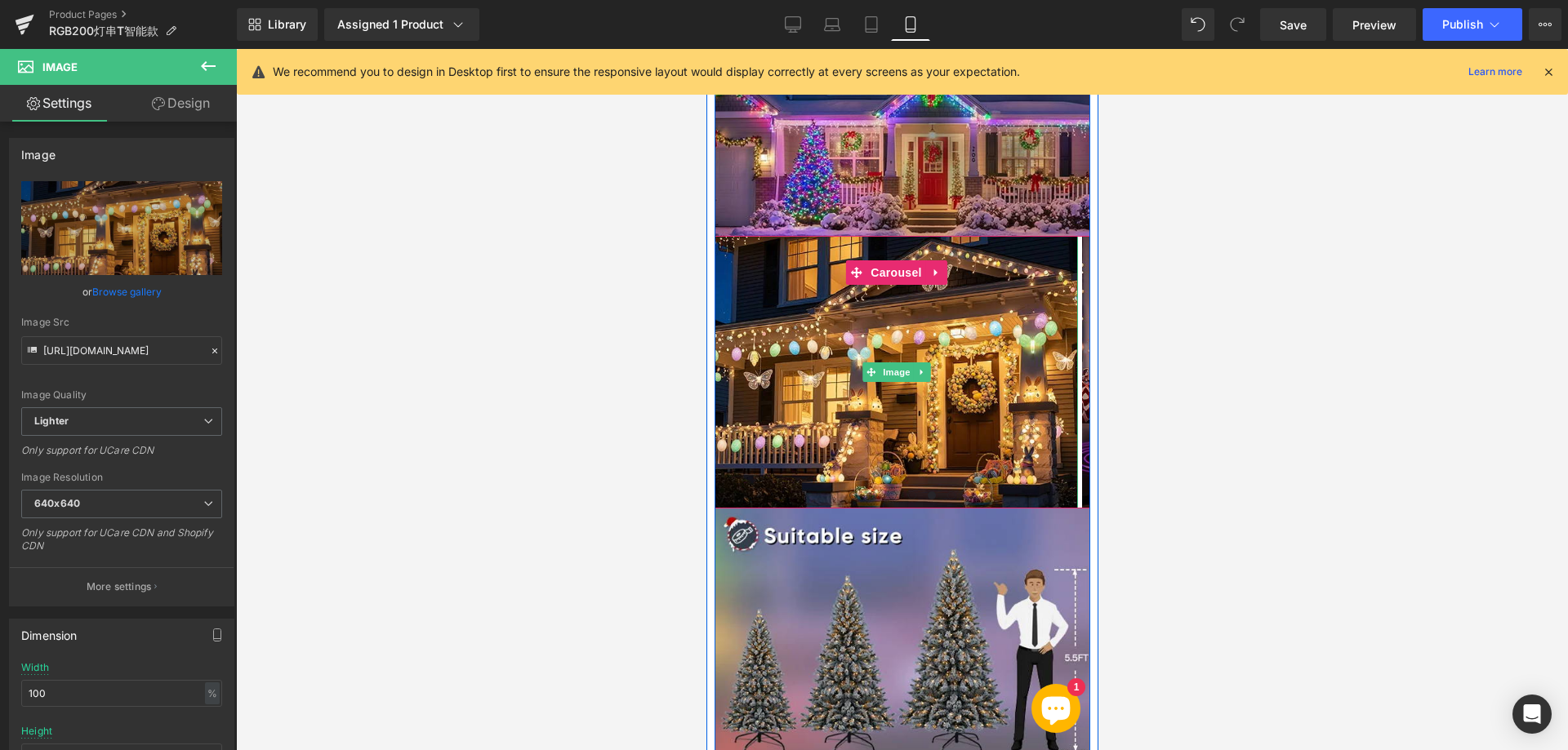
type input "[URL][DOMAIN_NAME]"
click at [947, 491] on span at bounding box center [950, 495] width 8 height 8
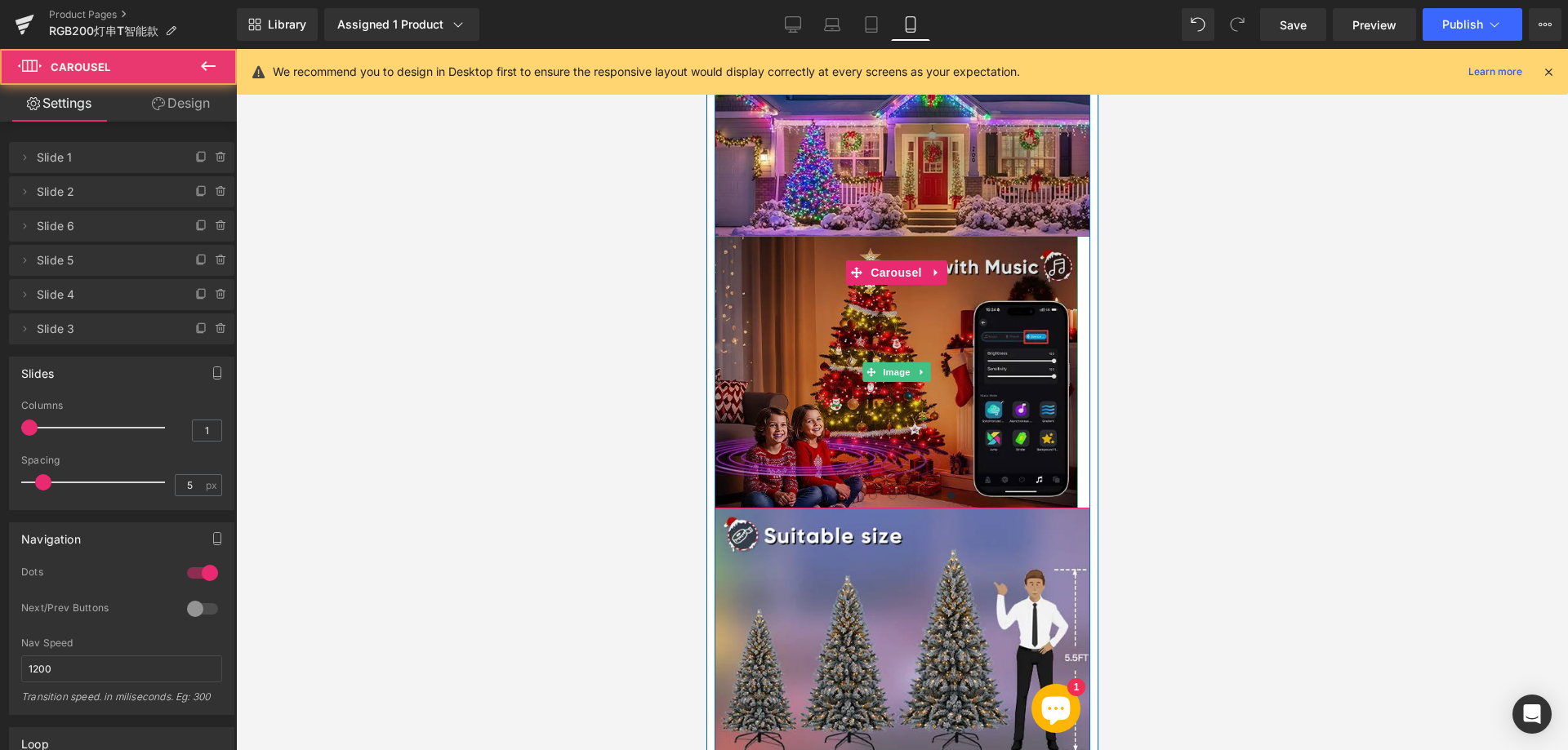
click at [849, 380] on img at bounding box center [895, 372] width 363 height 272
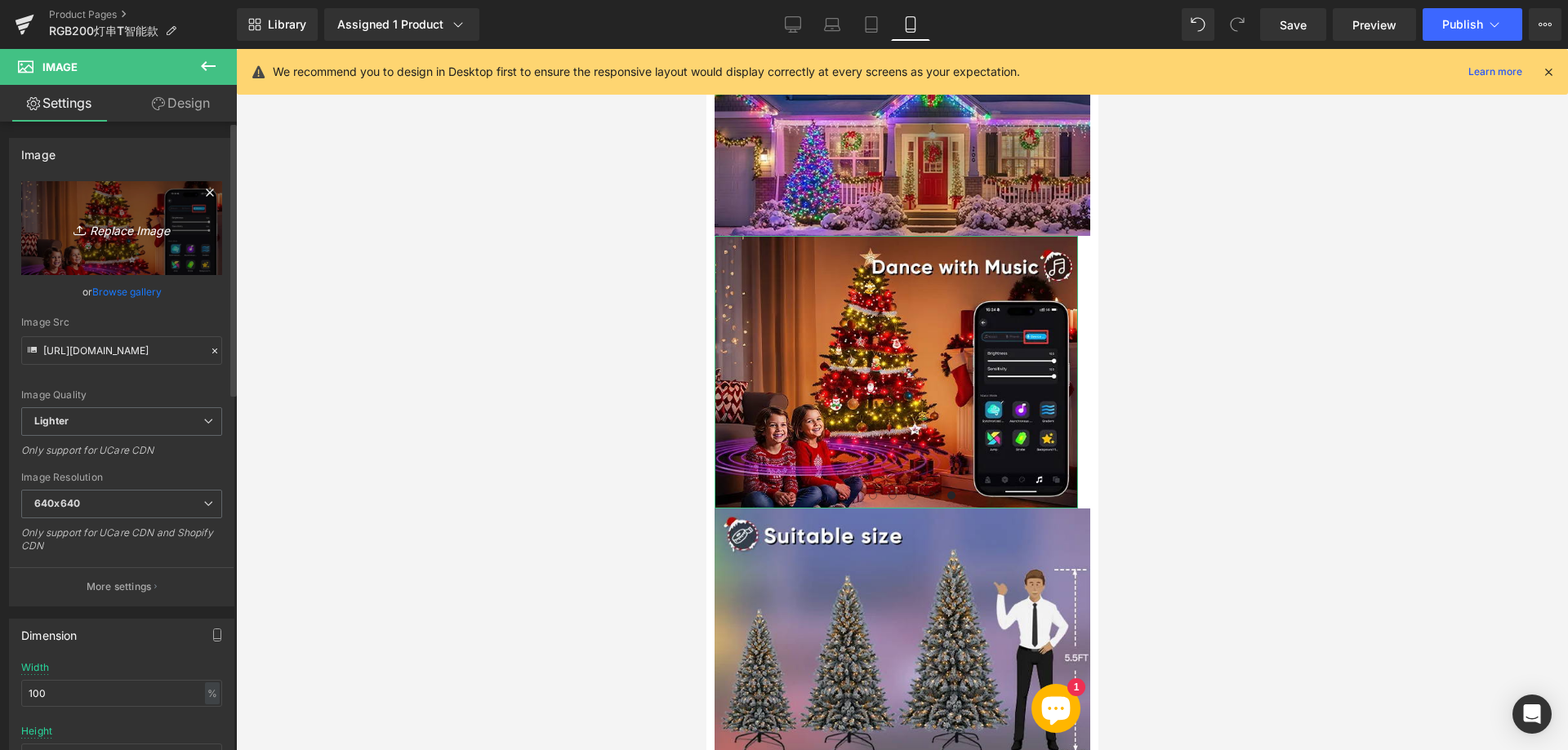
click at [120, 229] on icon "Replace Image" at bounding box center [122, 228] width 131 height 20
type input "C:\fakepath\7776.webp"
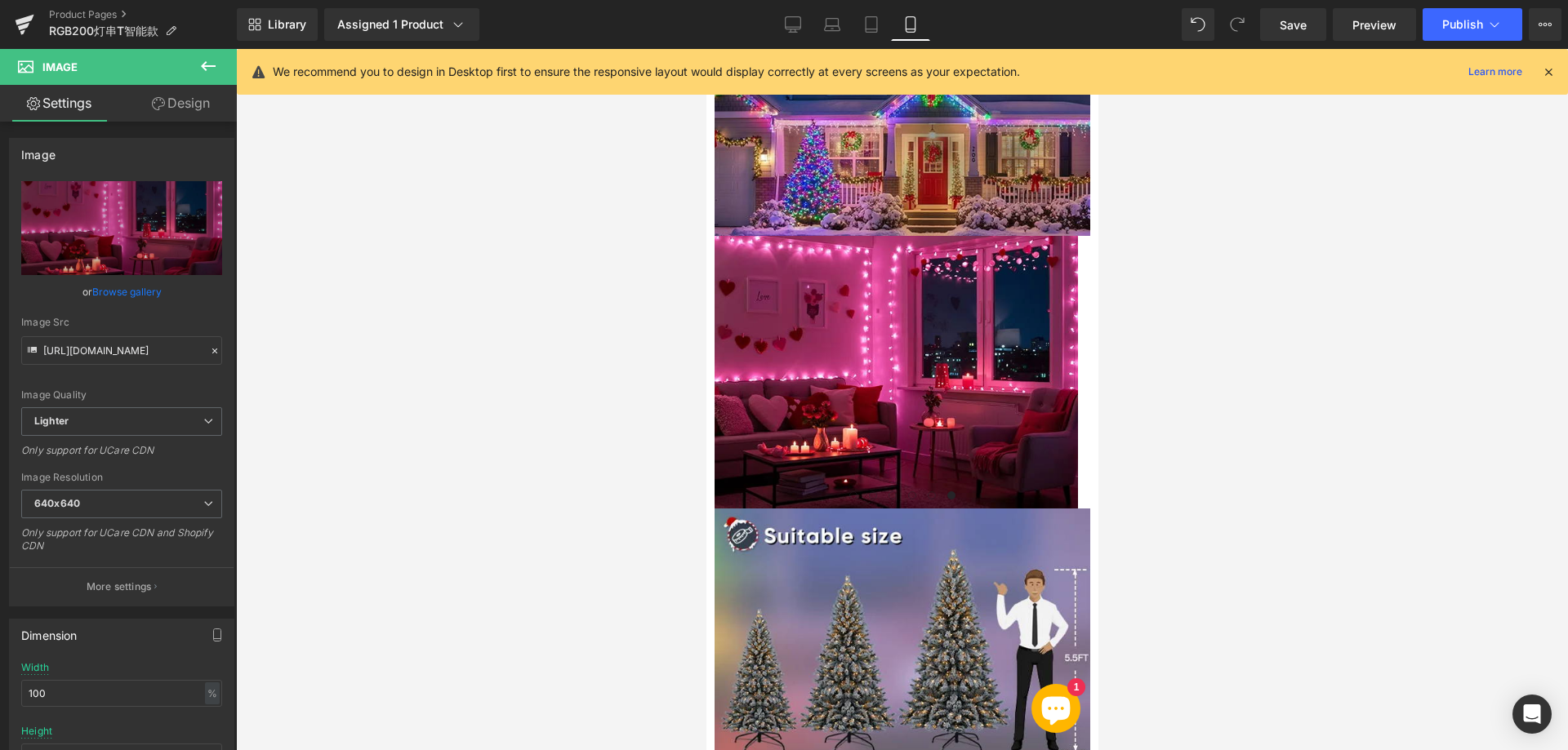
type input "[URL][DOMAIN_NAME]"
click at [1283, 32] on span "Save" at bounding box center [1293, 25] width 27 height 17
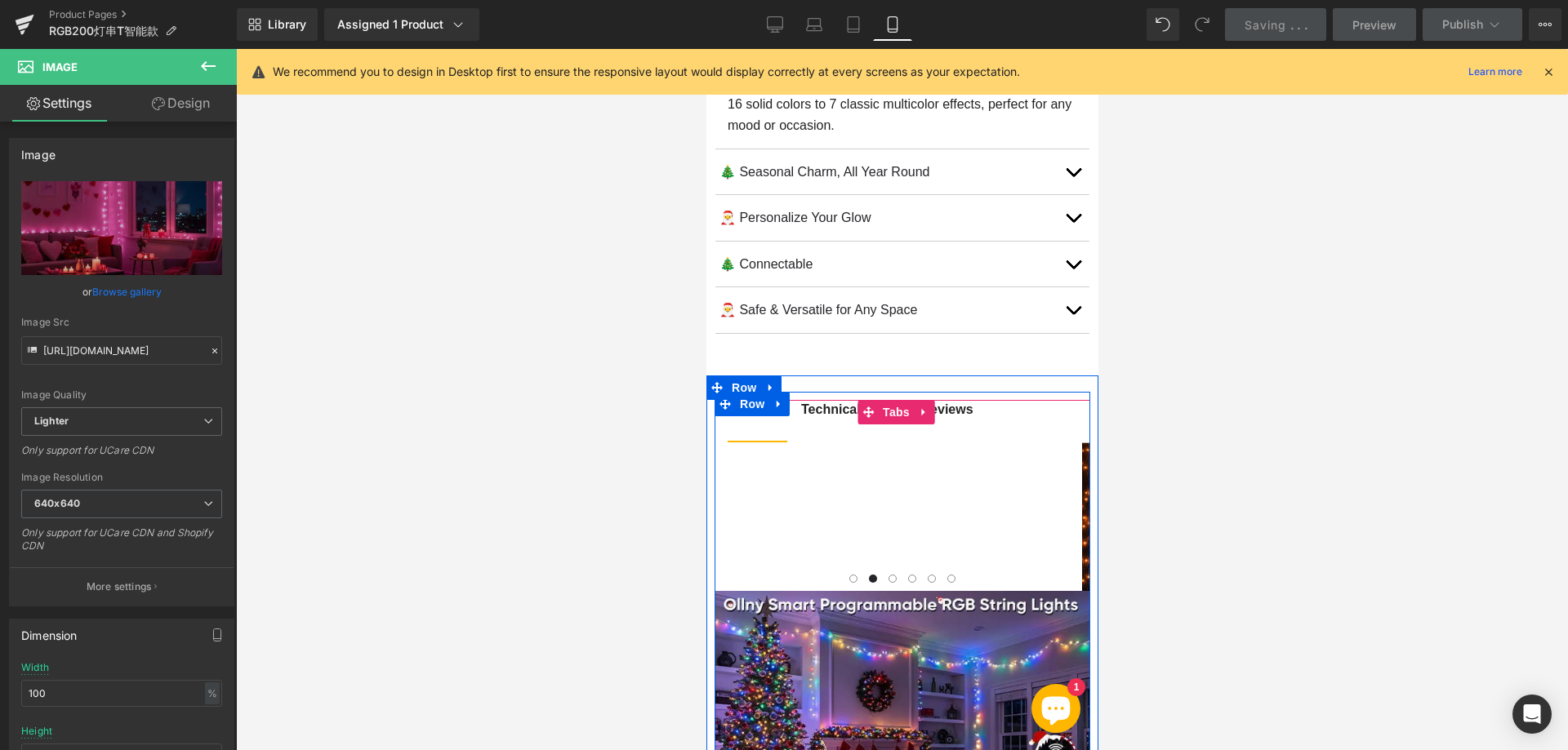
scroll to position [1043, 0]
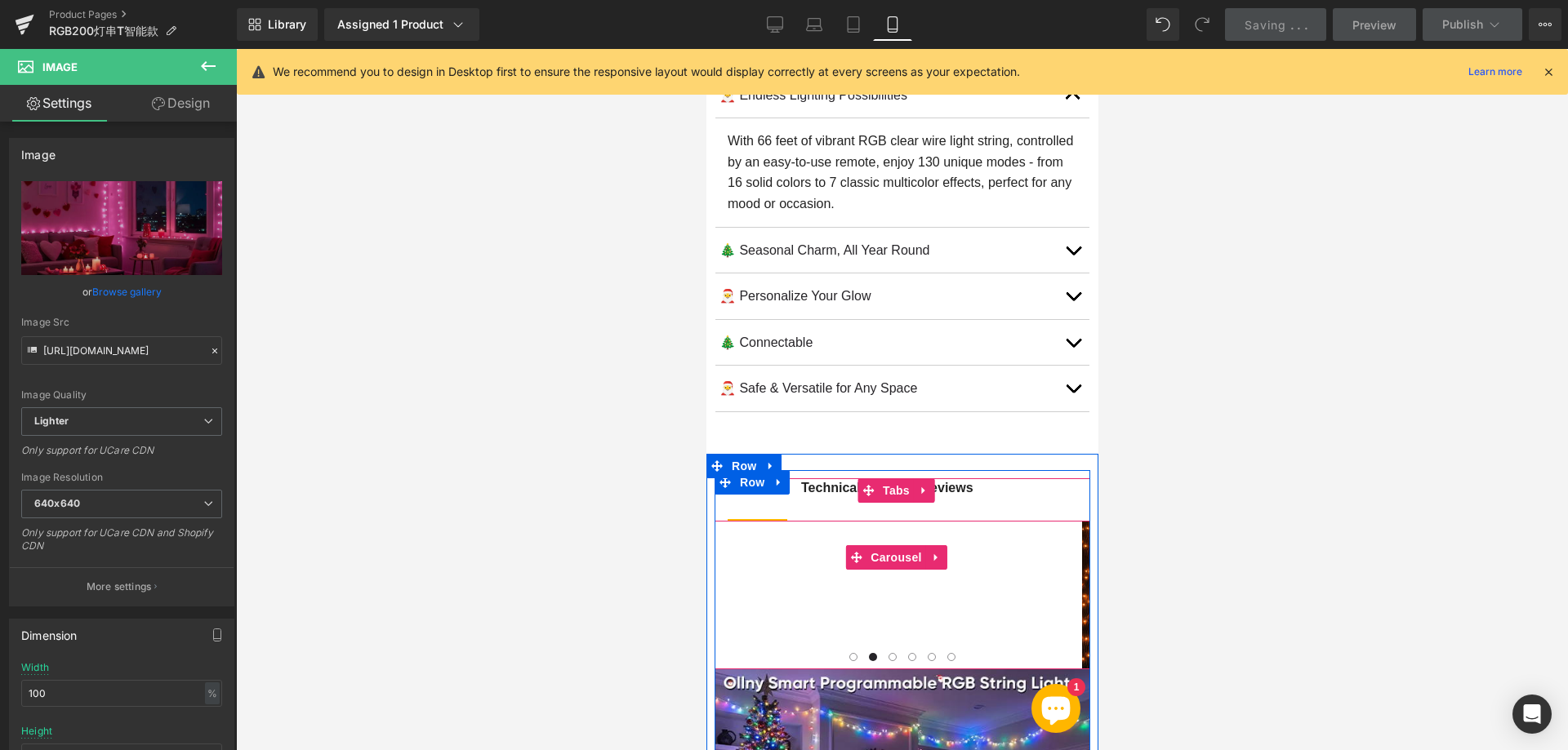
drag, startPoint x: 858, startPoint y: 550, endPoint x: 764, endPoint y: 520, distance: 98.7
click at [858, 551] on icon at bounding box center [855, 557] width 12 height 12
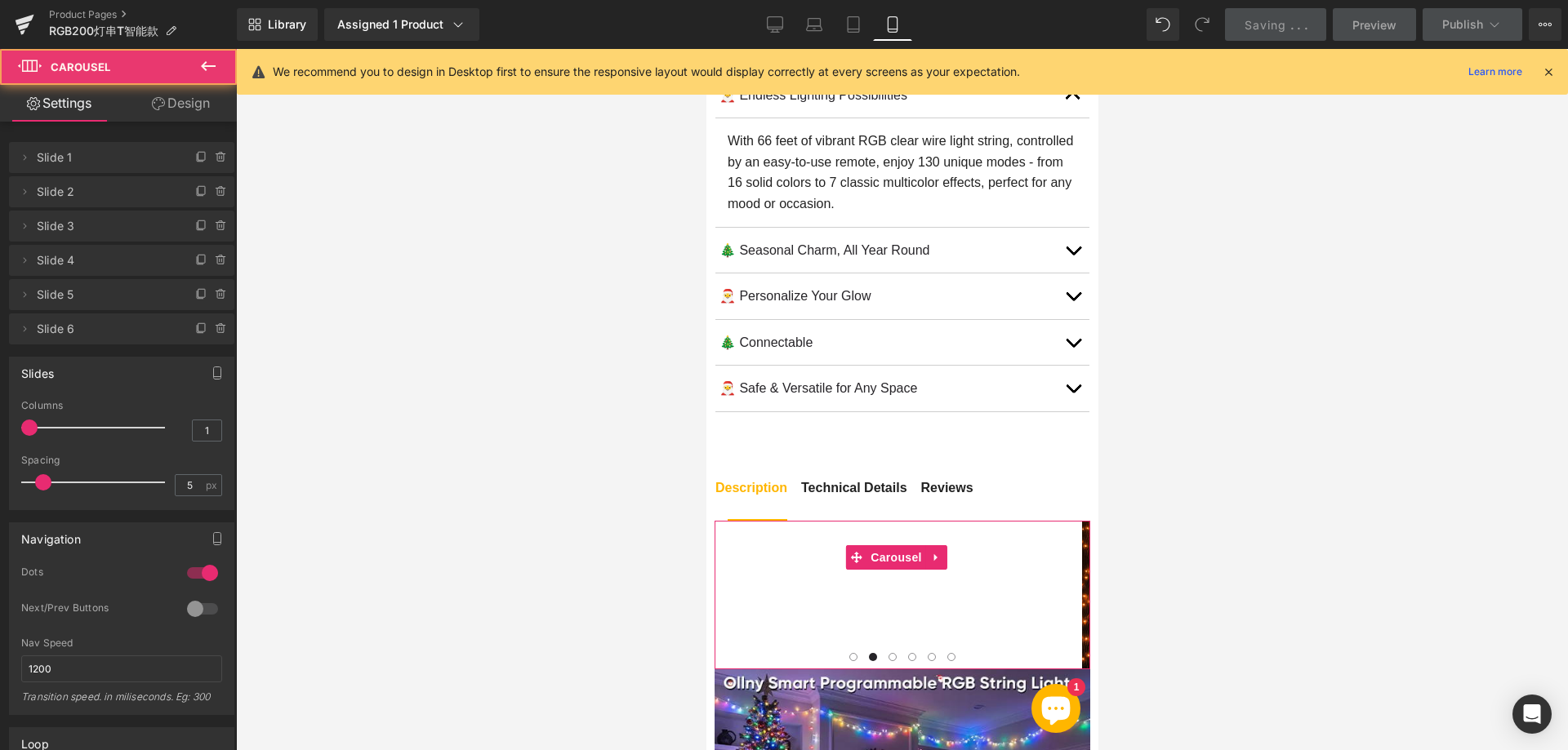
click at [182, 103] on link "Design" at bounding box center [181, 103] width 118 height 36
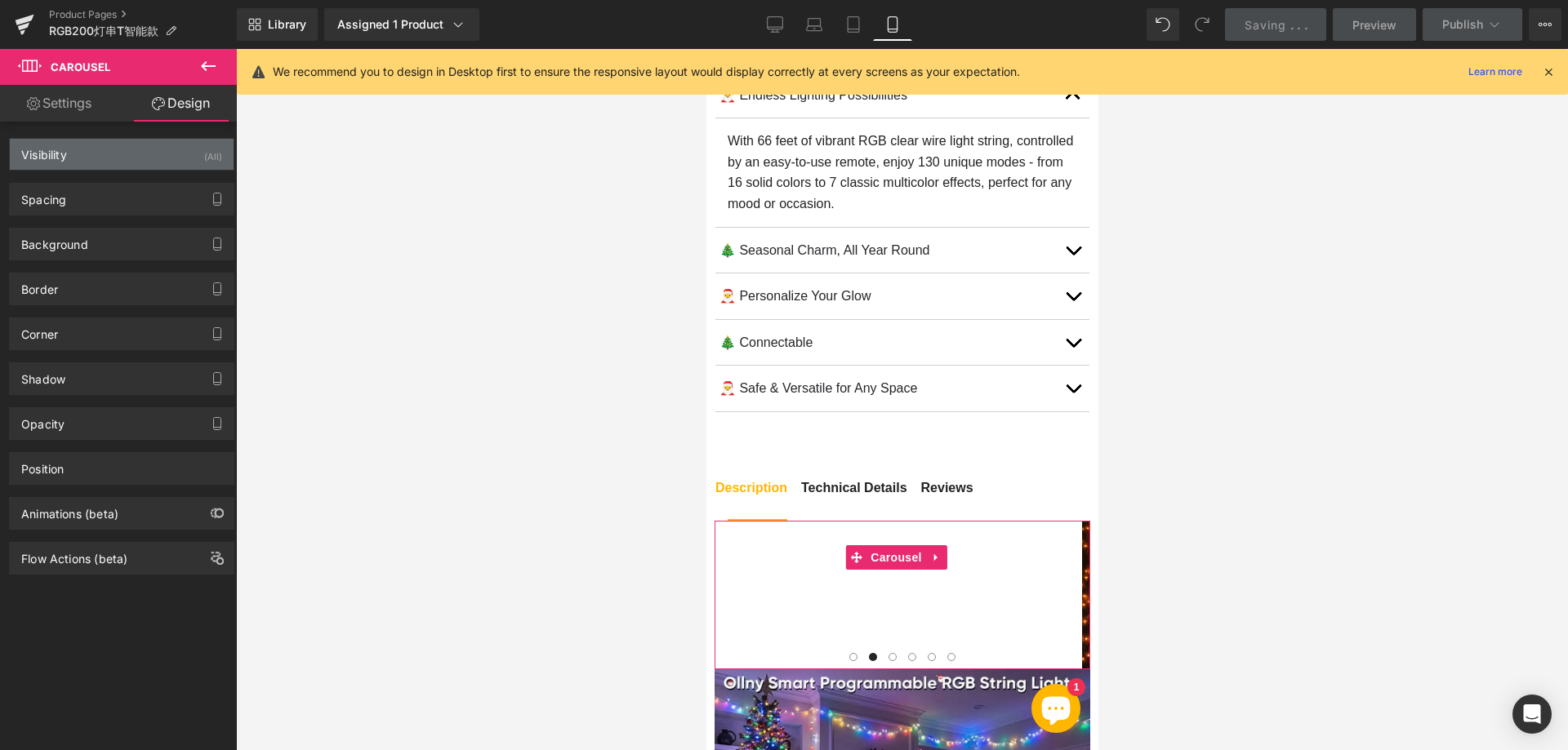
click at [149, 153] on div "Visibility (All)" at bounding box center [122, 154] width 223 height 31
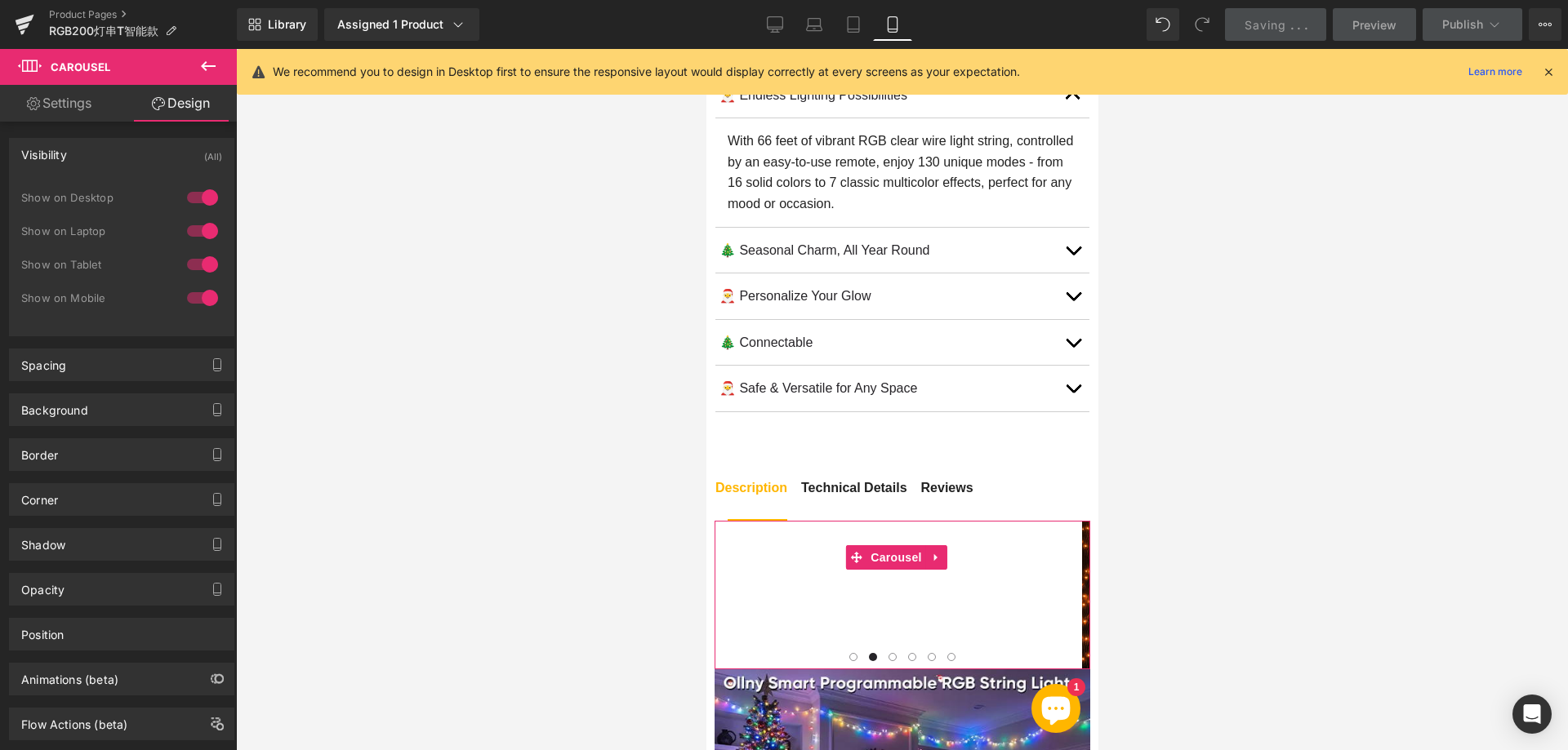
click at [205, 301] on div at bounding box center [202, 298] width 39 height 26
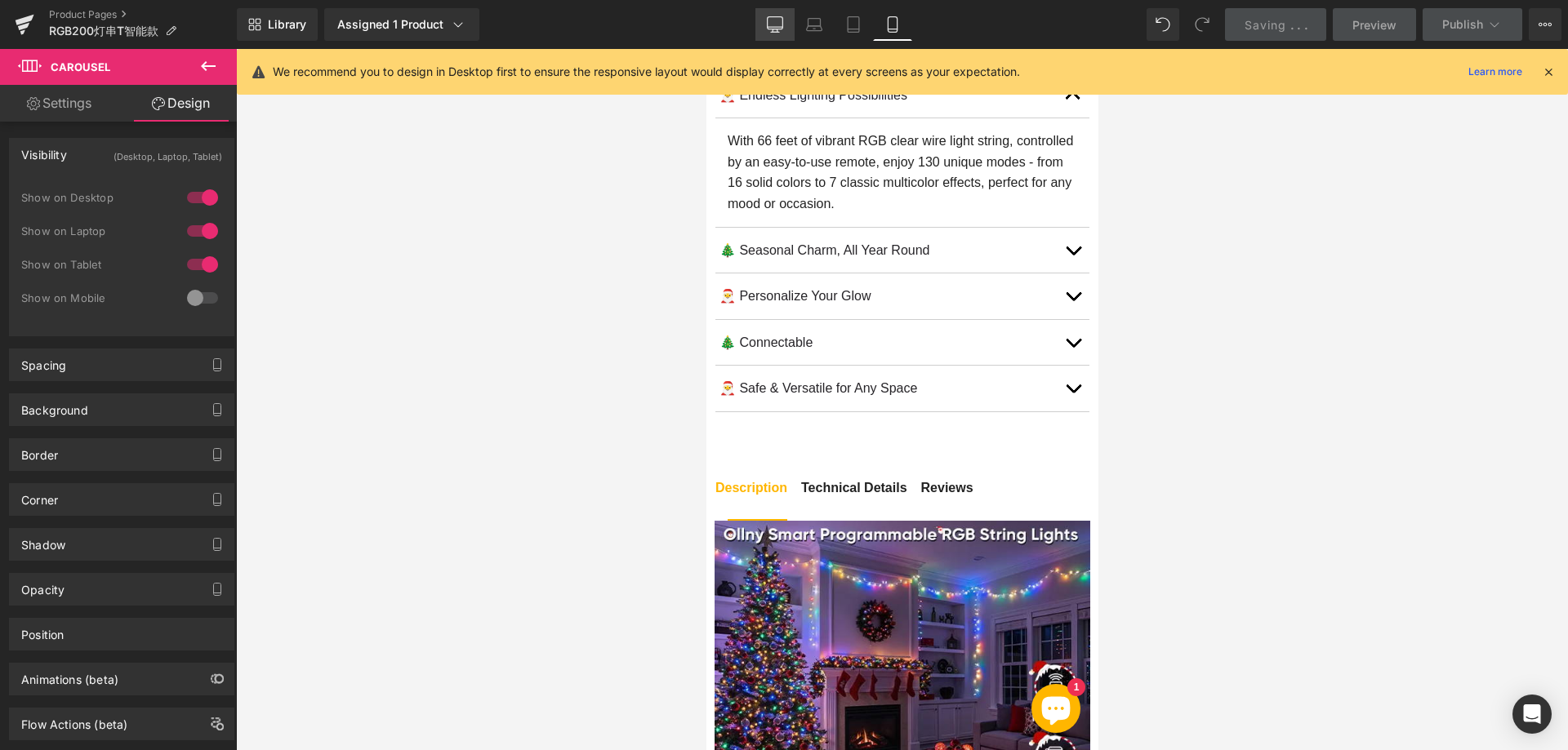
click at [780, 25] on icon at bounding box center [775, 25] width 16 height 16
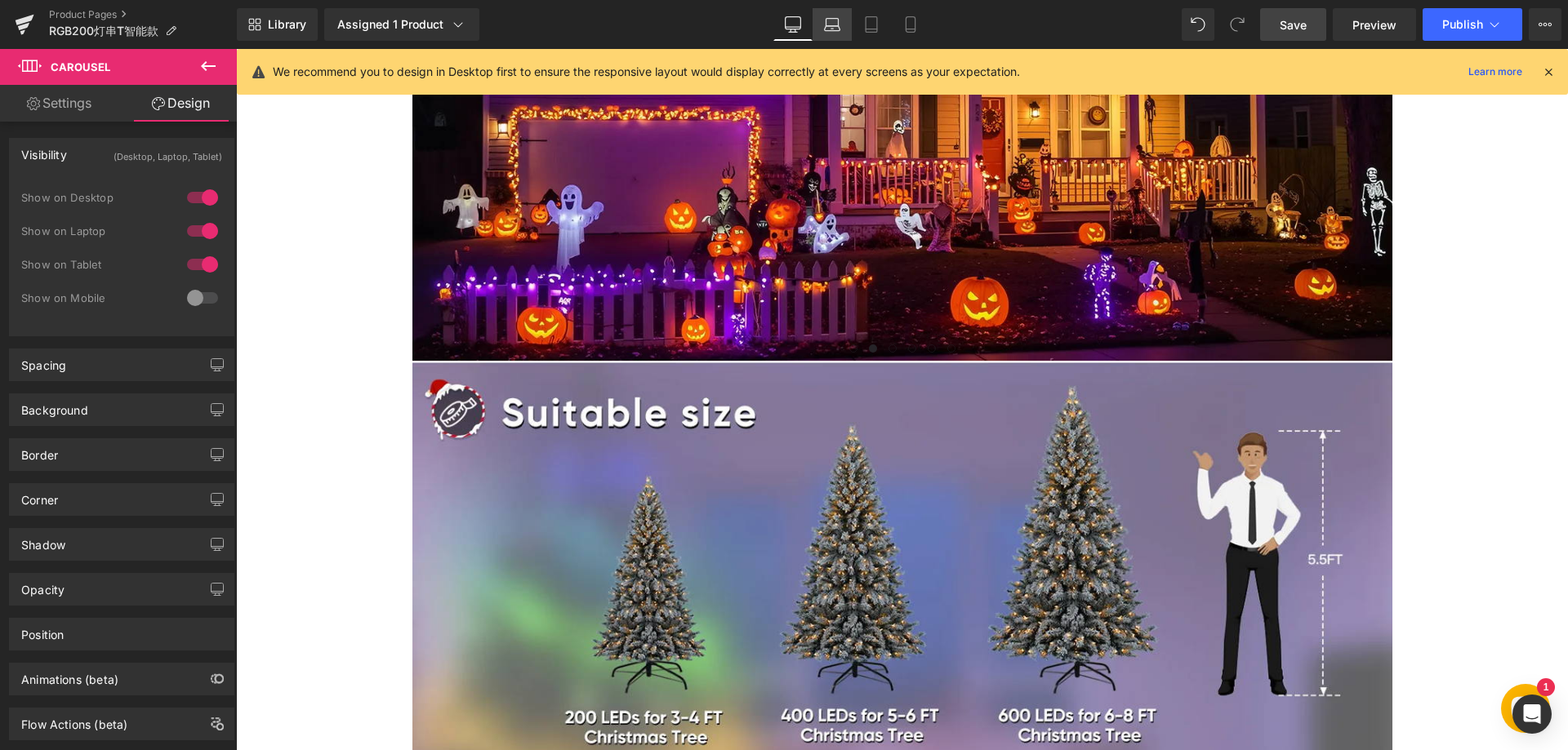
click at [824, 28] on icon at bounding box center [832, 25] width 16 height 16
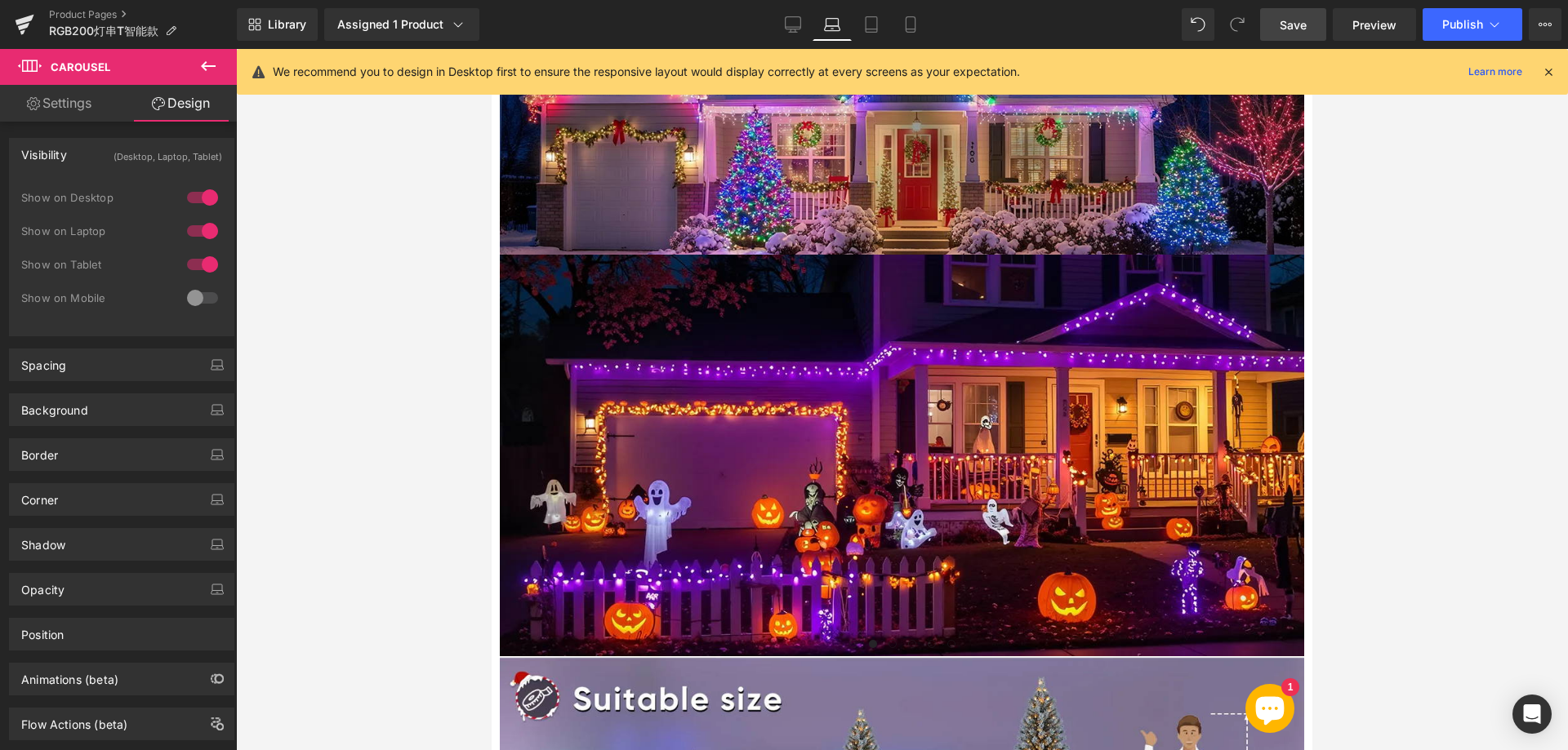
scroll to position [2188, 0]
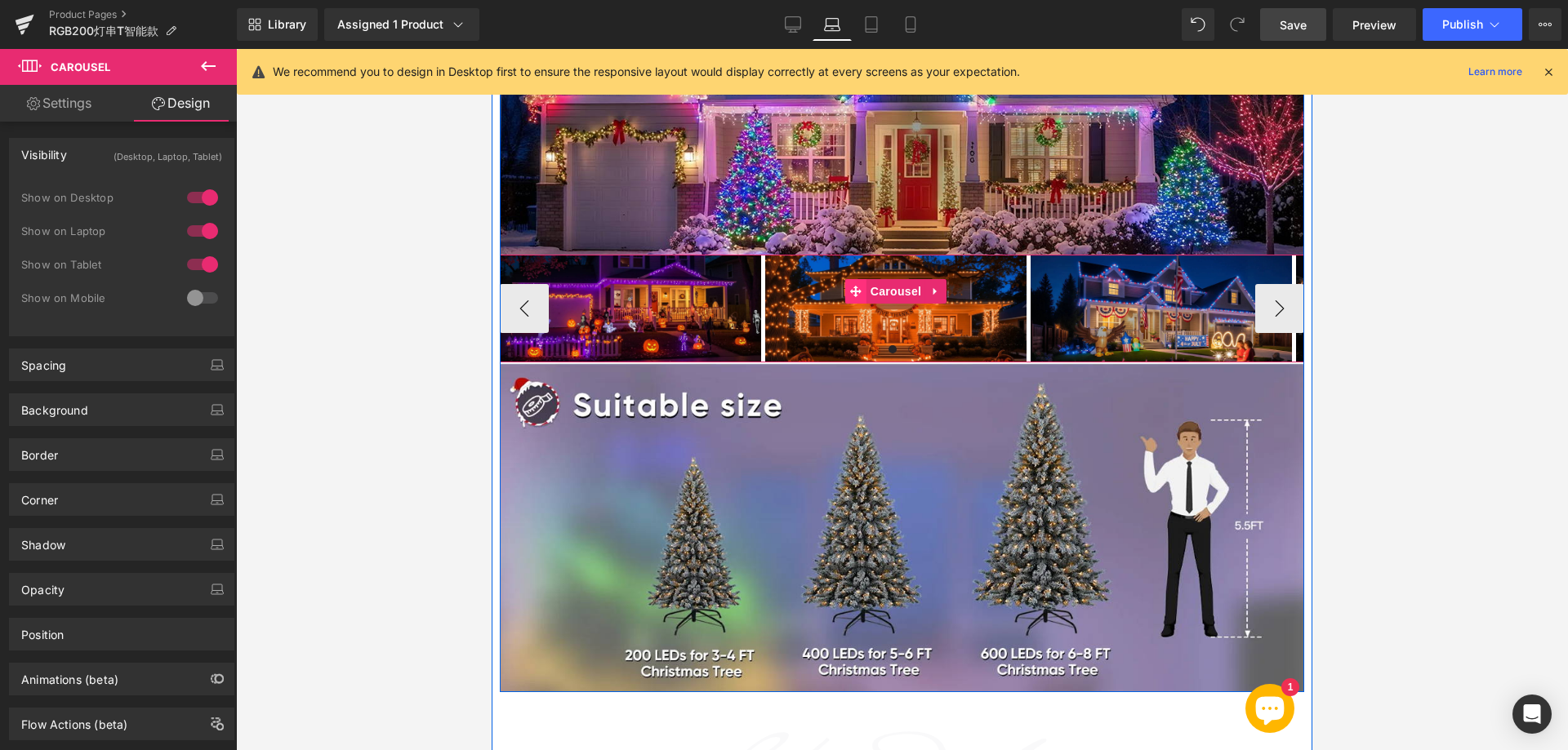
click at [851, 297] on icon at bounding box center [856, 291] width 12 height 12
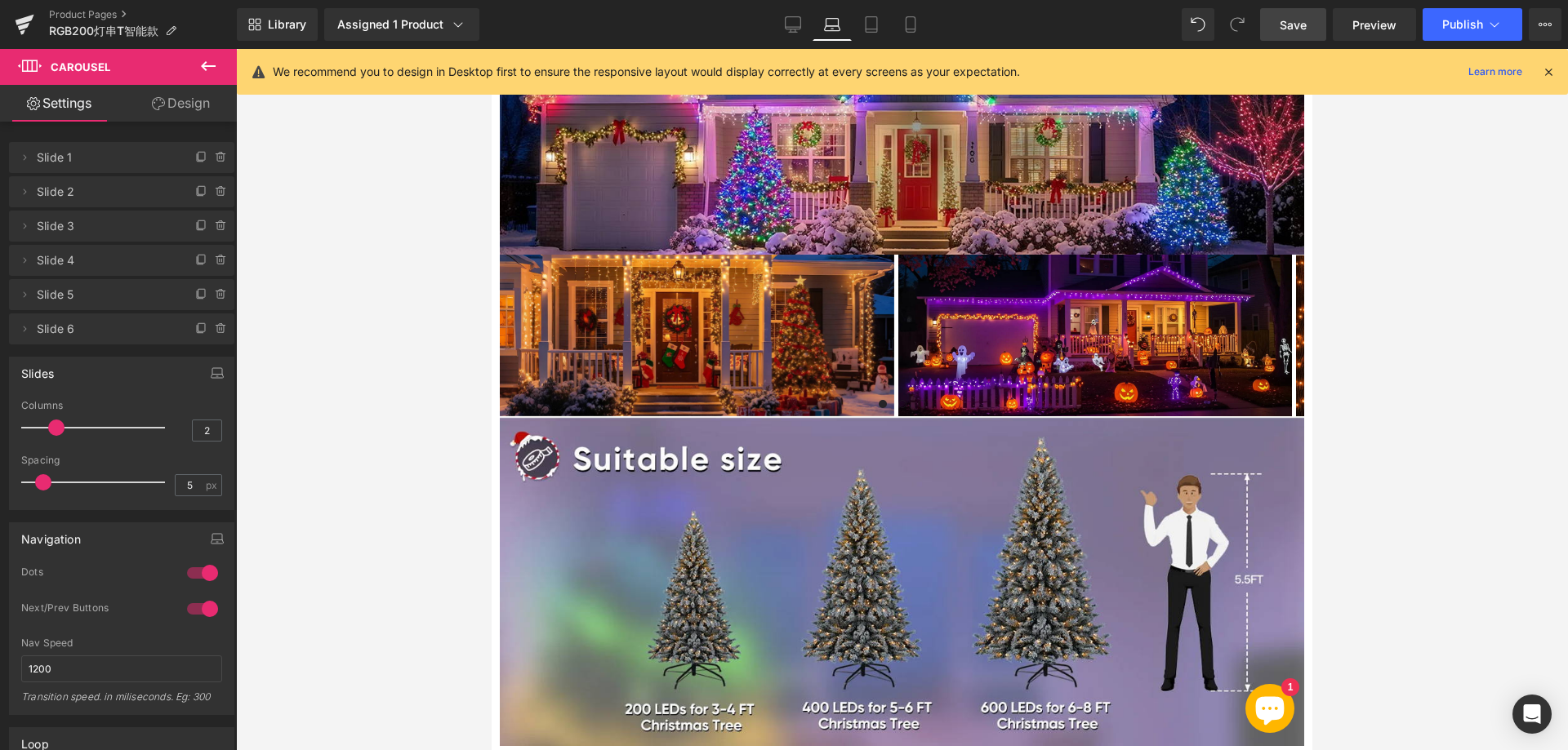
type input "1"
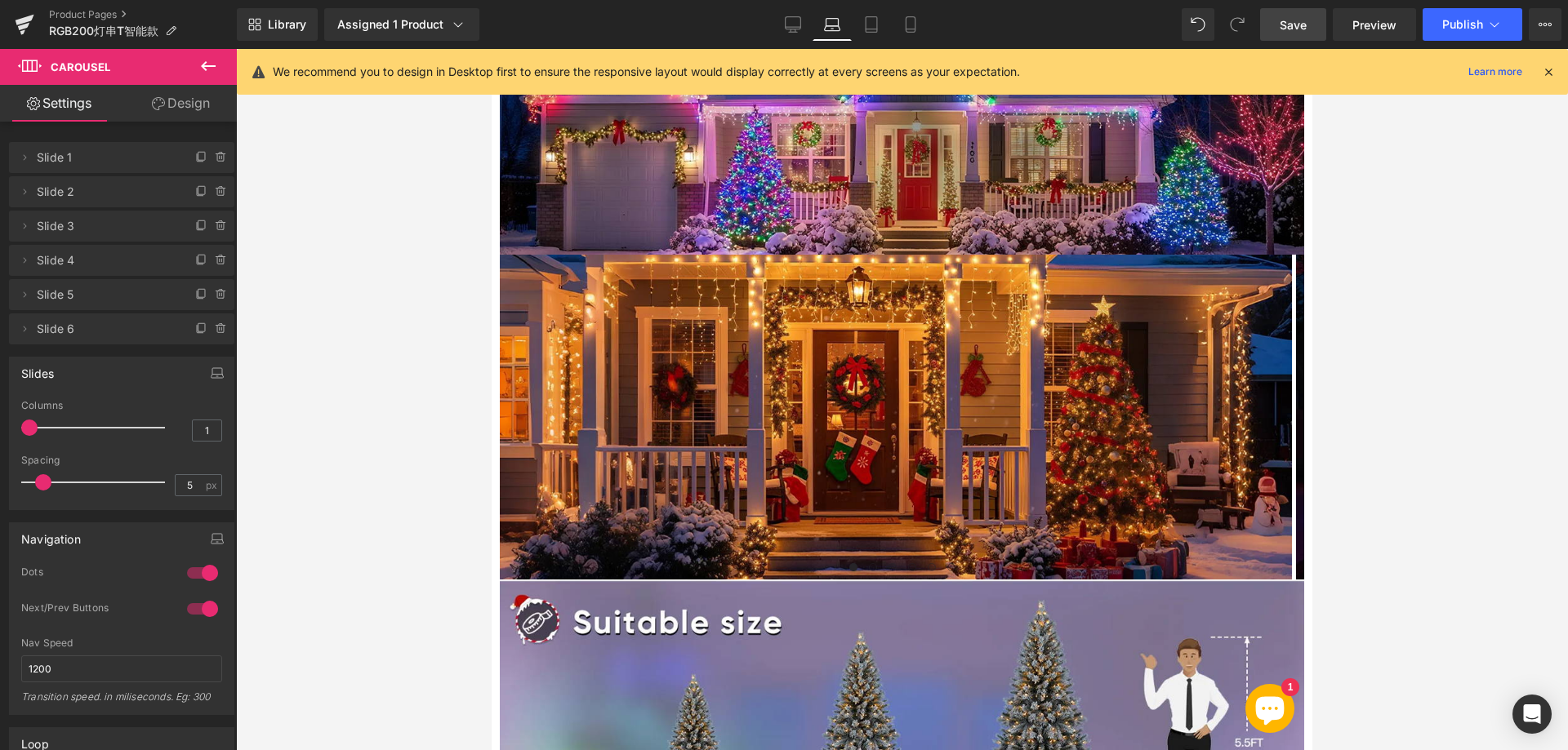
drag, startPoint x: 78, startPoint y: 426, endPoint x: 29, endPoint y: 426, distance: 49.0
click at [29, 426] on span at bounding box center [29, 428] width 16 height 16
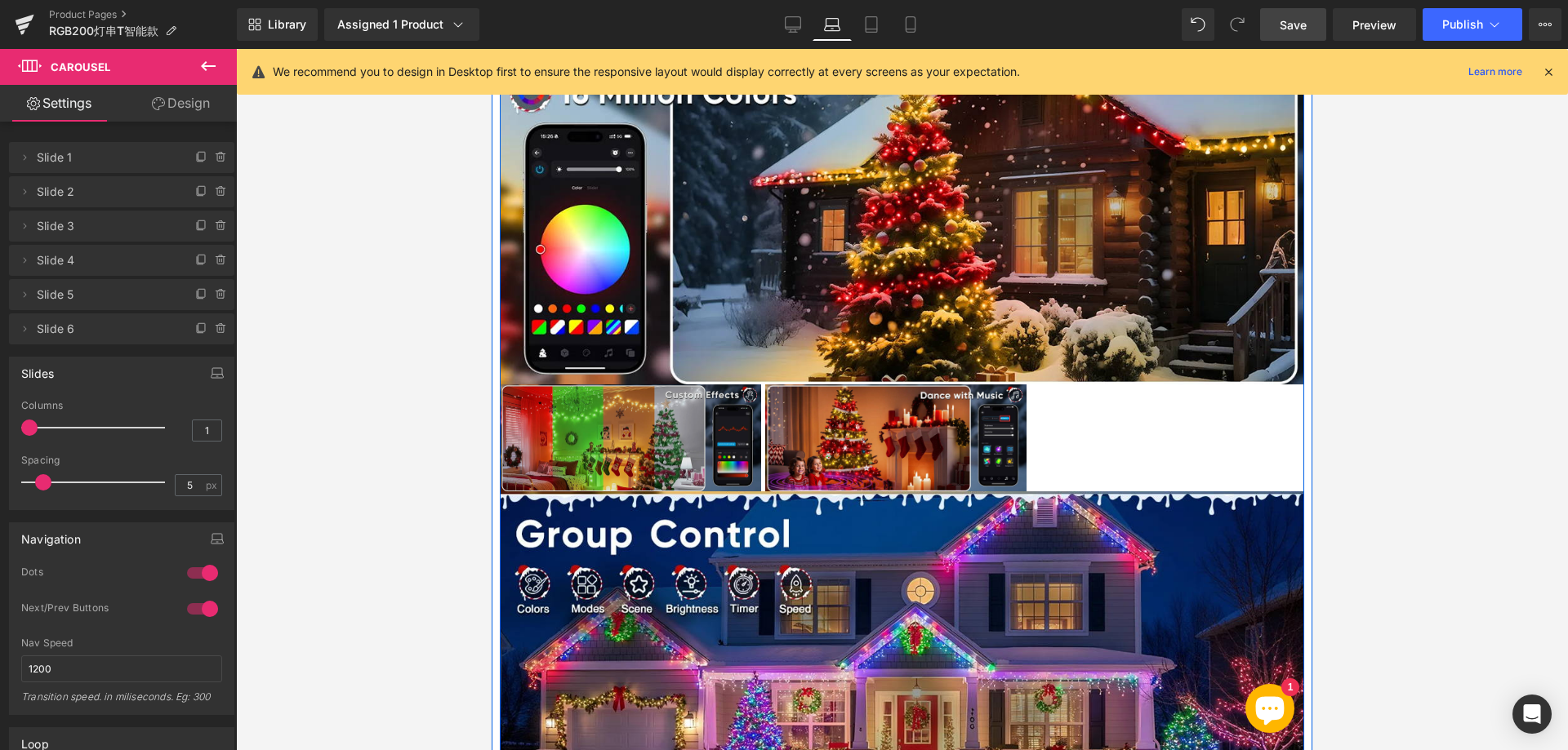
scroll to position [1699, 0]
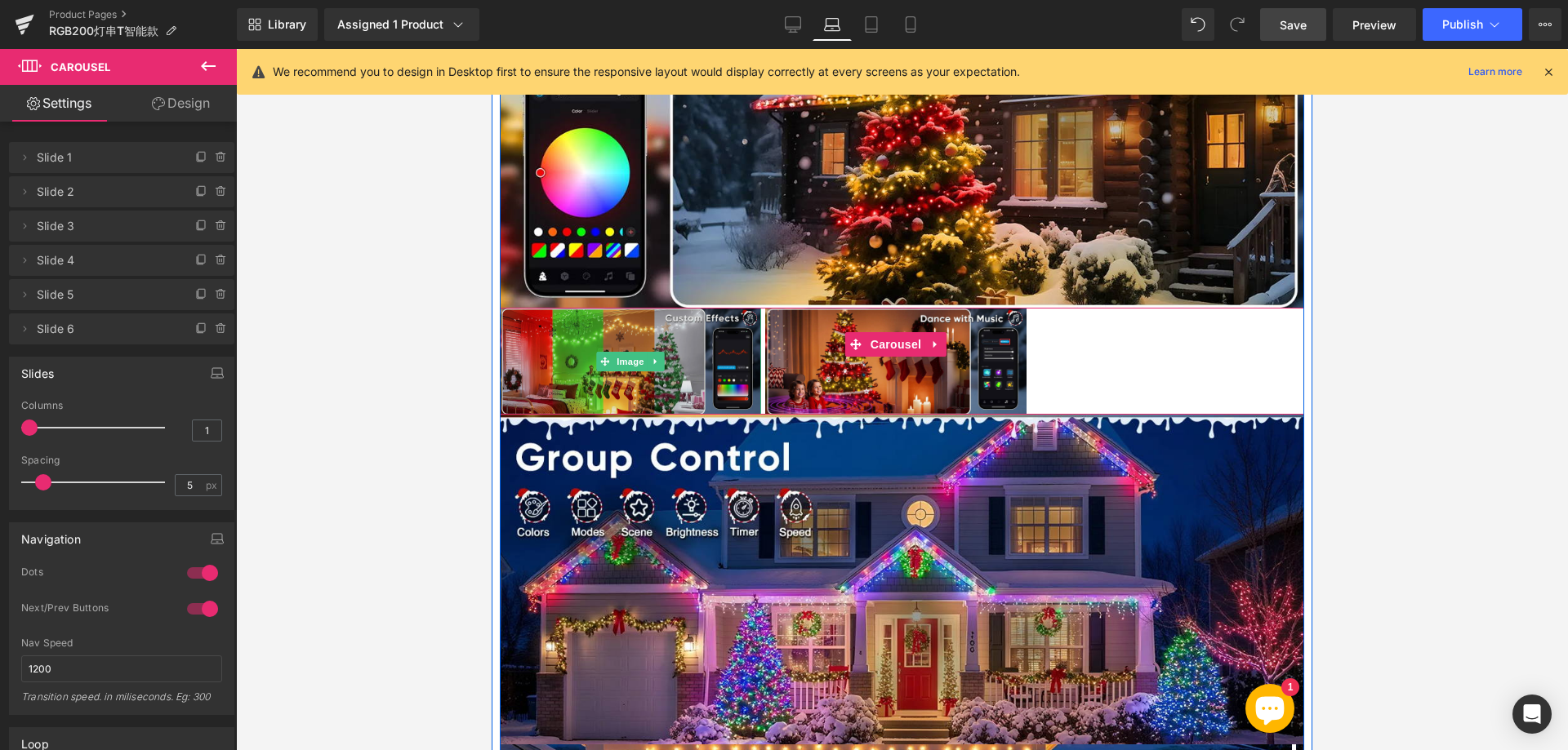
click at [754, 378] on img at bounding box center [630, 361] width 262 height 107
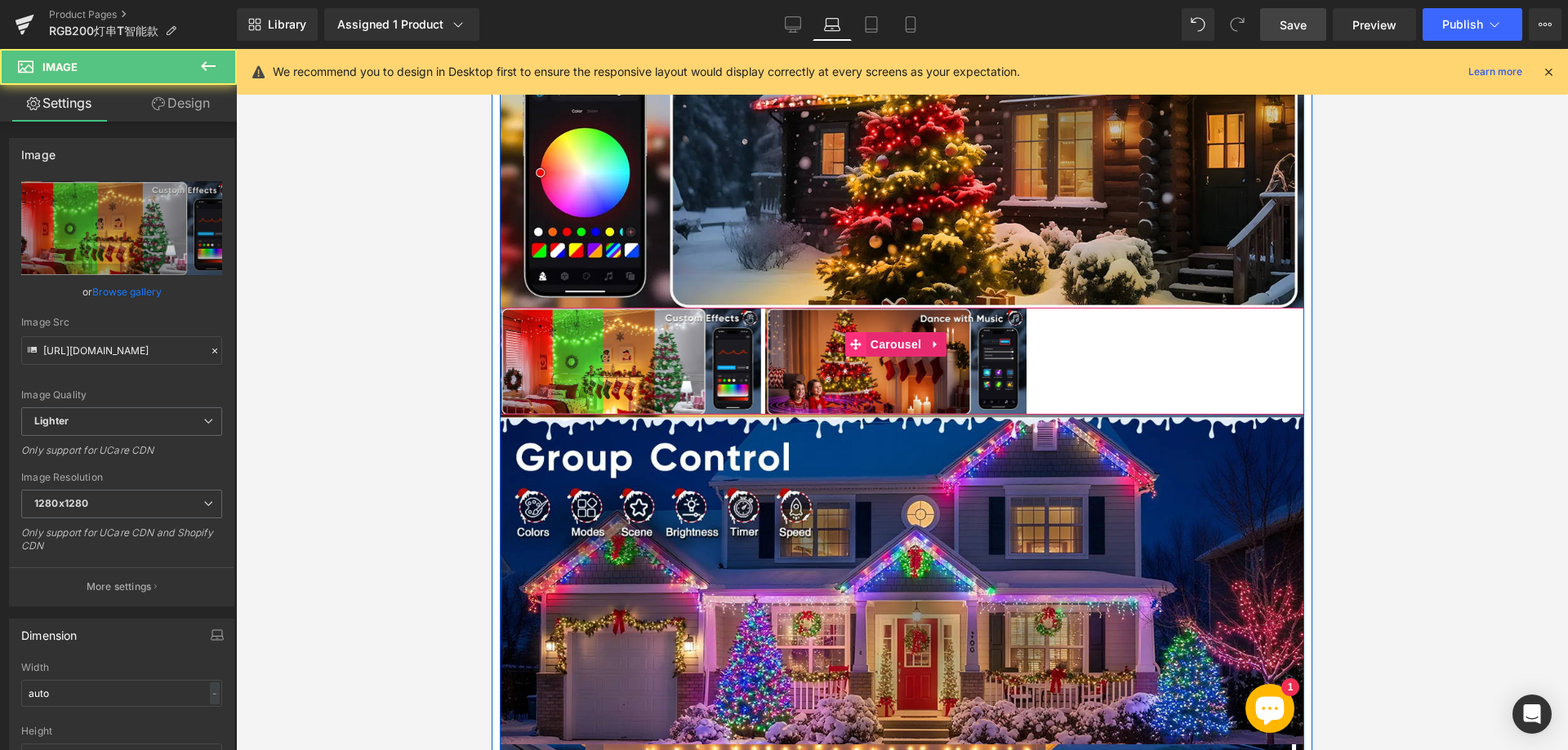
click at [855, 350] on icon at bounding box center [856, 344] width 12 height 12
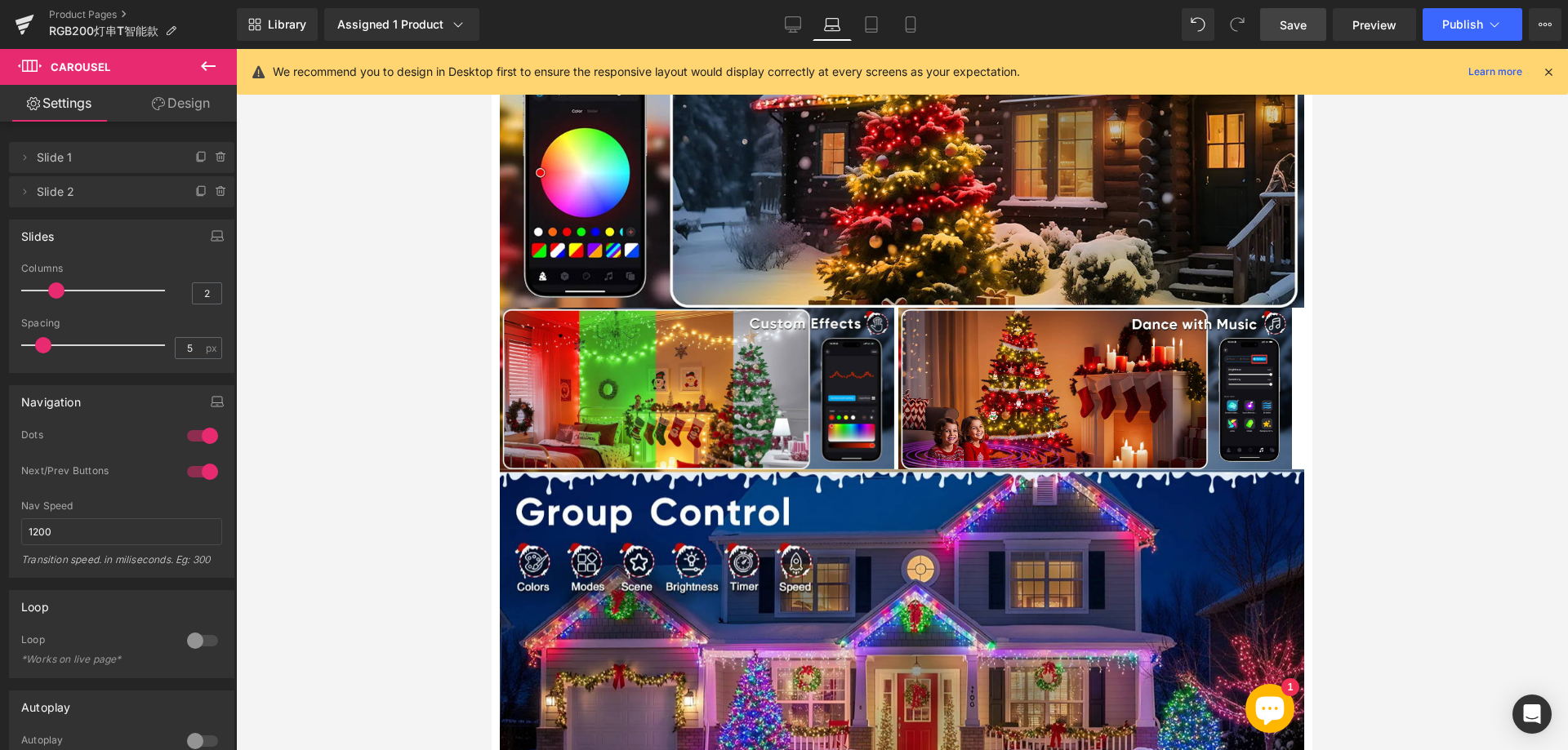
type input "1"
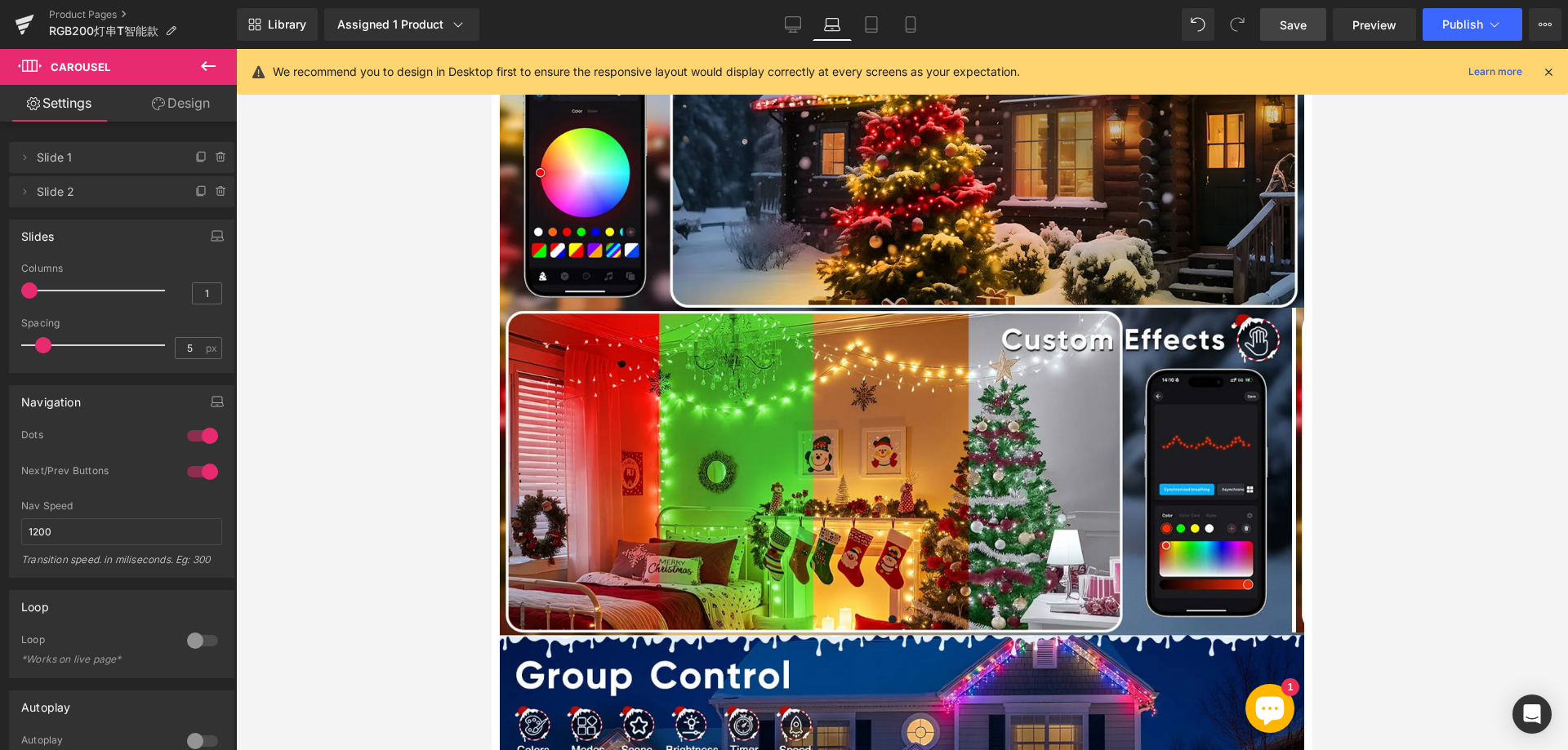
drag, startPoint x: 77, startPoint y: 291, endPoint x: 31, endPoint y: 297, distance: 46.4
click at [31, 297] on span at bounding box center [29, 291] width 16 height 16
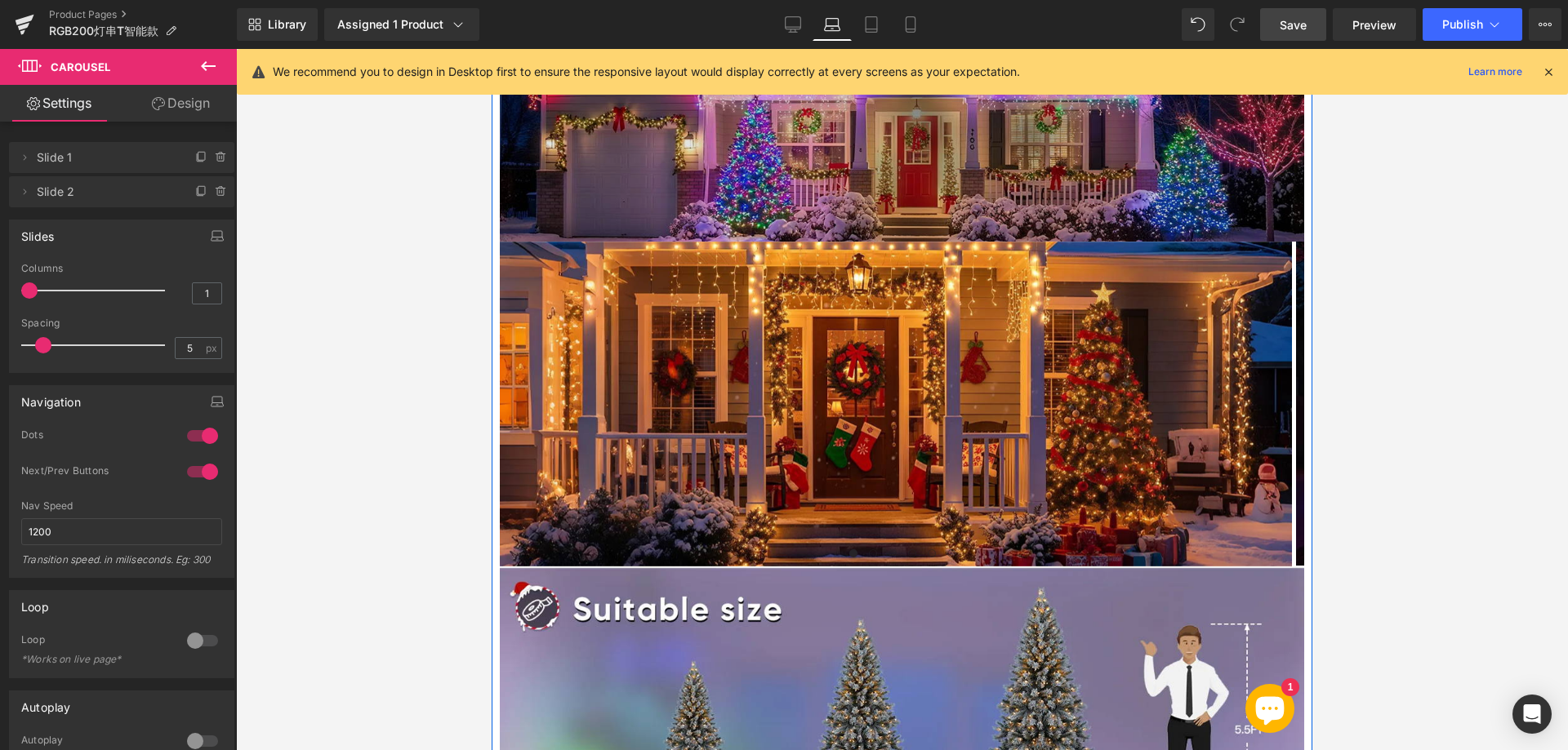
scroll to position [2188, 0]
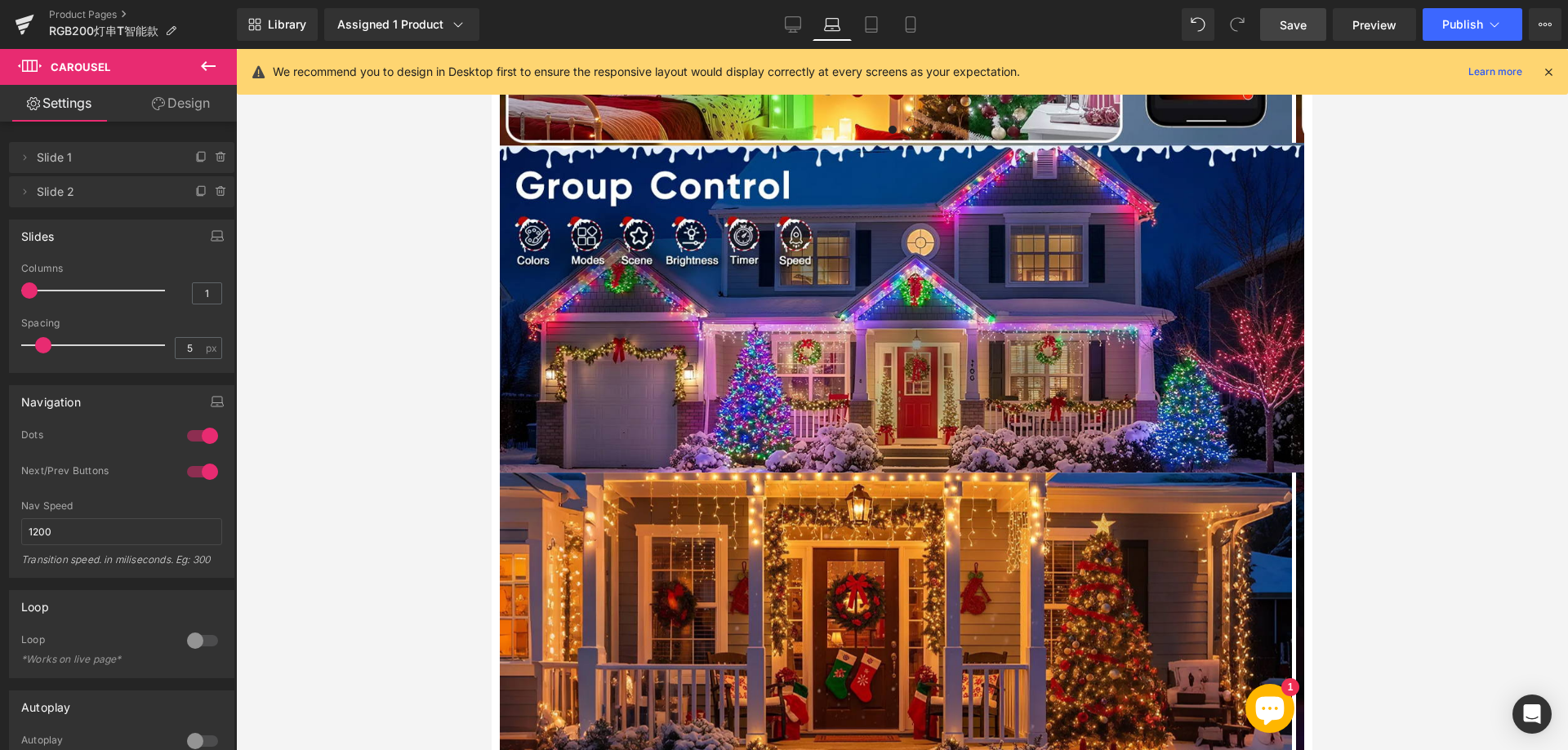
drag, startPoint x: 871, startPoint y: 20, endPoint x: 869, endPoint y: 54, distance: 34.1
click at [871, 20] on icon at bounding box center [871, 25] width 16 height 16
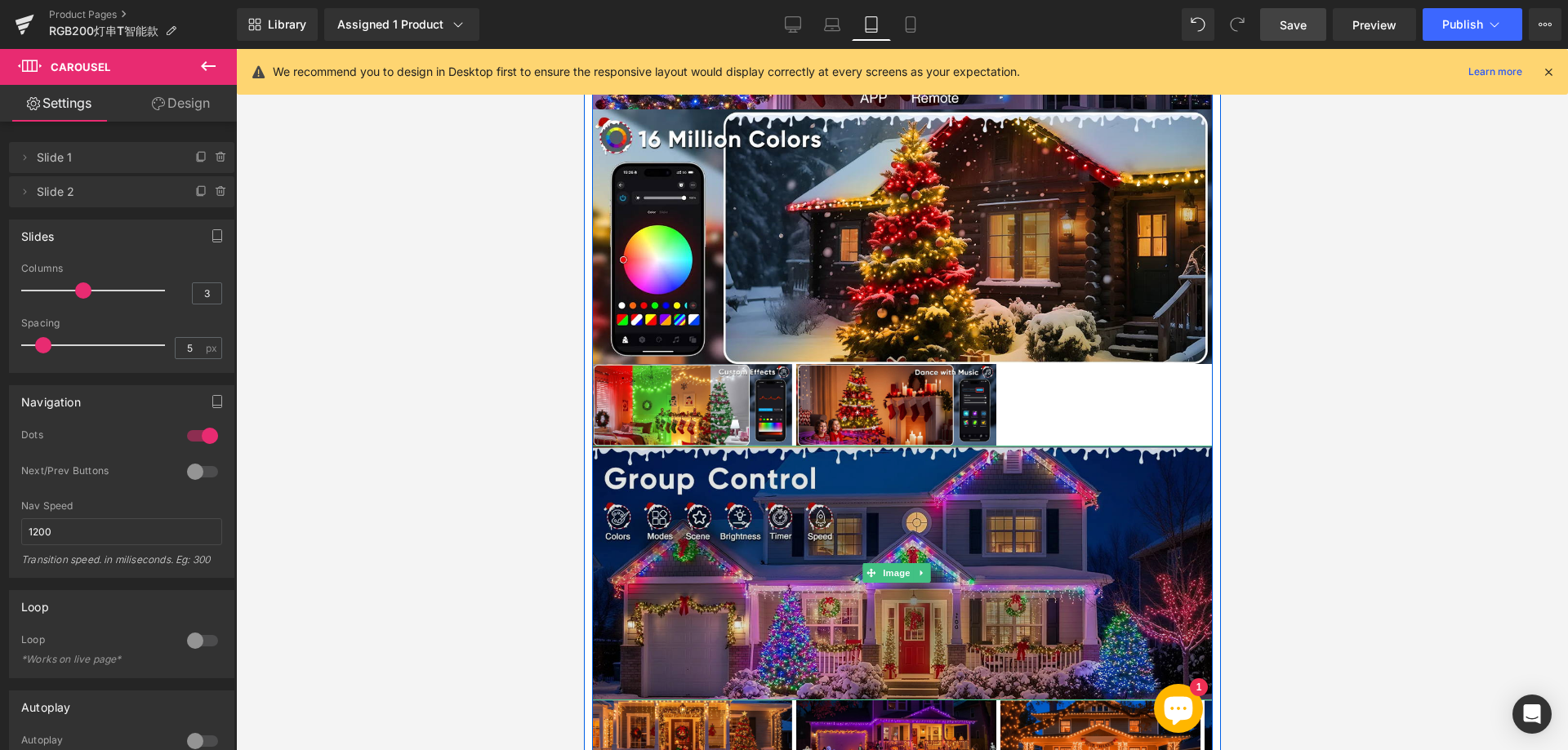
scroll to position [1467, 0]
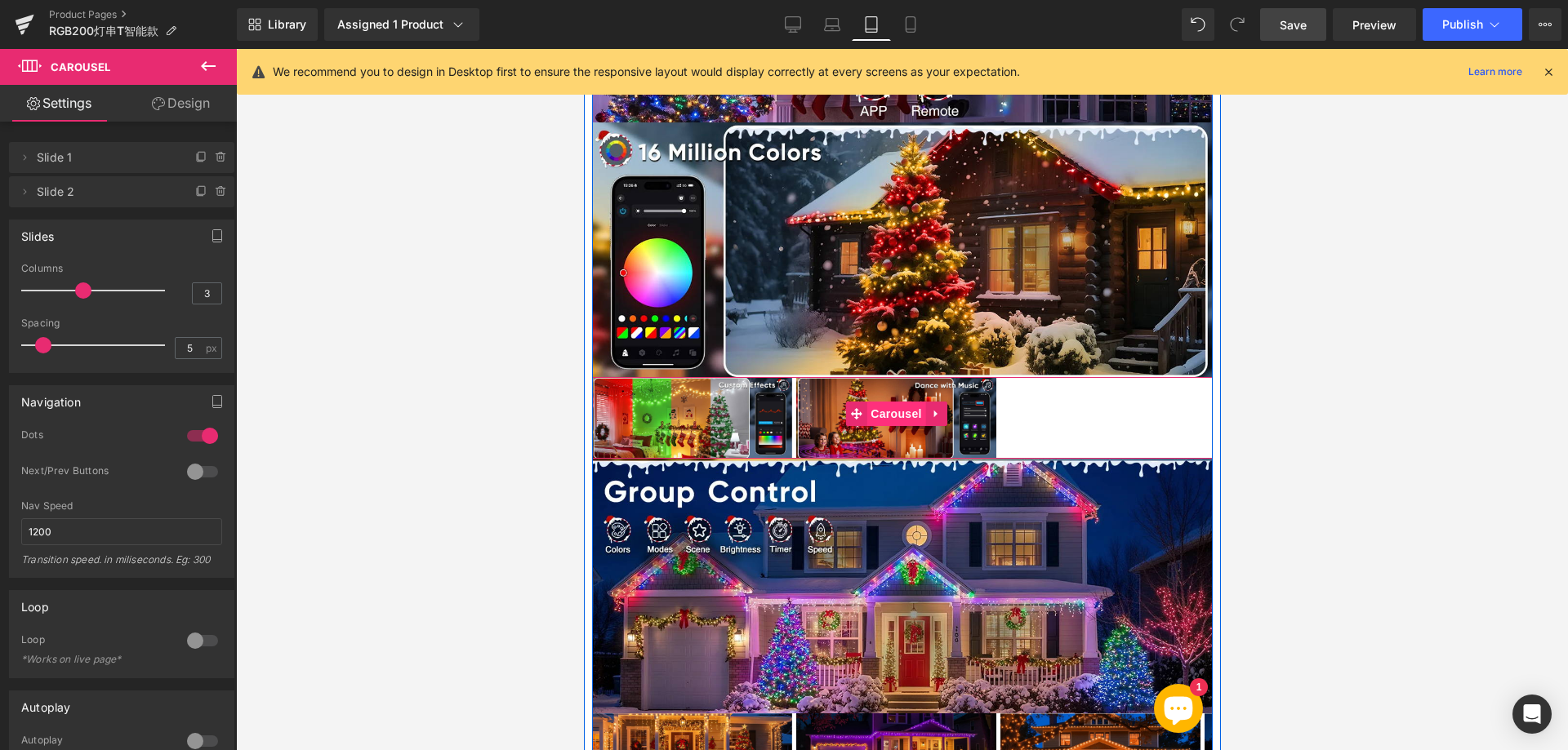
click at [873, 401] on span "Carousel" at bounding box center [895, 413] width 59 height 25
click at [850, 407] on icon at bounding box center [855, 412] width 12 height 12
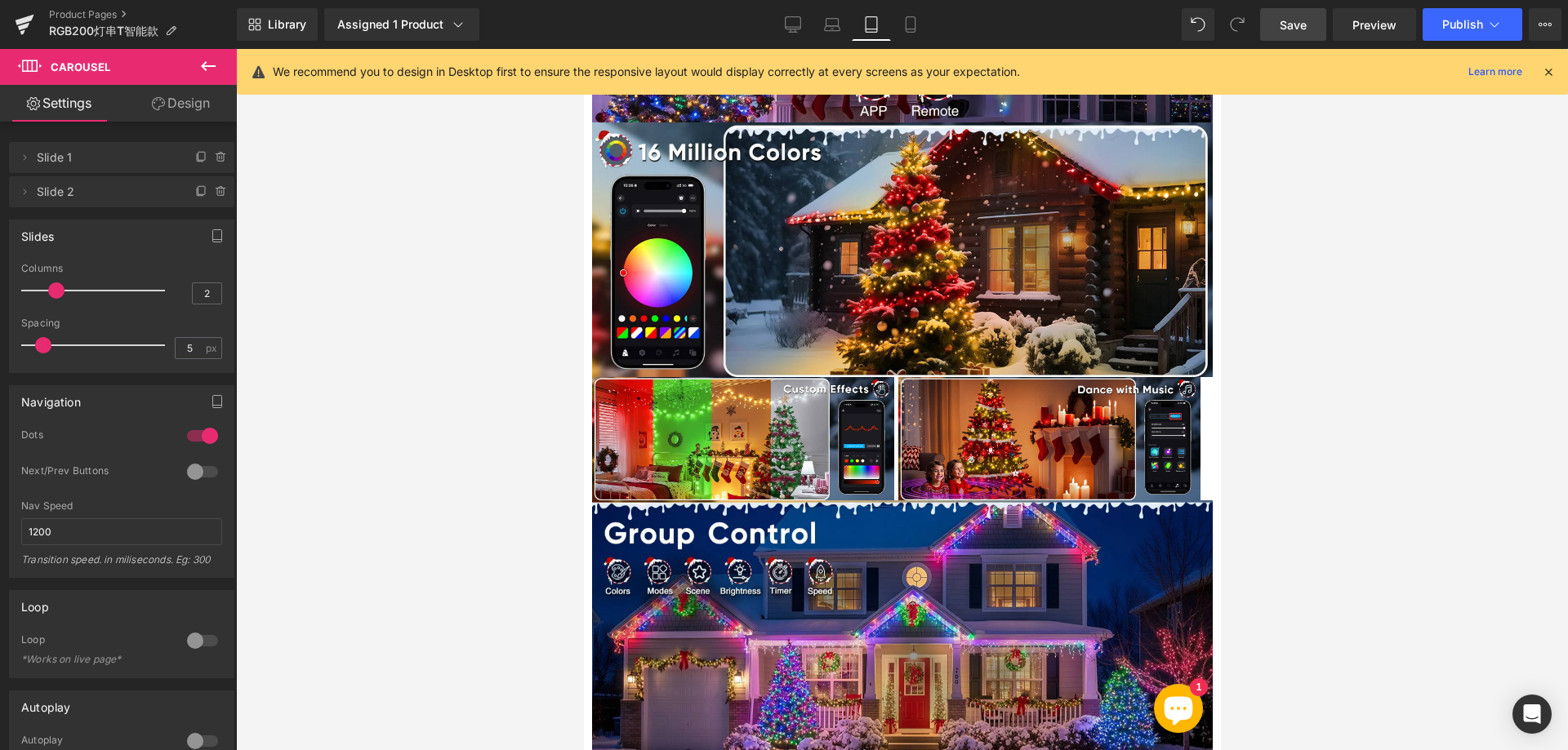
type input "1"
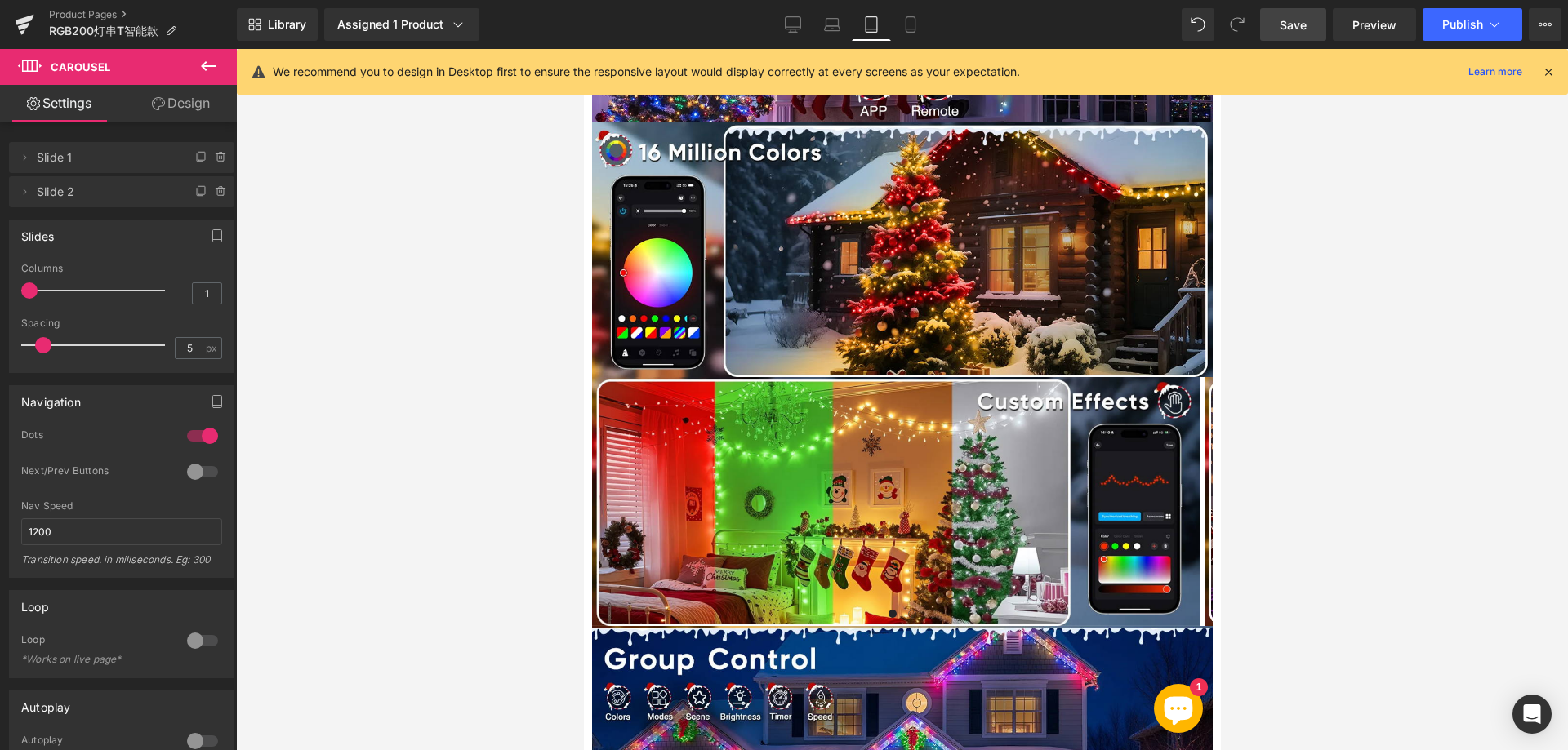
drag, startPoint x: 81, startPoint y: 288, endPoint x: 41, endPoint y: 291, distance: 40.1
click at [41, 291] on div at bounding box center [96, 291] width 135 height 33
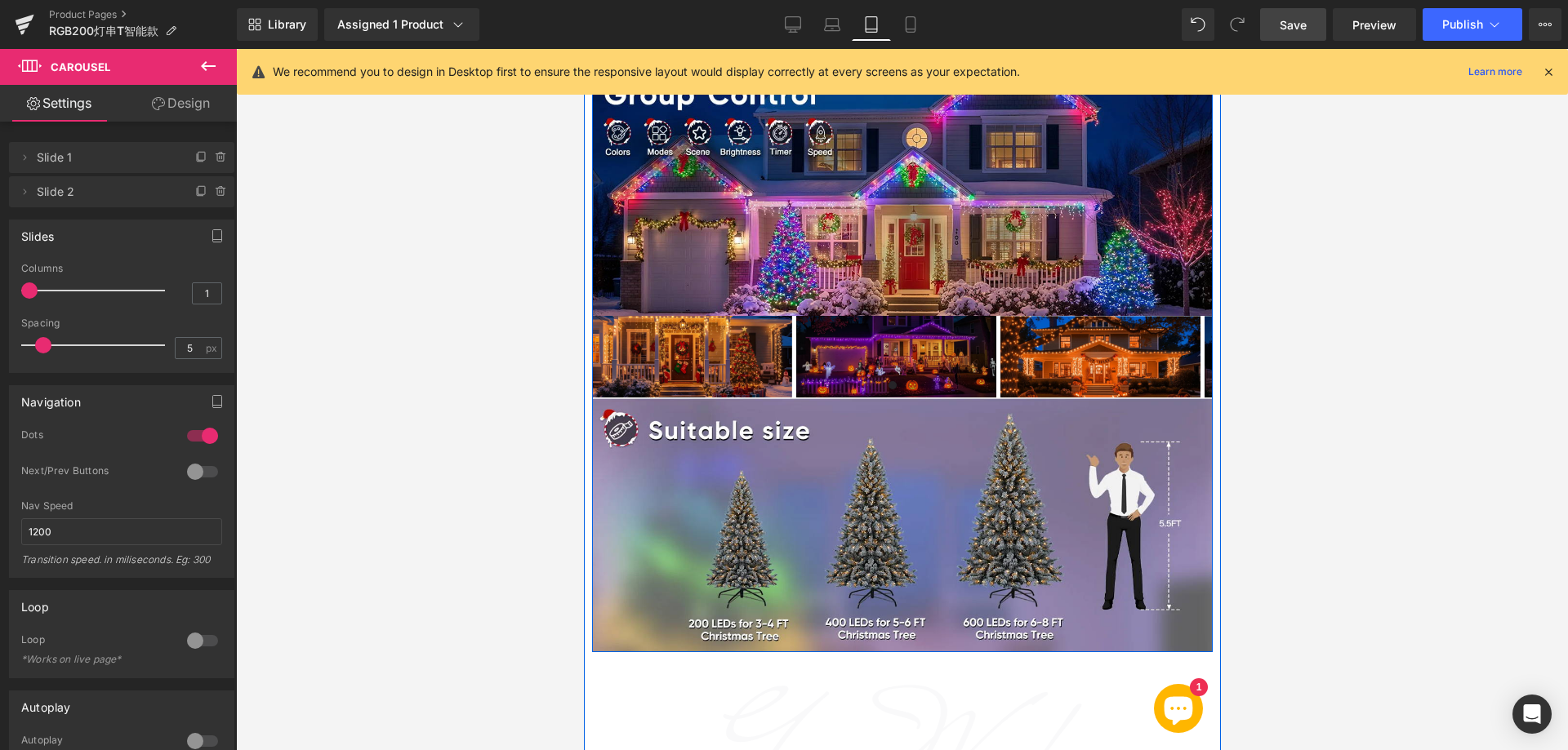
scroll to position [2038, 0]
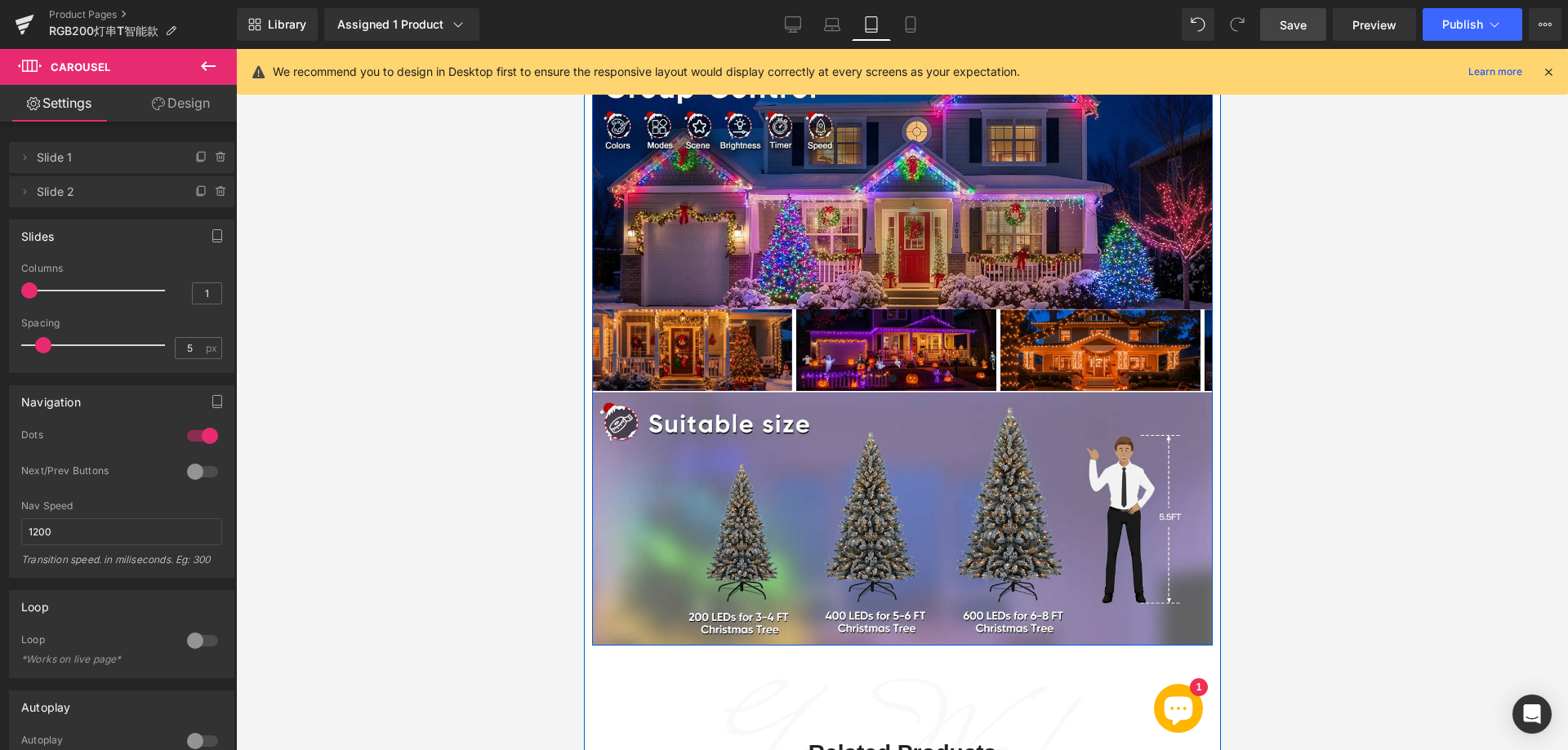
click at [851, 327] on div "Image Image Image Image Image Image ‹ › [GEOGRAPHIC_DATA]" at bounding box center [901, 350] width 620 height 82
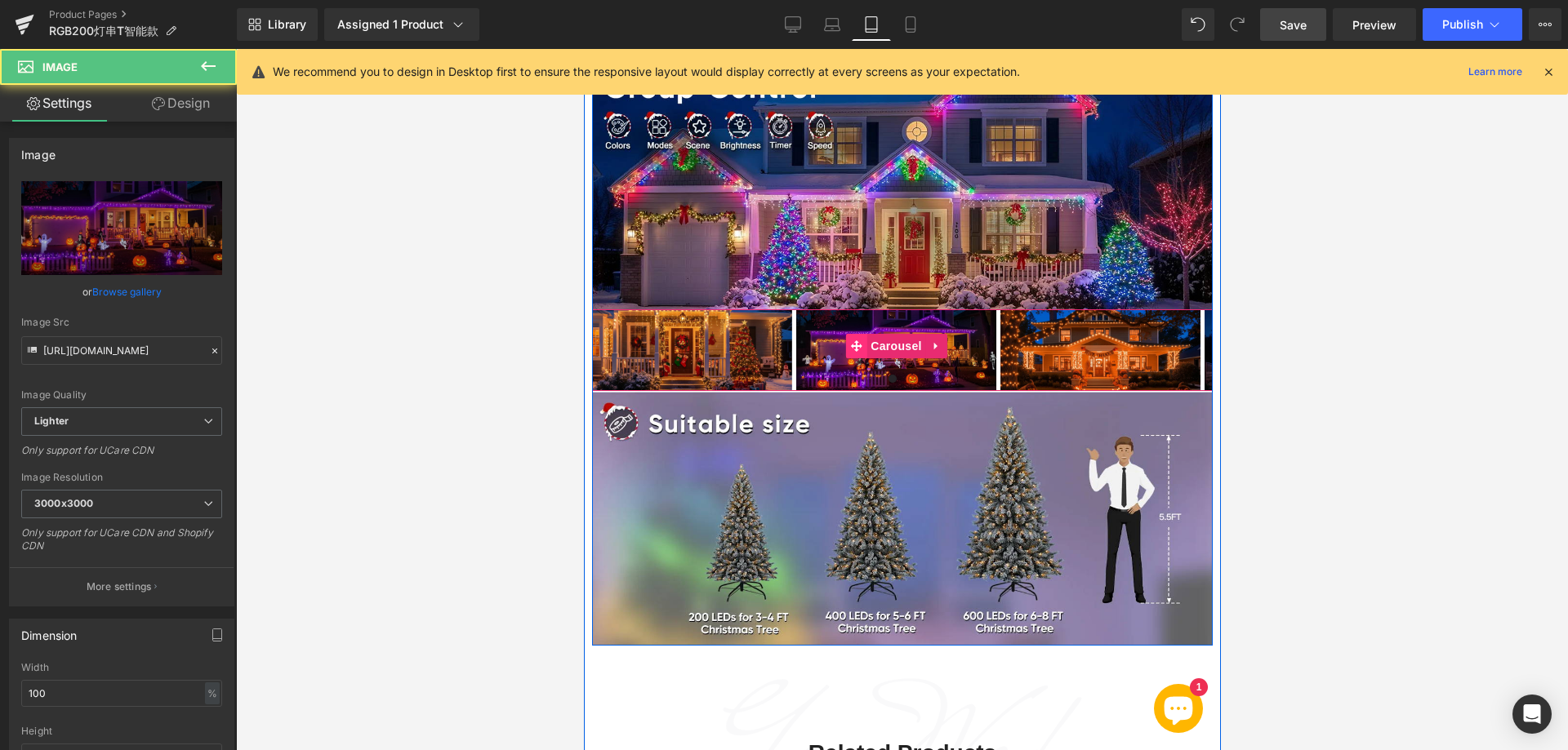
click at [861, 334] on span at bounding box center [854, 346] width 21 height 25
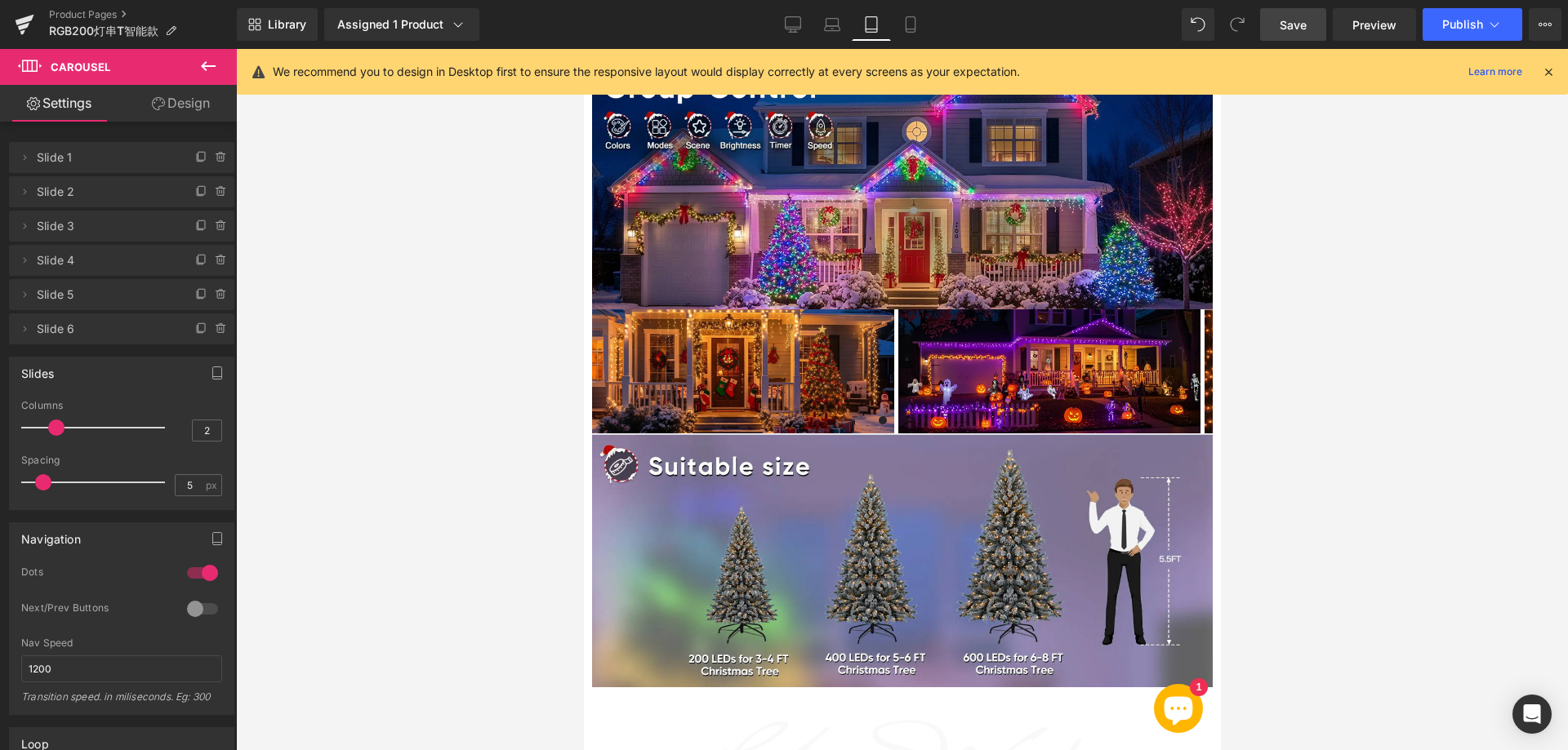
type input "1"
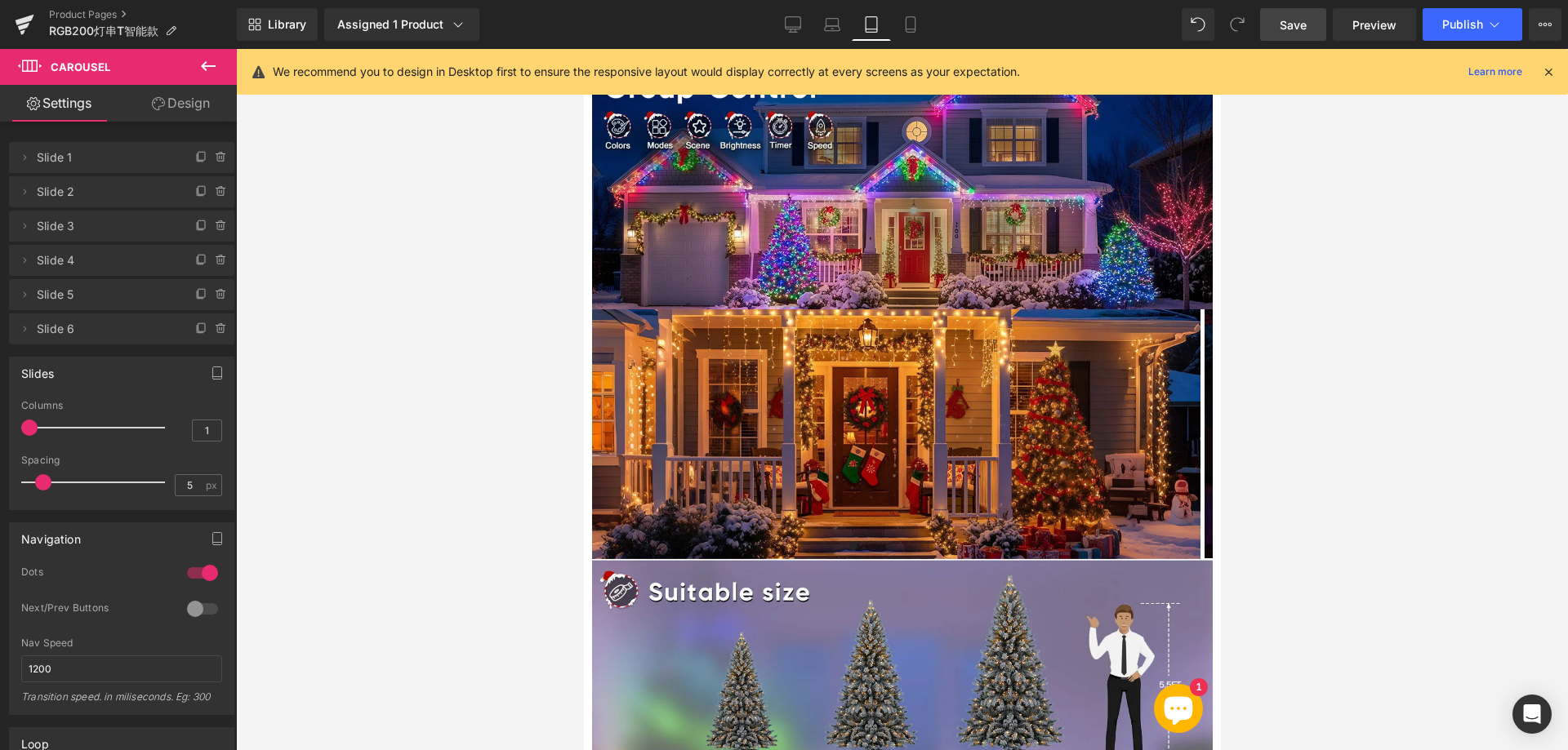
drag, startPoint x: 74, startPoint y: 427, endPoint x: 26, endPoint y: 428, distance: 48.0
click at [26, 428] on span at bounding box center [29, 428] width 16 height 16
click at [915, 25] on icon at bounding box center [910, 25] width 9 height 15
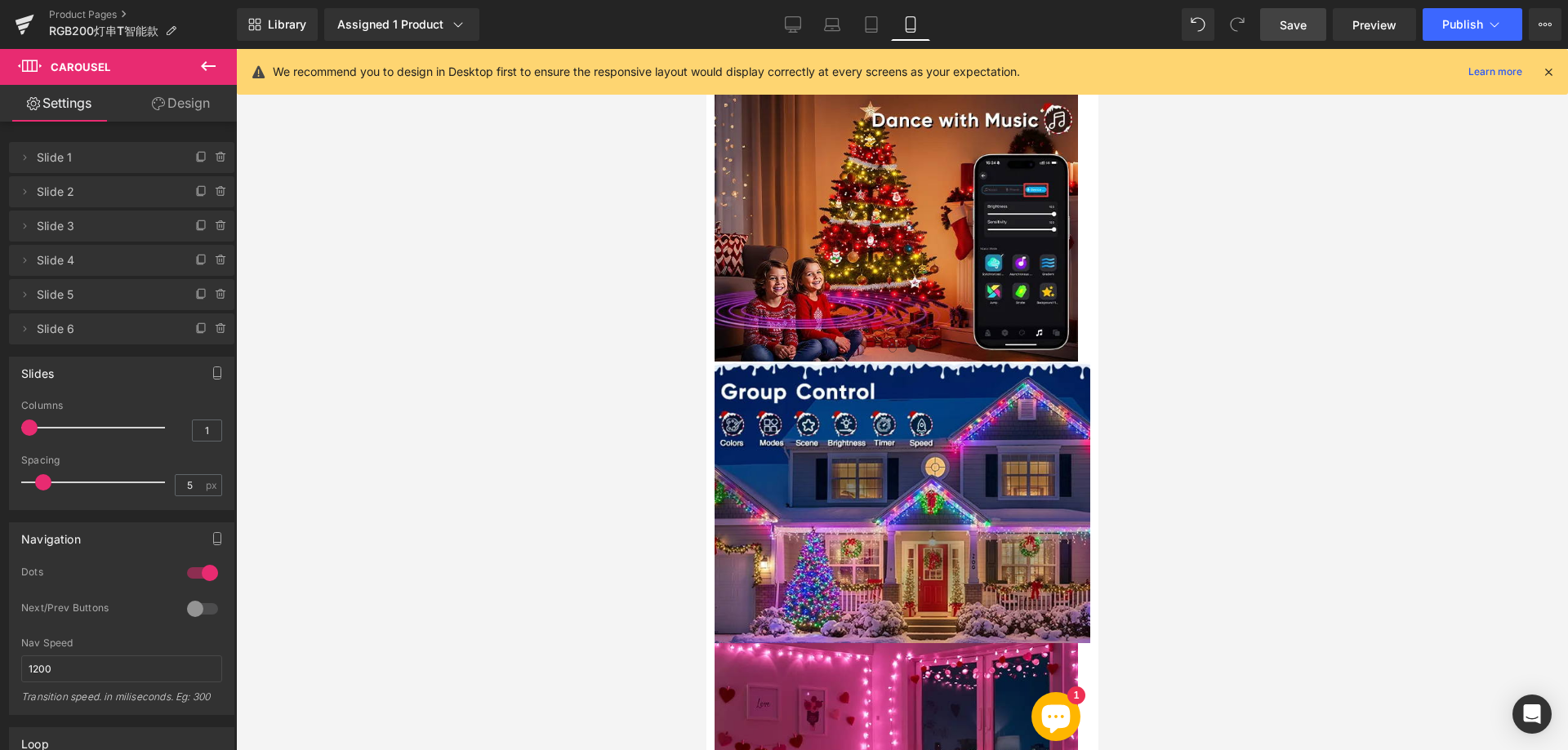
scroll to position [0, 0]
